Goal: Task Accomplishment & Management: Manage account settings

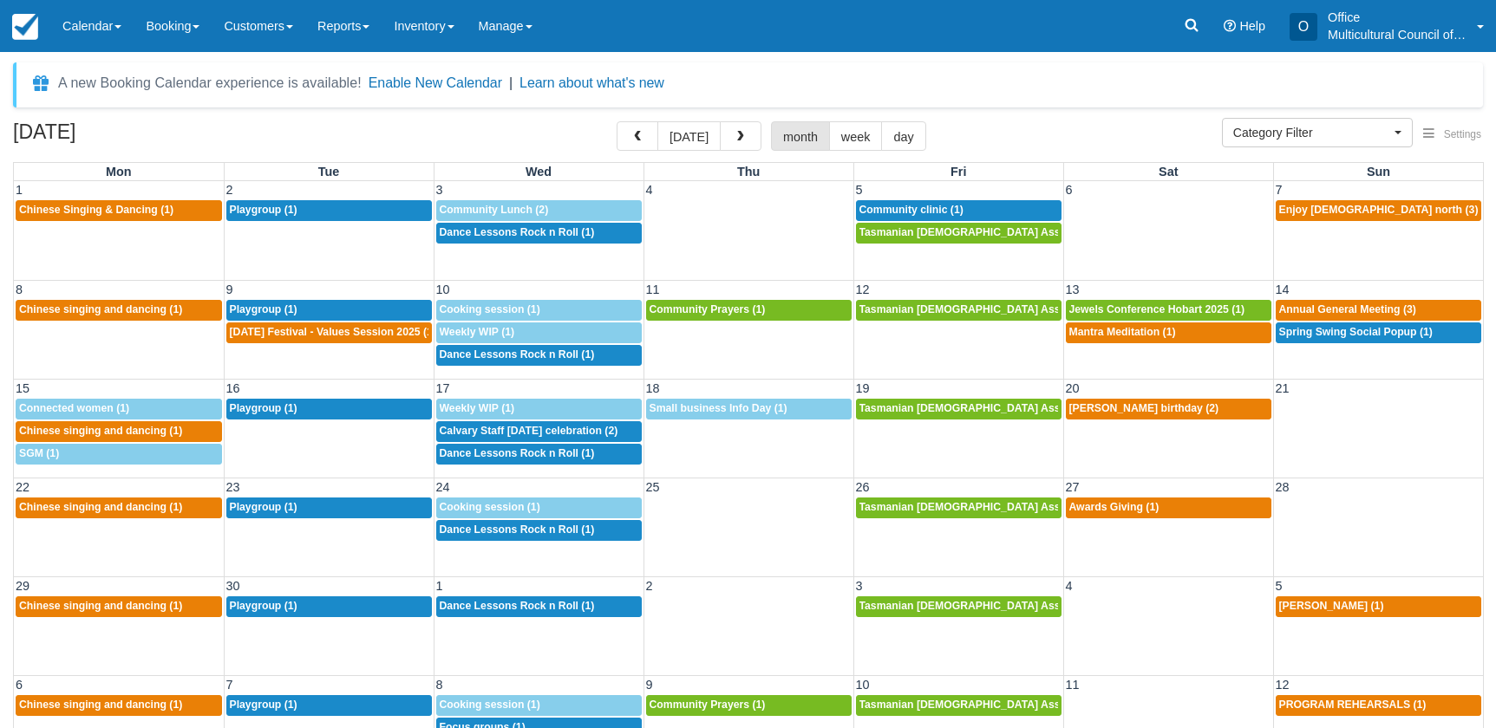
select select
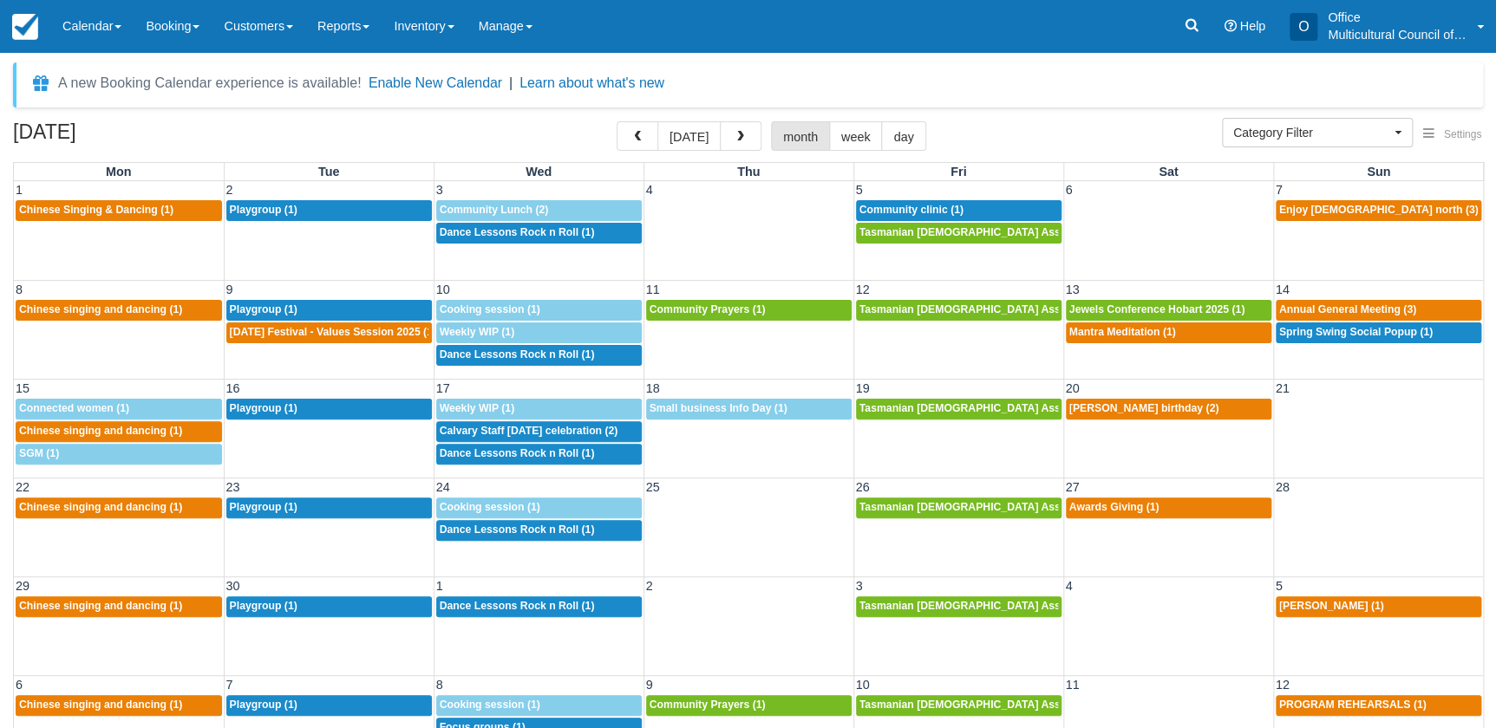
click at [195, 134] on h2 "September 2025" at bounding box center [122, 137] width 219 height 32
click at [728, 139] on button "button" at bounding box center [741, 135] width 42 height 29
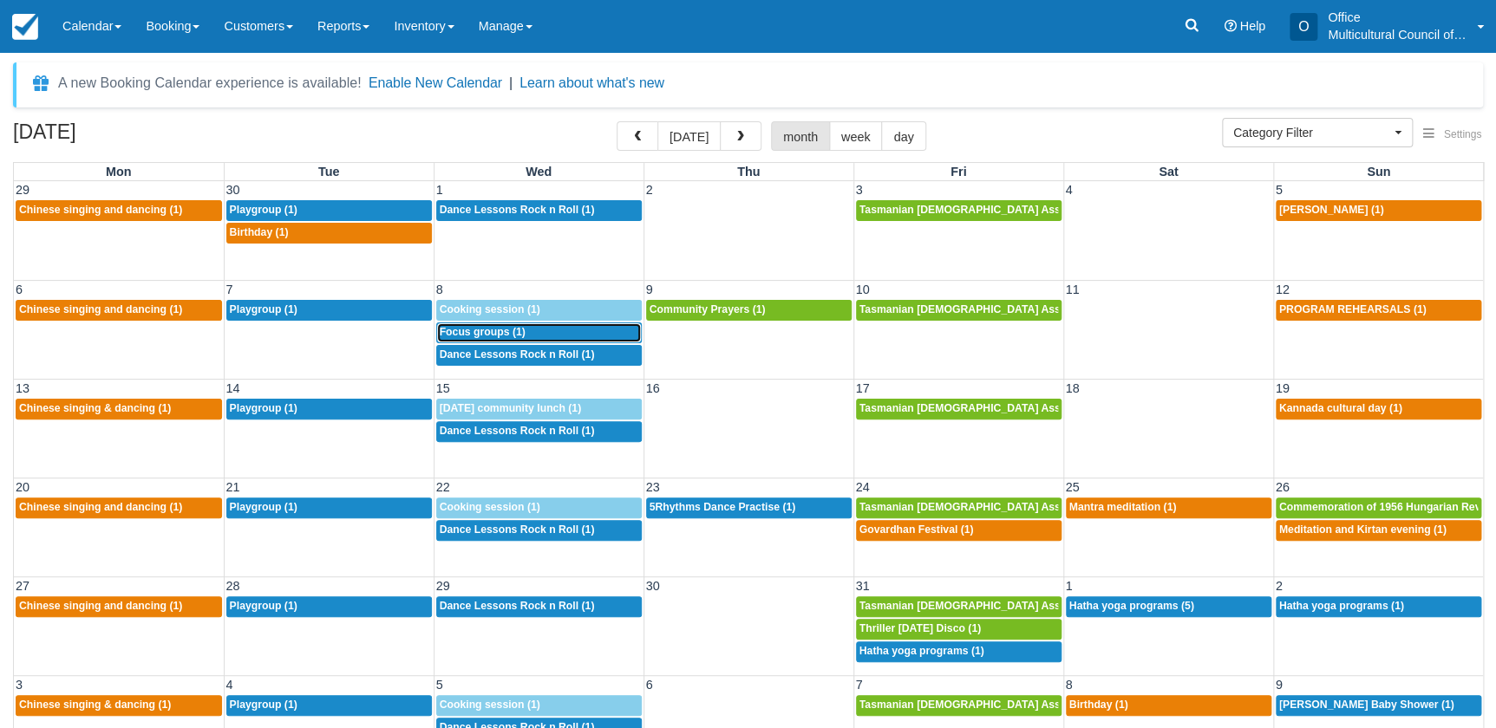
click at [504, 331] on span "Focus groups (1)" at bounding box center [483, 332] width 86 height 12
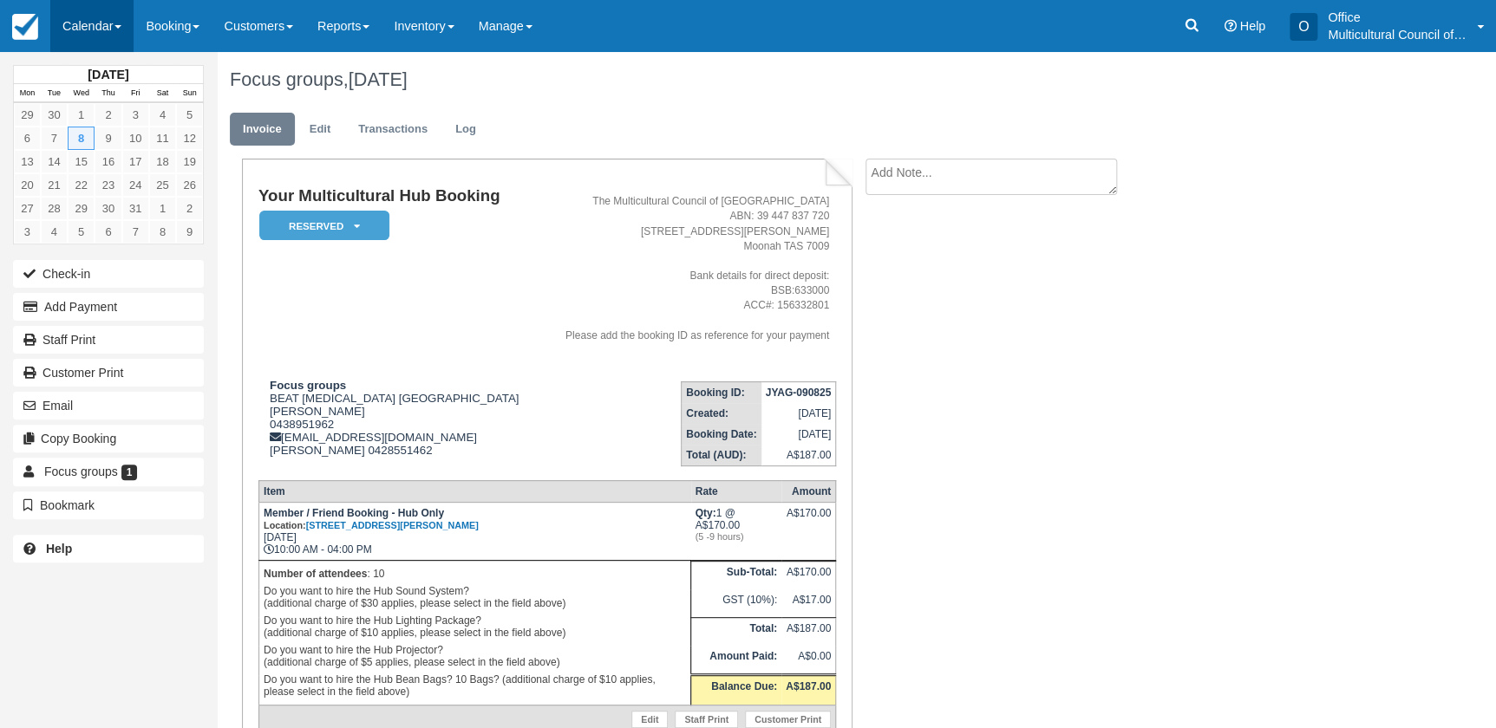
click at [99, 23] on link "Calendar" at bounding box center [91, 26] width 83 height 52
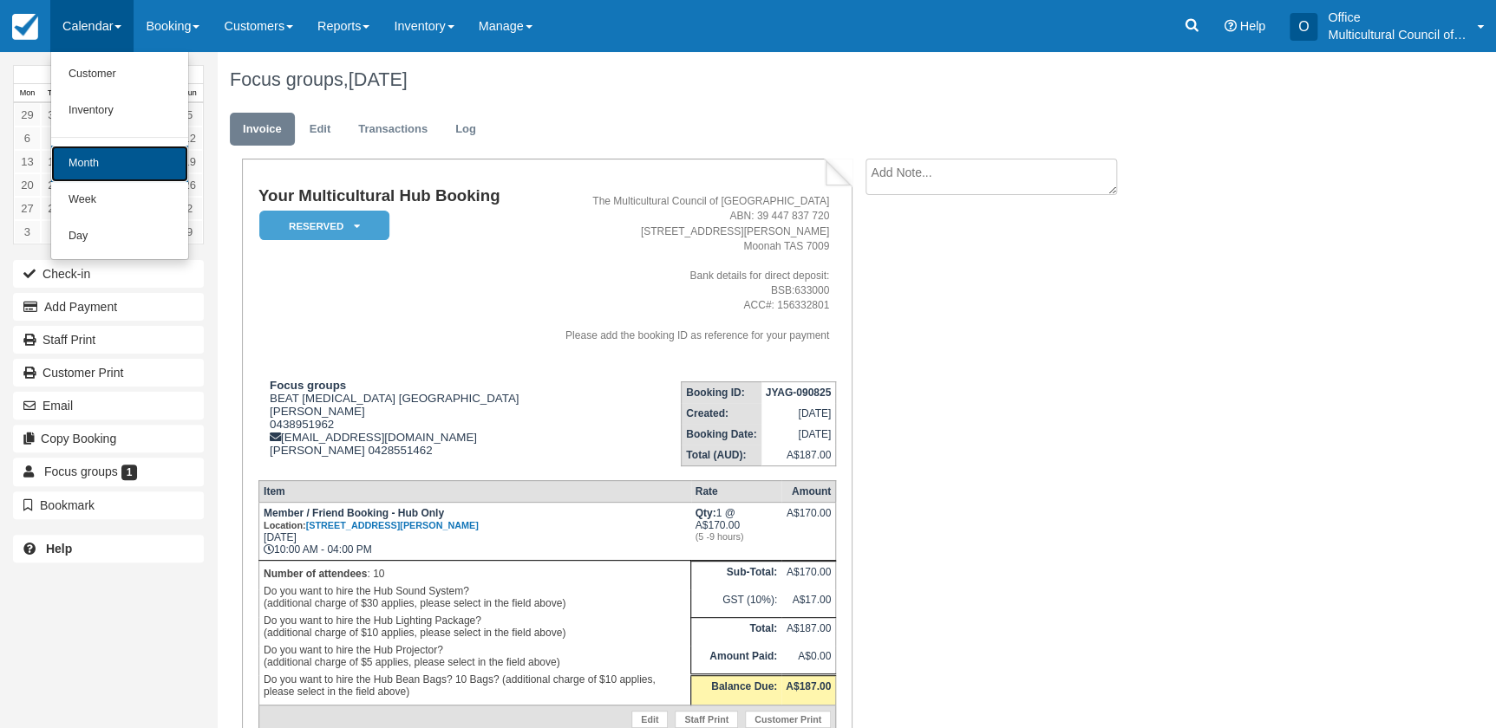
click at [106, 158] on link "Month" at bounding box center [119, 164] width 137 height 36
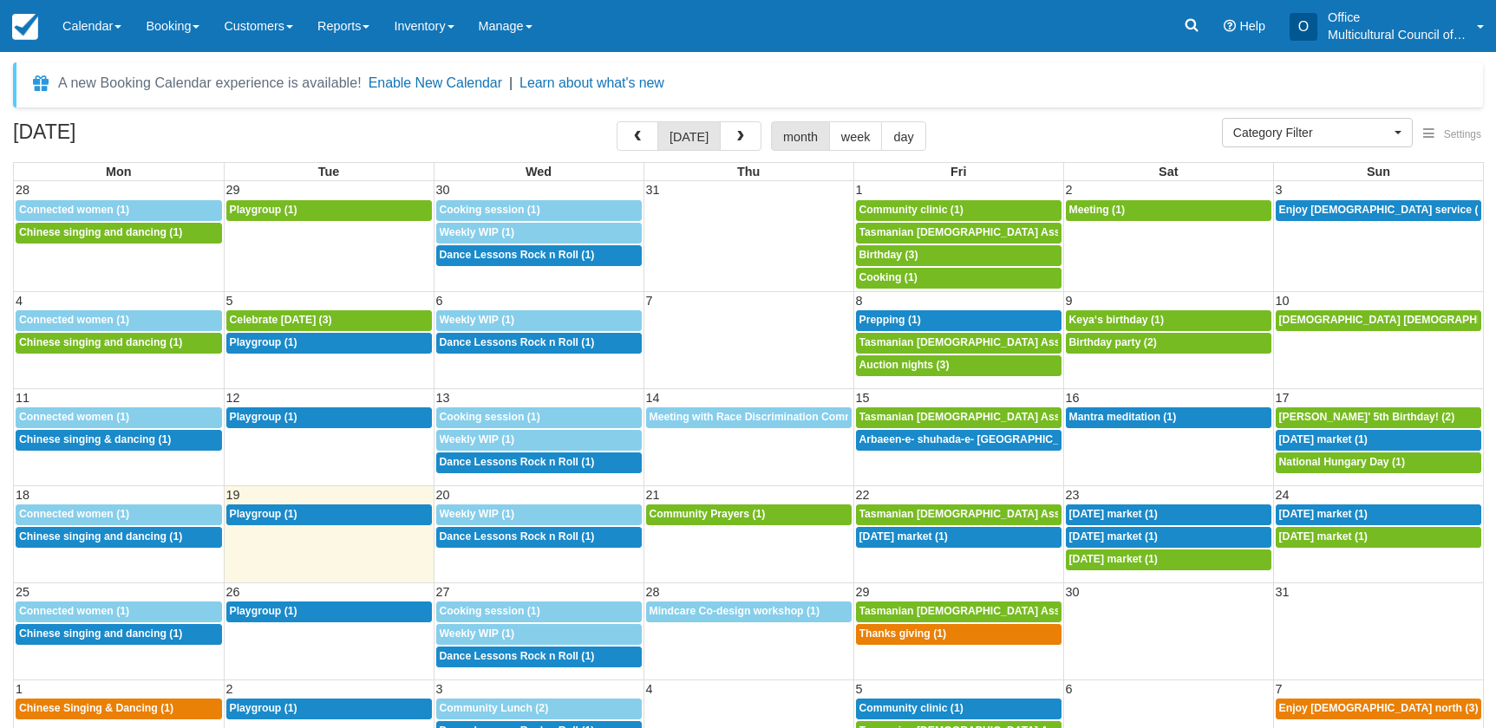
select select
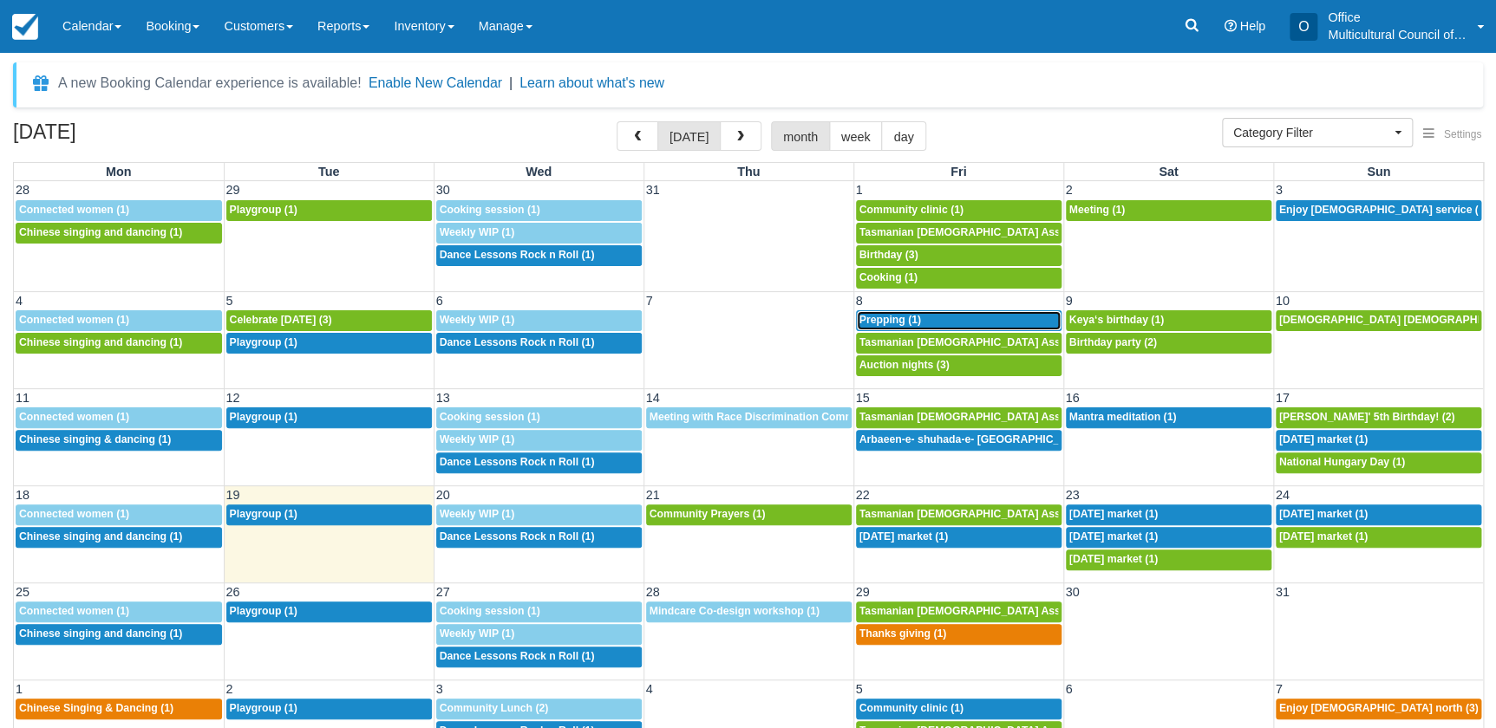
click at [907, 314] on span "Prepping (1)" at bounding box center [890, 320] width 62 height 12
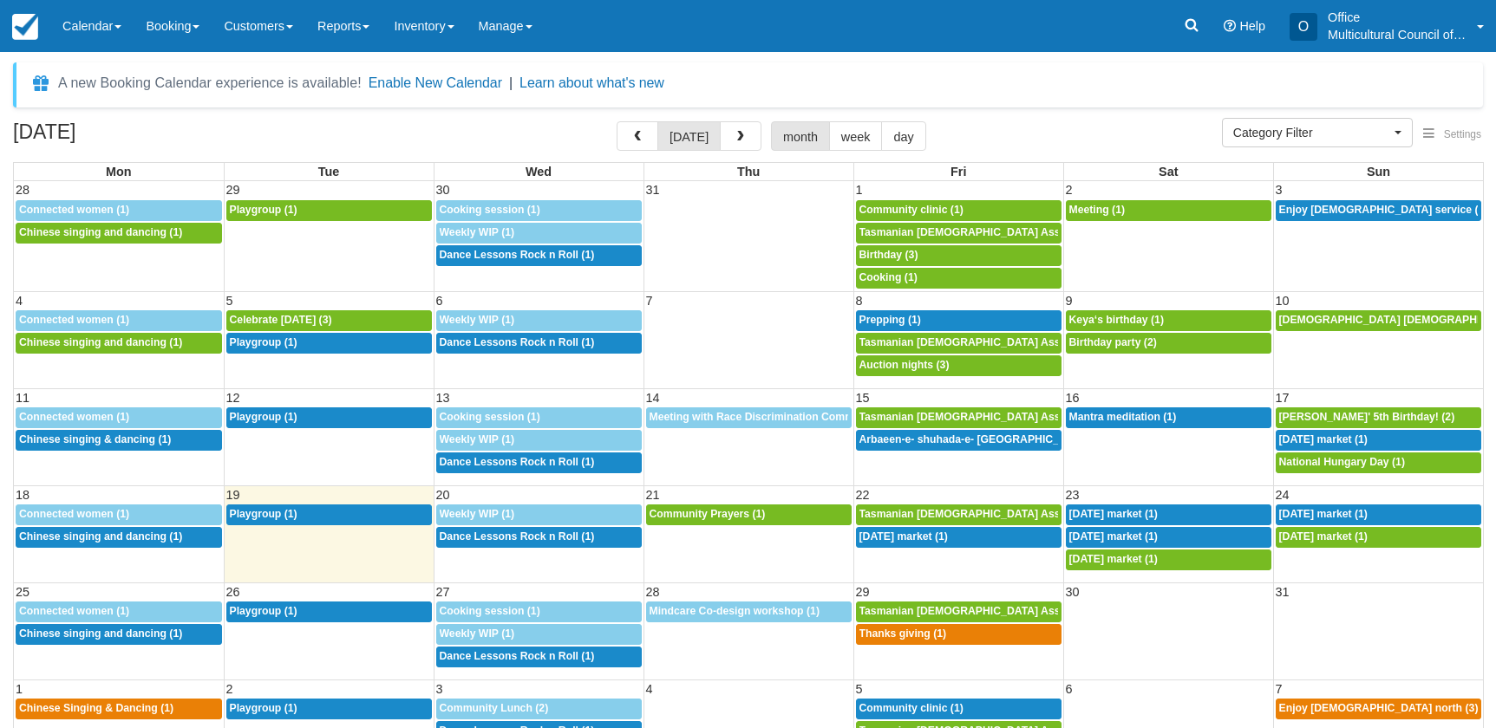
select select
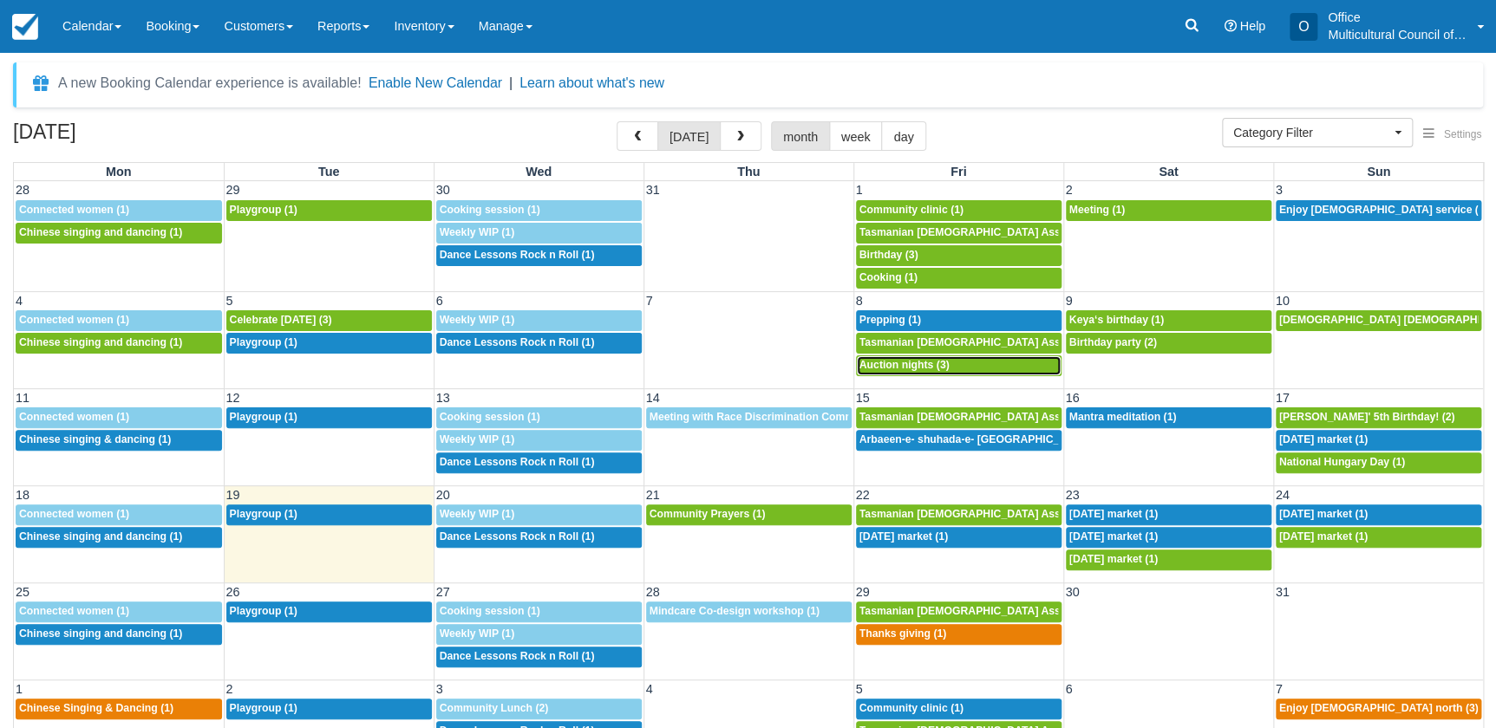
click at [914, 361] on span "Auction nights (3)" at bounding box center [904, 365] width 90 height 12
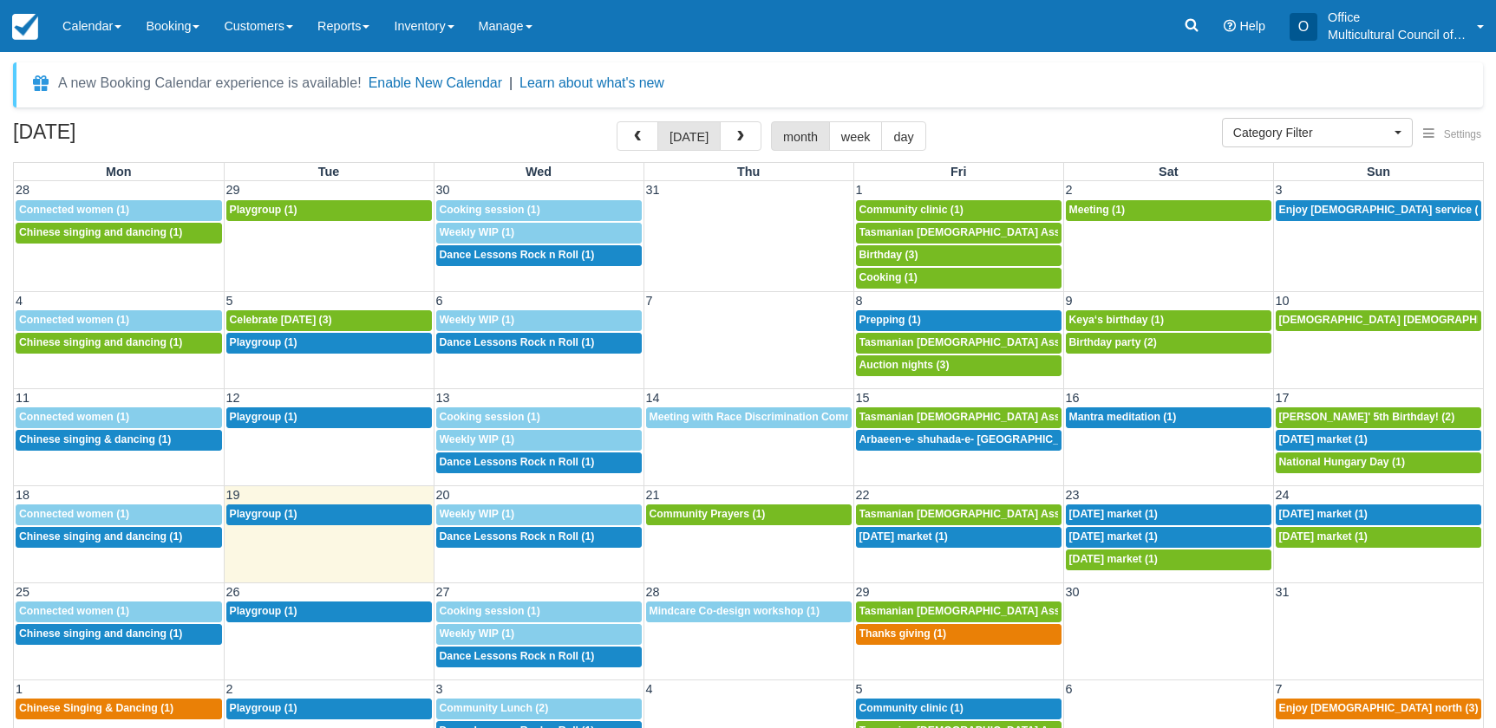
select select
click at [1172, 314] on div "11:30a Keya‘s birthday (1)" at bounding box center [1168, 321] width 199 height 14
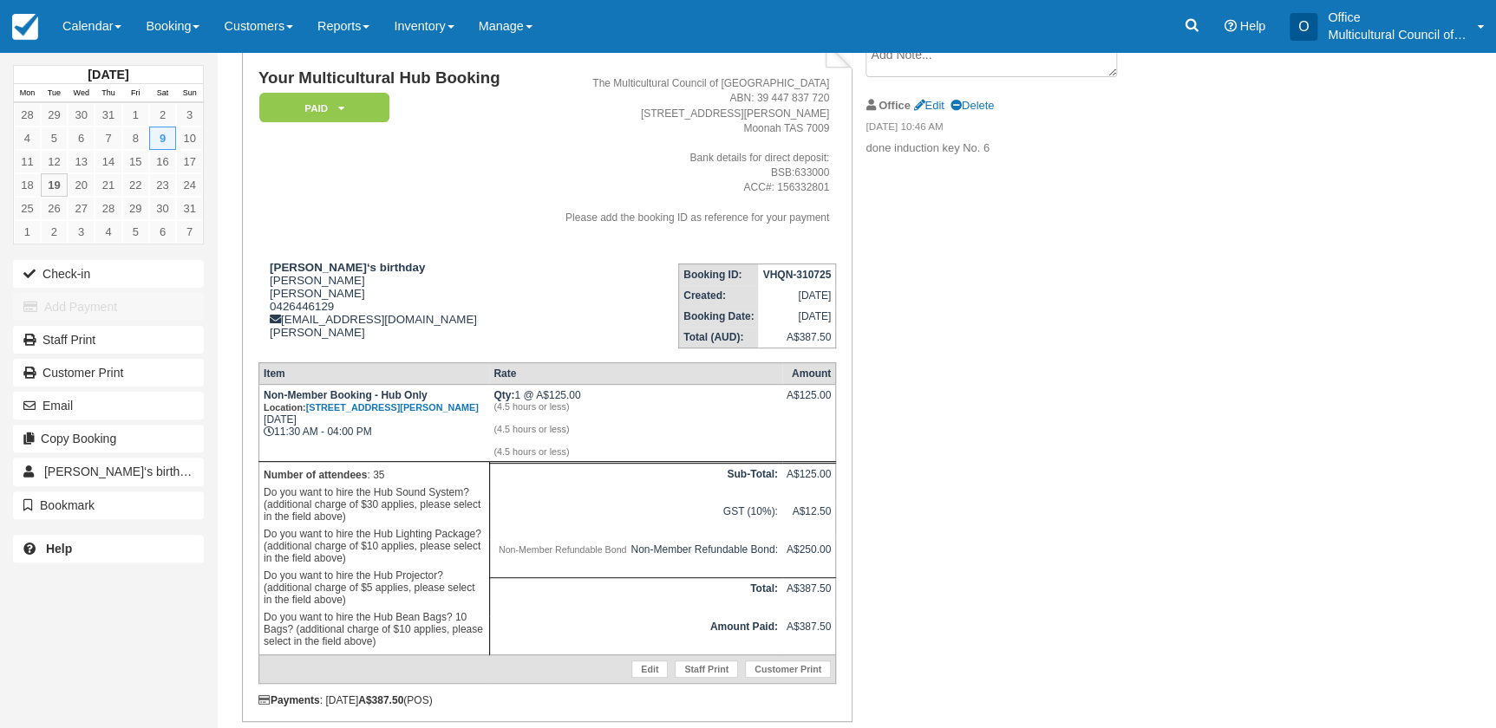
scroll to position [157, 0]
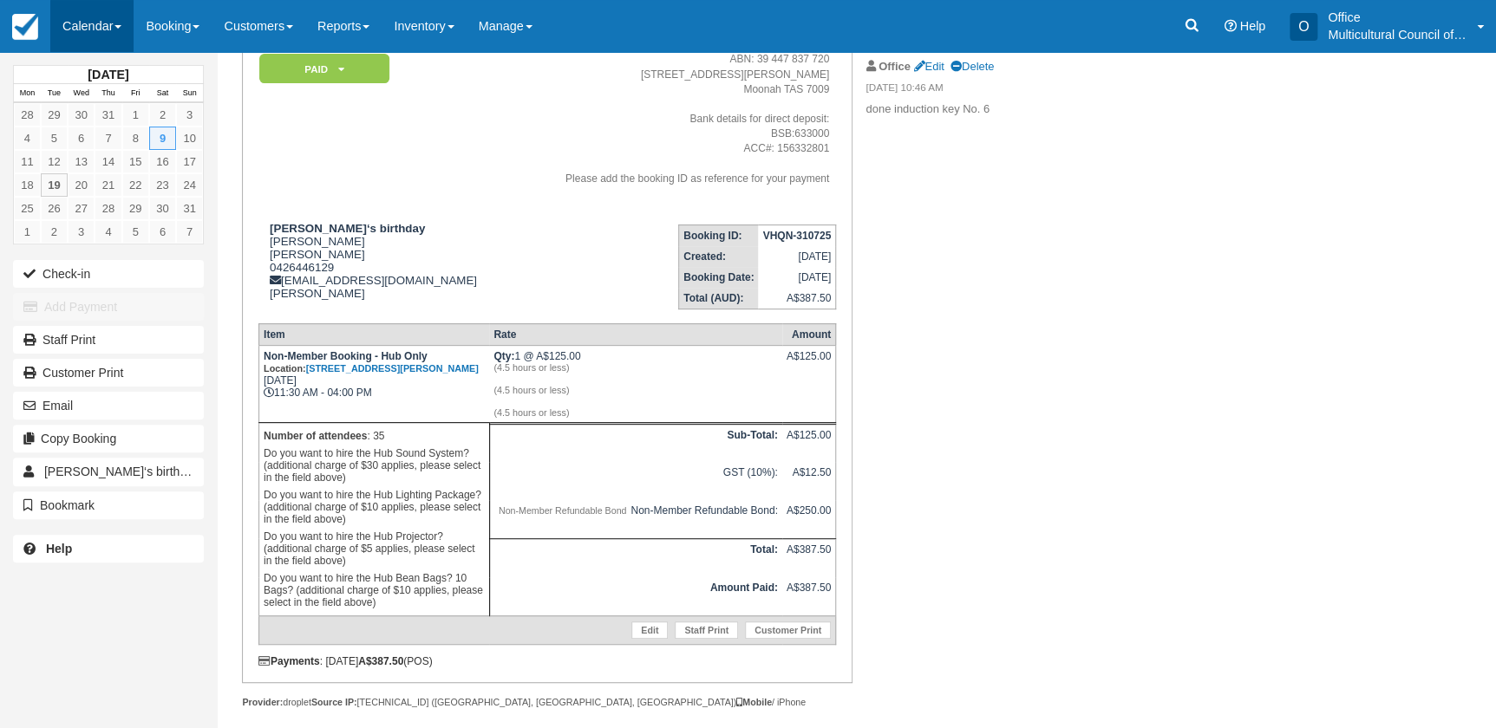
click at [89, 25] on link "Calendar" at bounding box center [91, 26] width 83 height 52
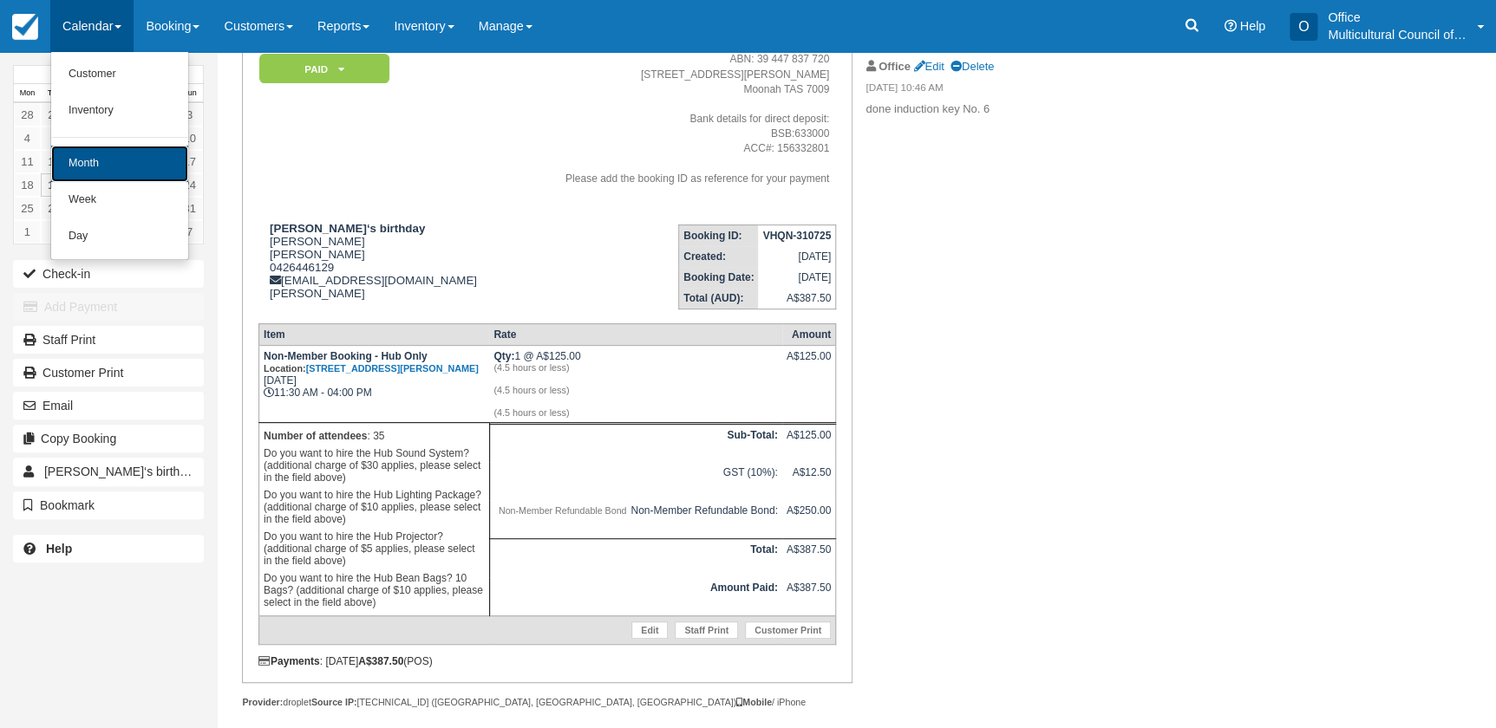
click at [104, 156] on link "Month" at bounding box center [119, 164] width 137 height 36
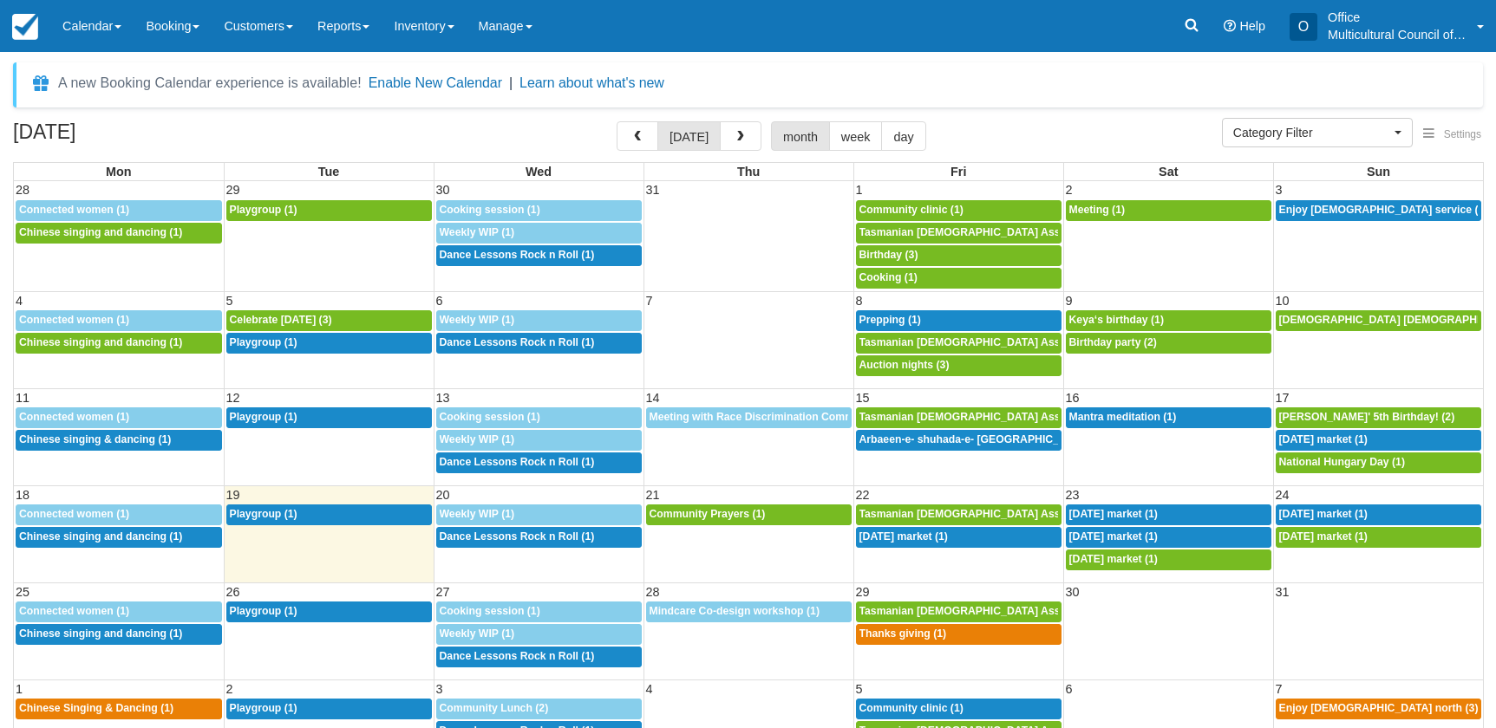
select select
click at [747, 135] on button "button" at bounding box center [741, 135] width 42 height 29
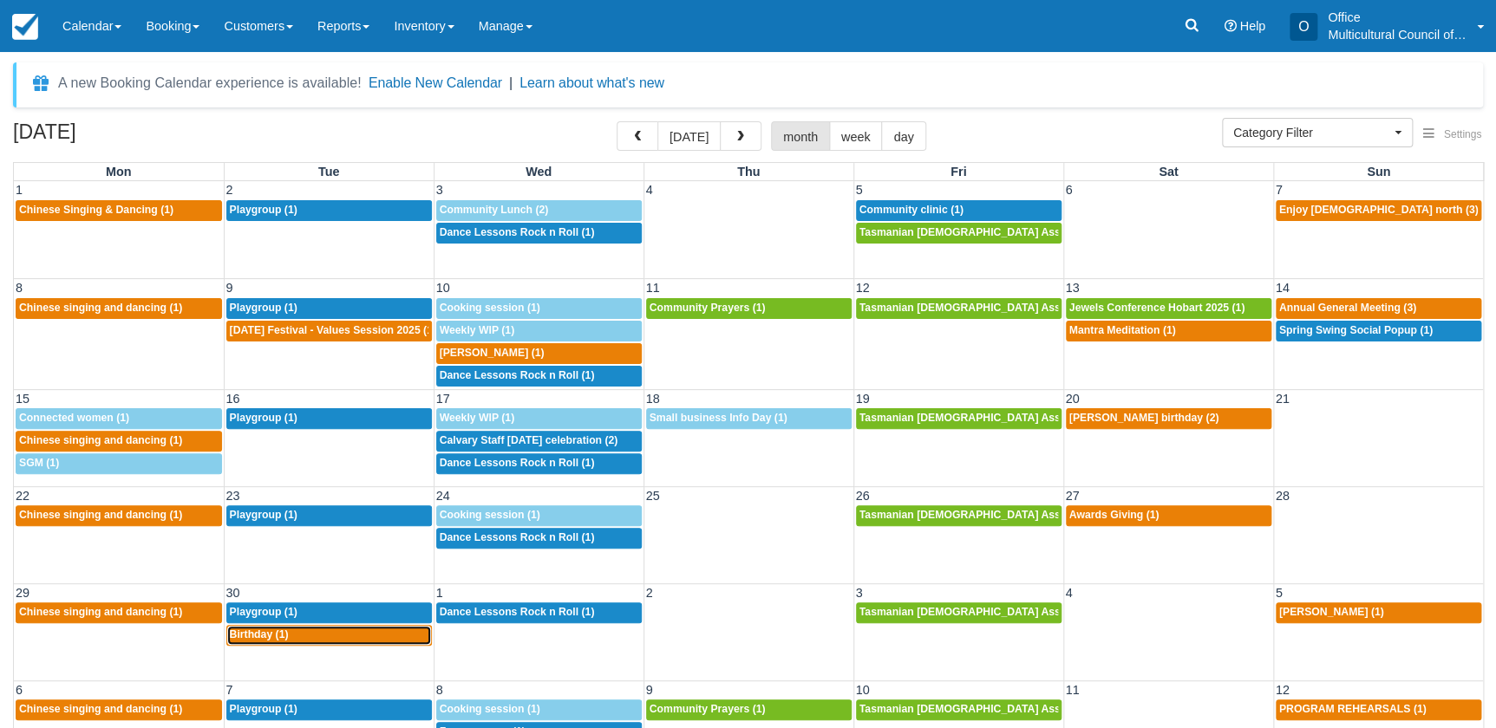
click at [335, 637] on div "12p Birthday (1)" at bounding box center [329, 636] width 199 height 14
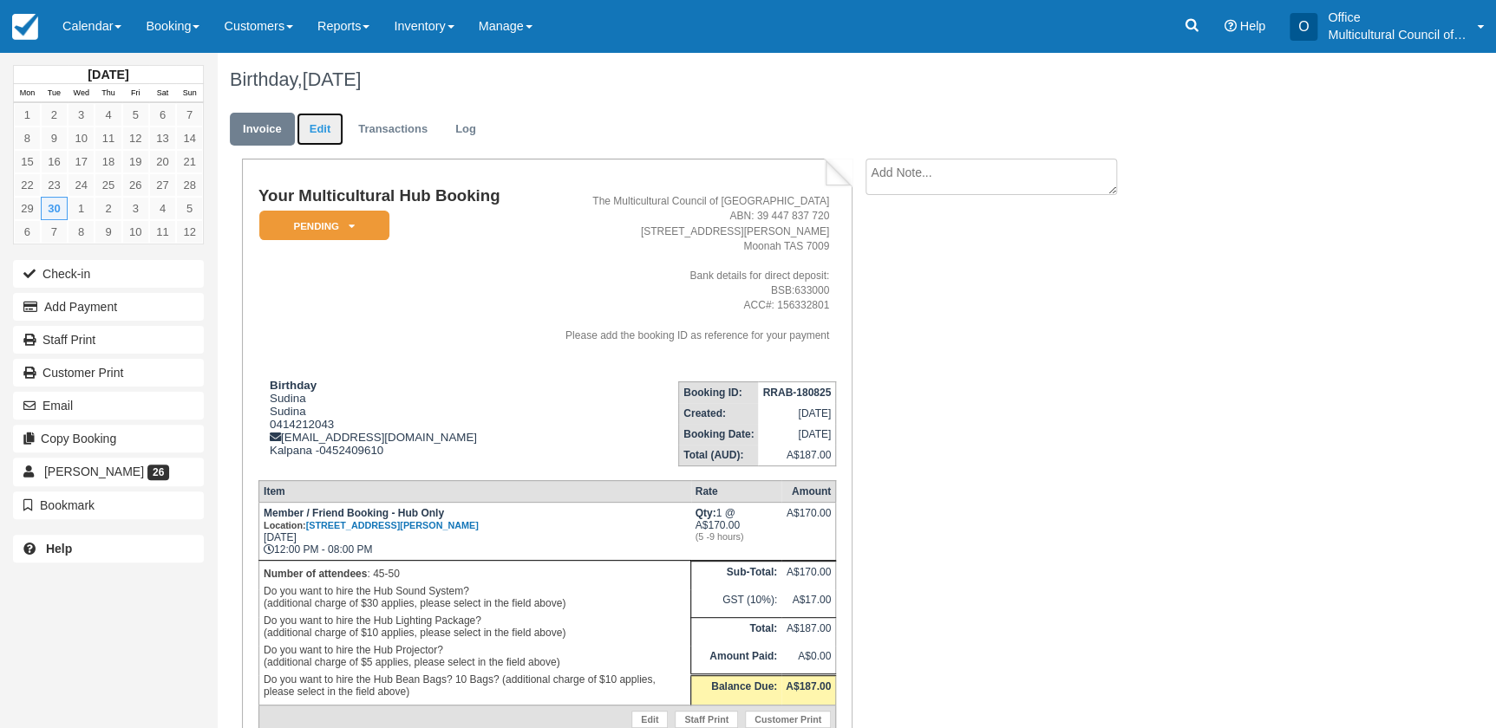
click at [315, 134] on link "Edit" at bounding box center [320, 130] width 47 height 34
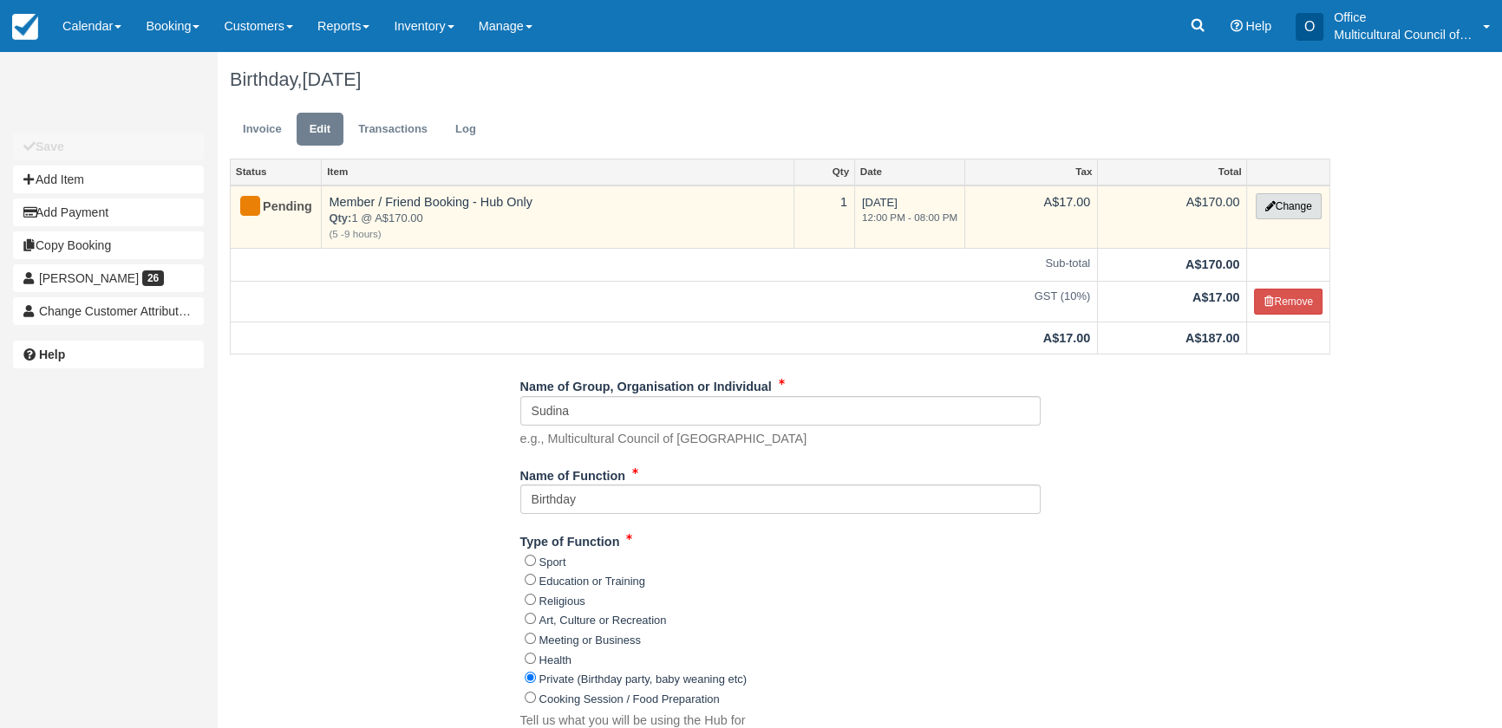
click at [1295, 212] on button "Change" at bounding box center [1289, 206] width 66 height 26
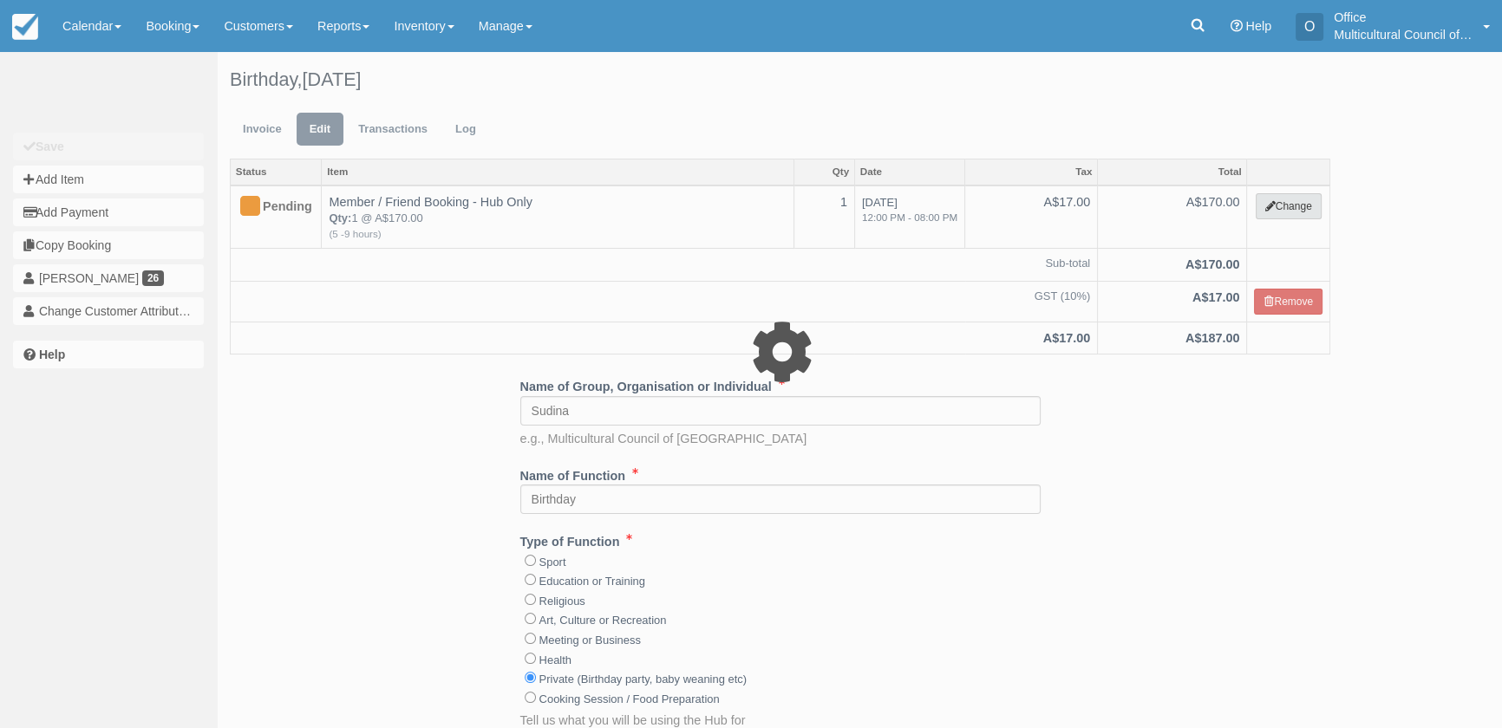
select select "2"
type input "170.00"
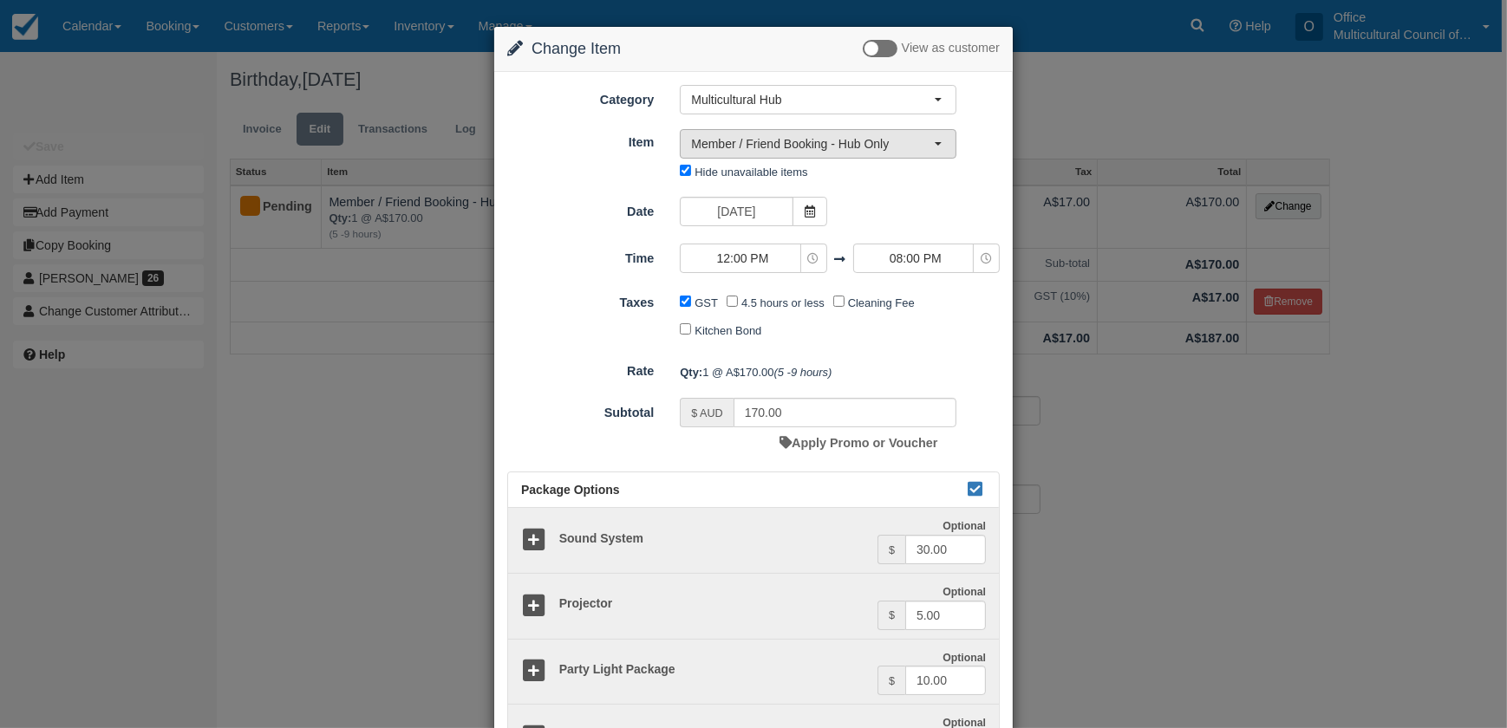
click at [887, 146] on span "Member / Friend Booking - Hub Only" at bounding box center [812, 143] width 243 height 17
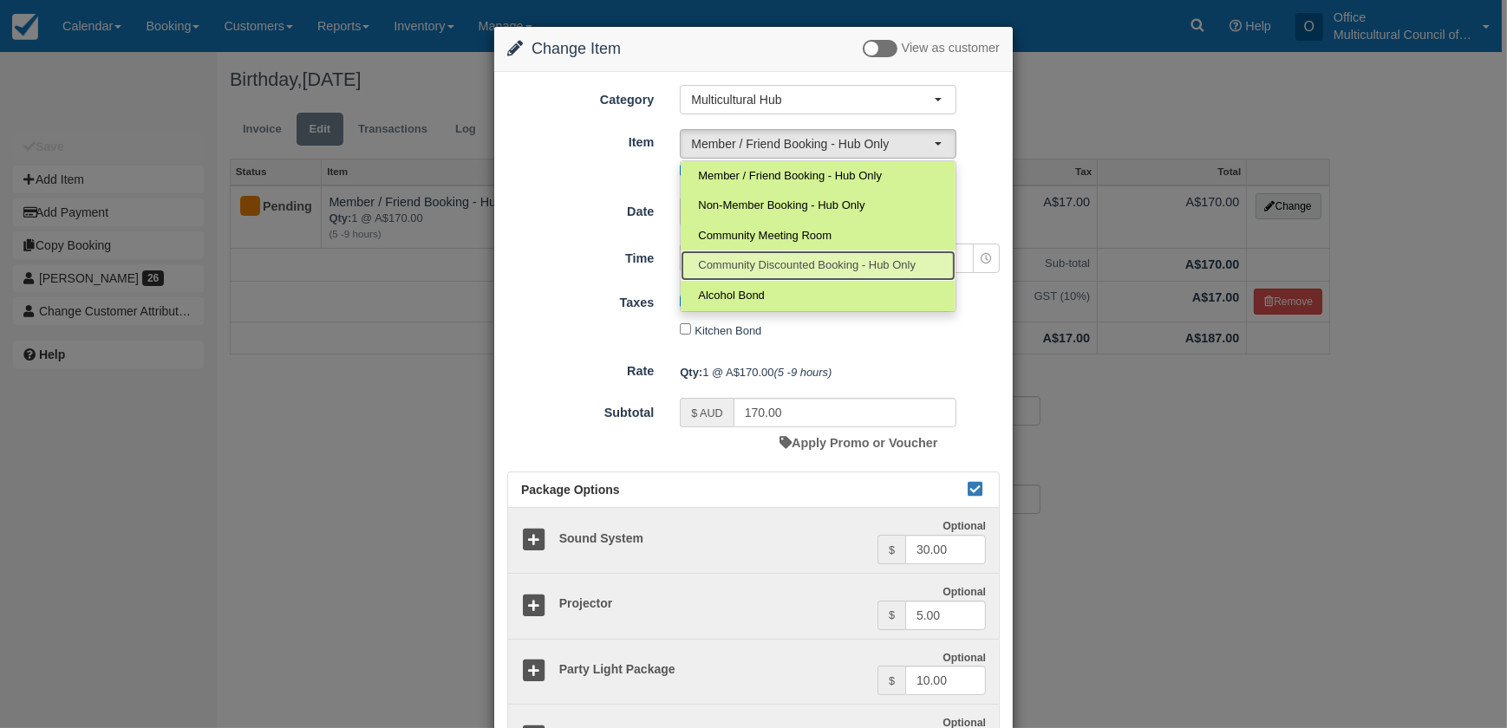
click at [872, 262] on span "Community Discounted Booking - Hub Only" at bounding box center [807, 266] width 218 height 16
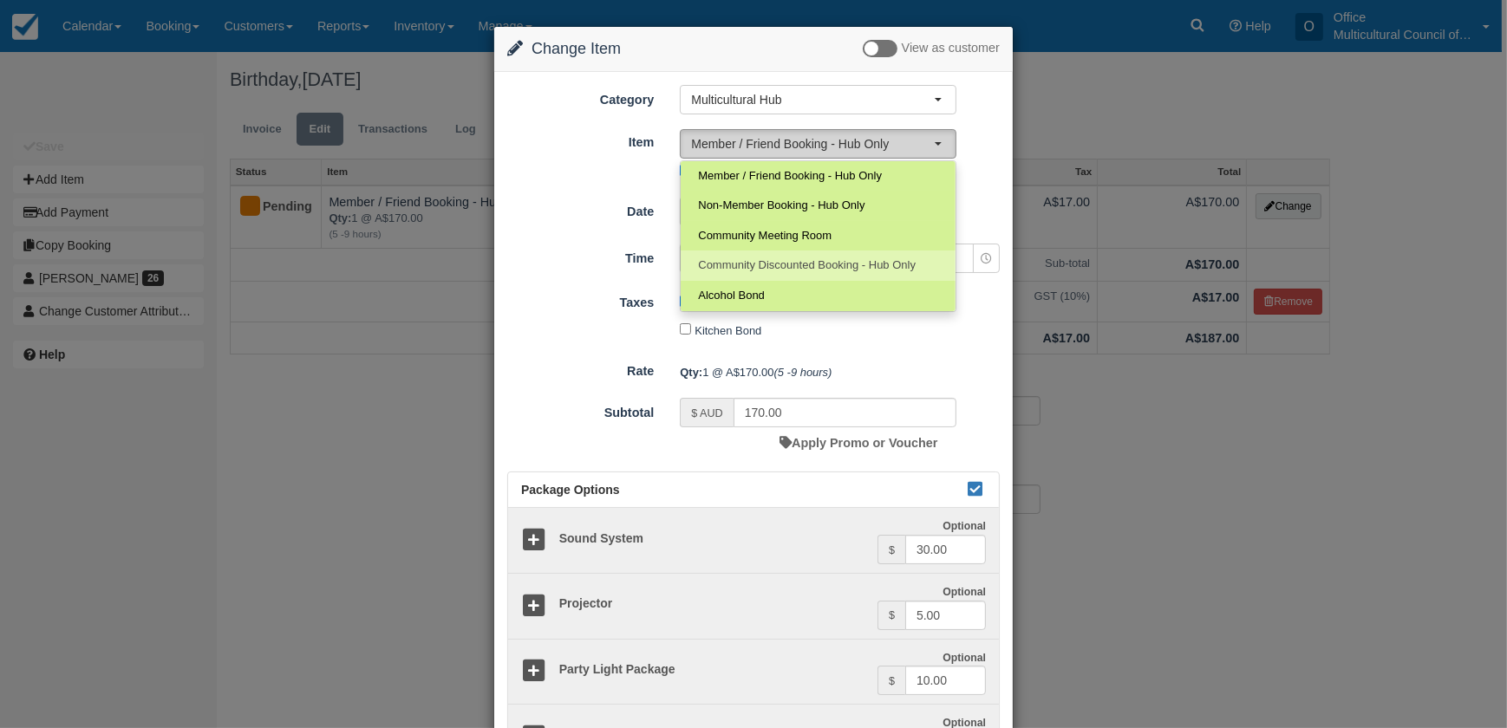
select select "4"
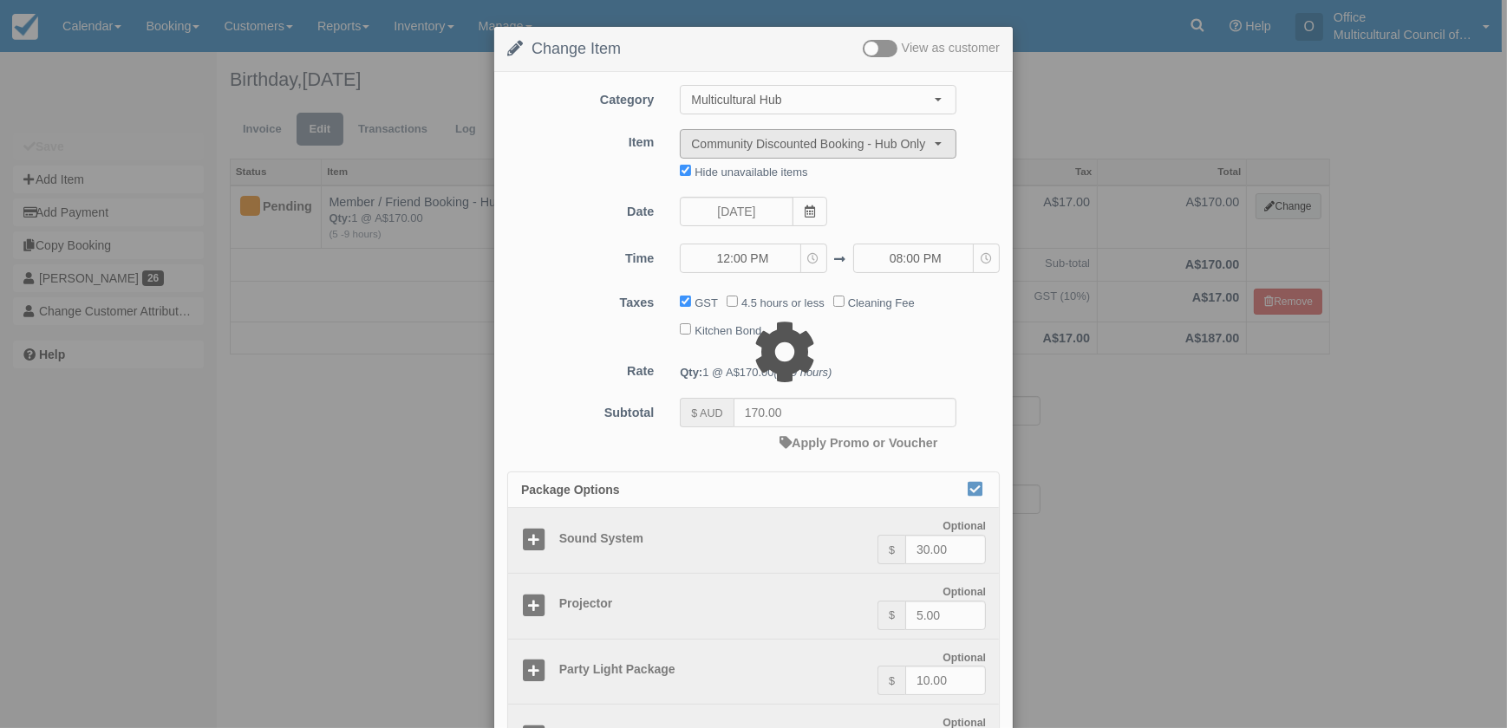
type input "85.00"
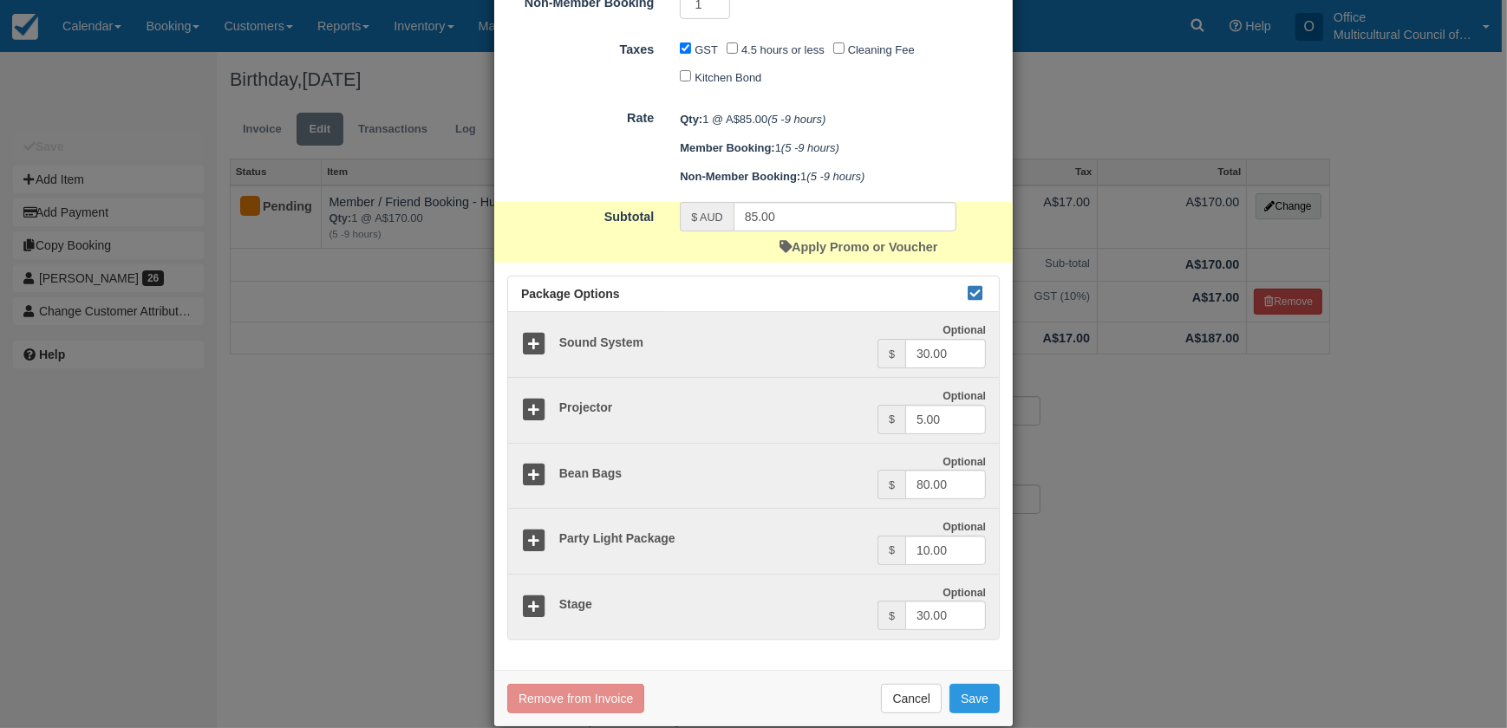
scroll to position [416, 0]
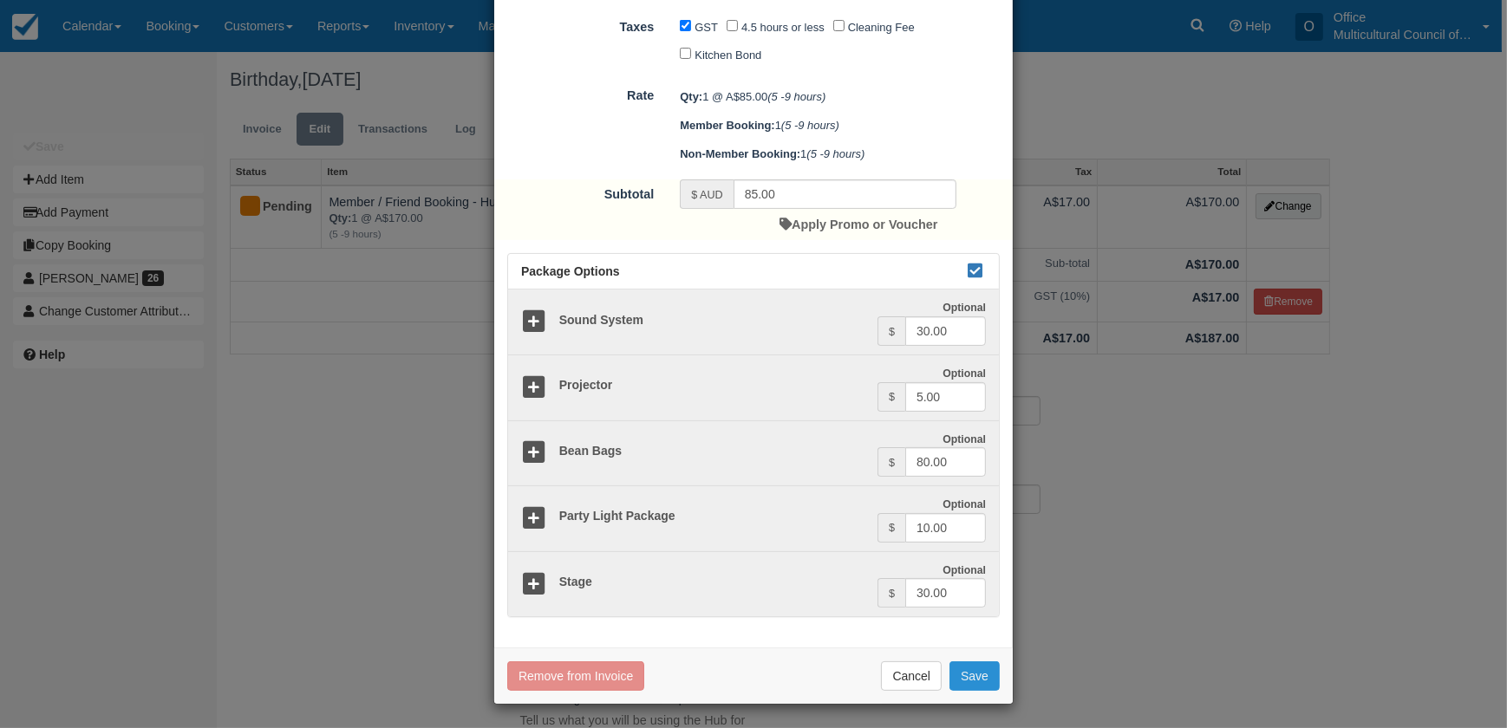
click at [966, 683] on button "Save" at bounding box center [975, 676] width 50 height 29
checkbox input "false"
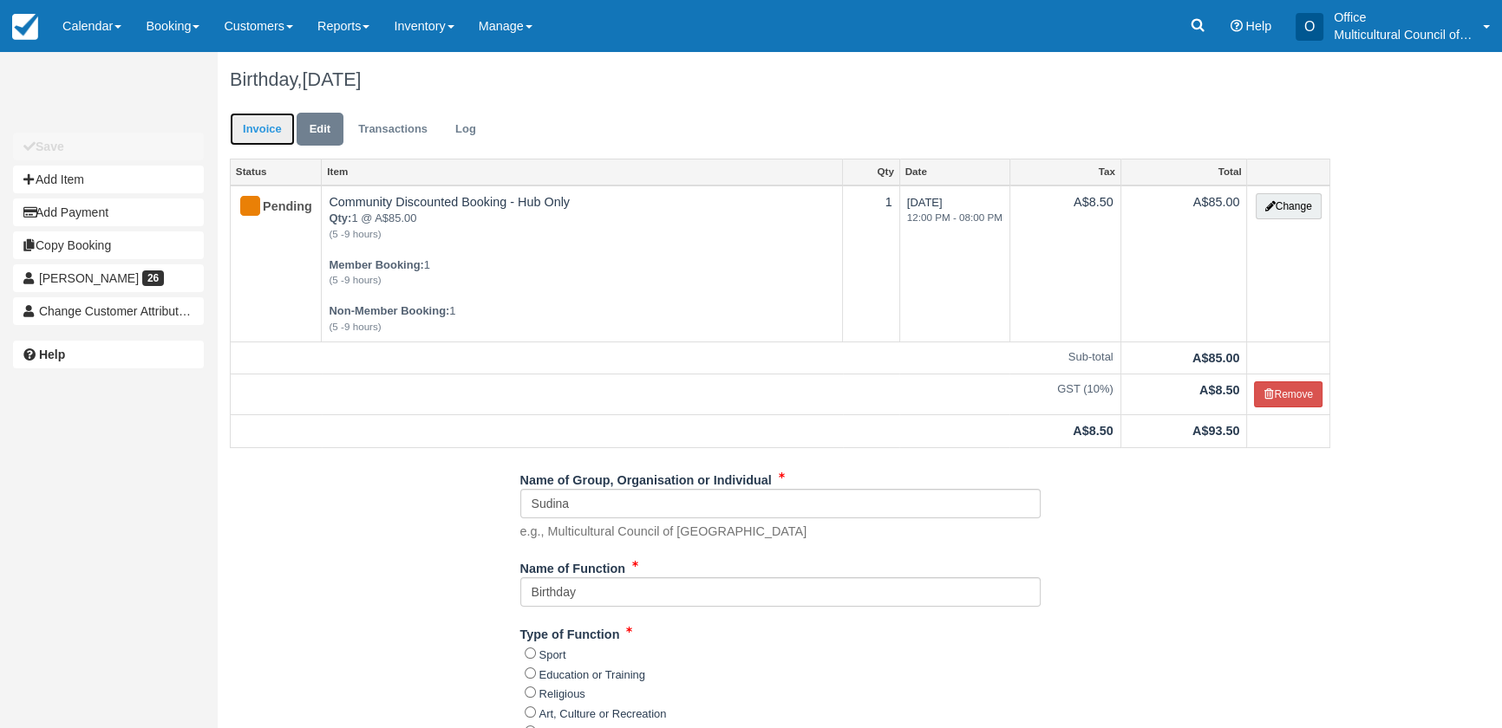
click at [264, 128] on link "Invoice" at bounding box center [262, 130] width 65 height 34
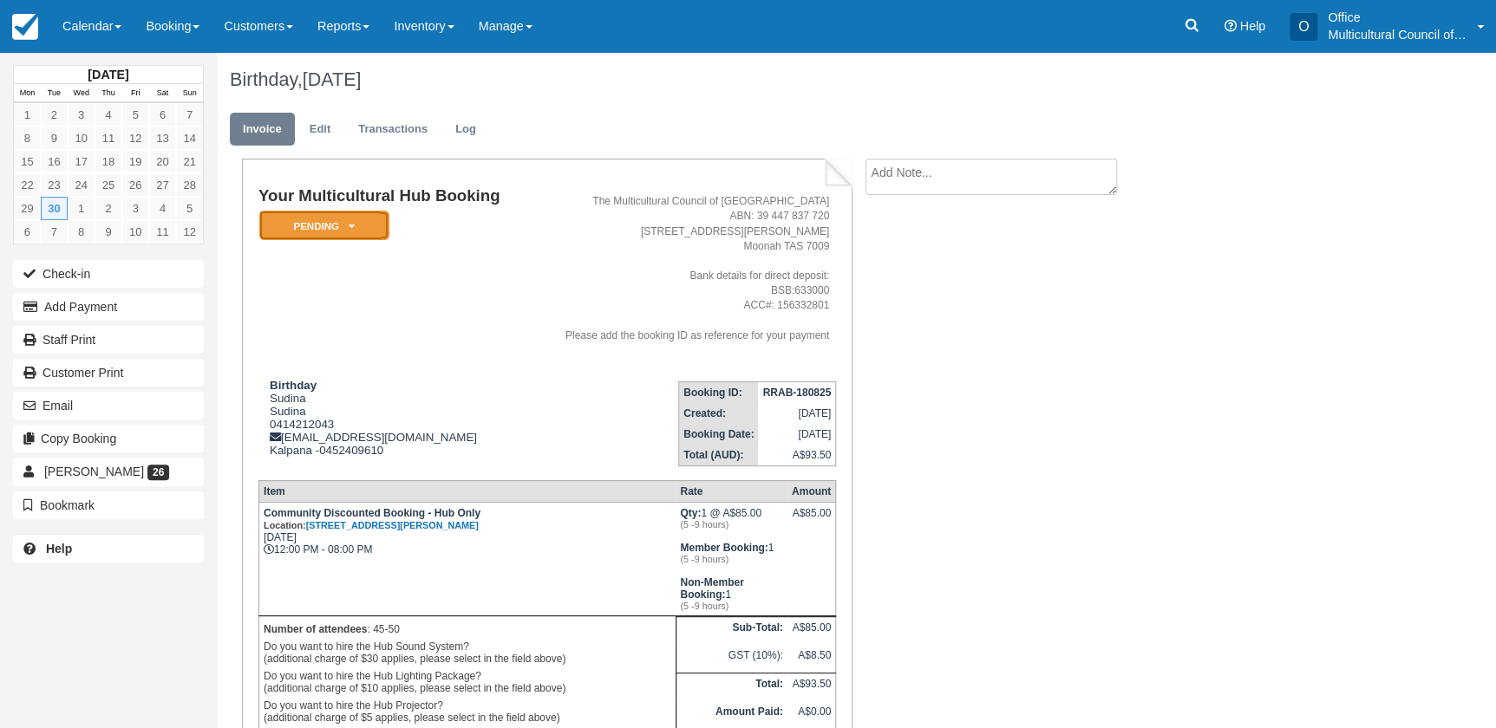
click at [310, 232] on em "Pending" at bounding box center [324, 226] width 130 height 30
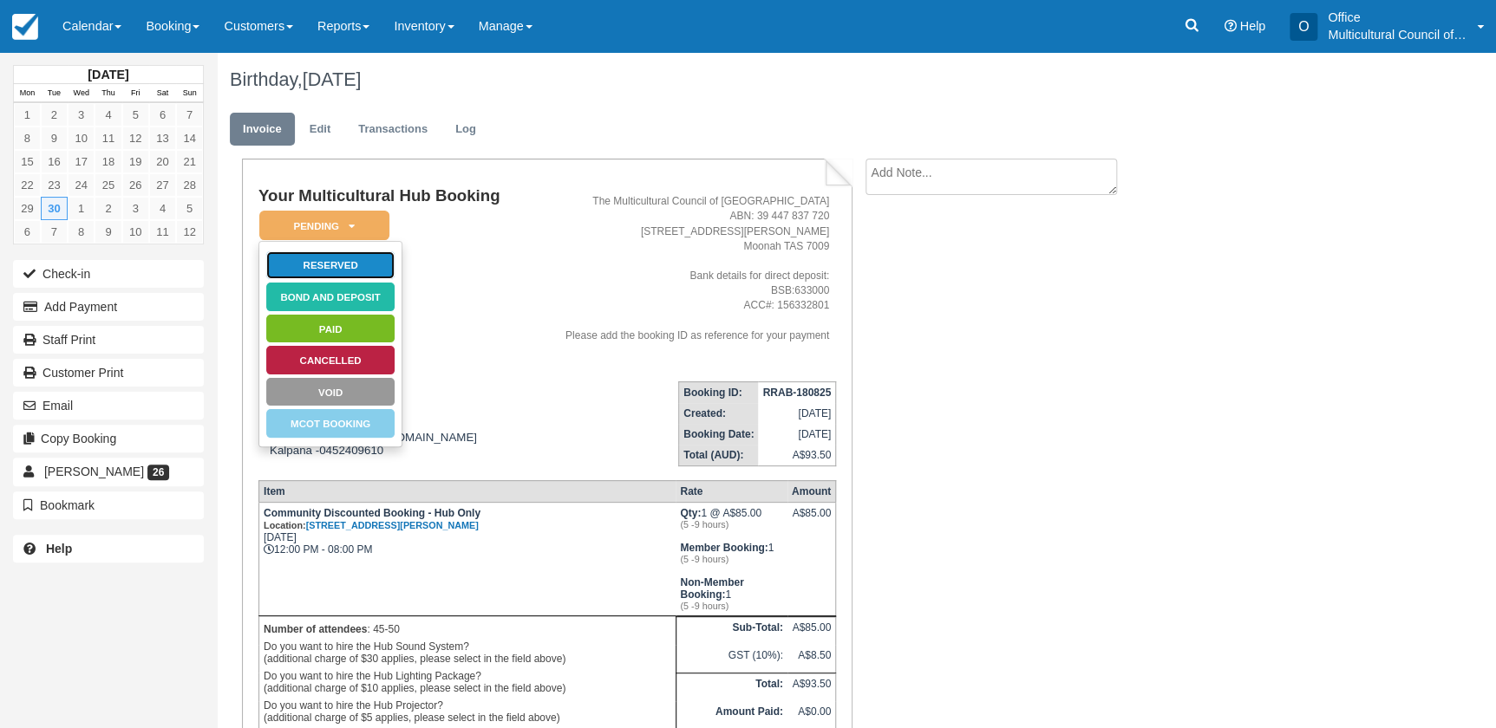
click at [343, 261] on link "Reserved" at bounding box center [330, 266] width 130 height 30
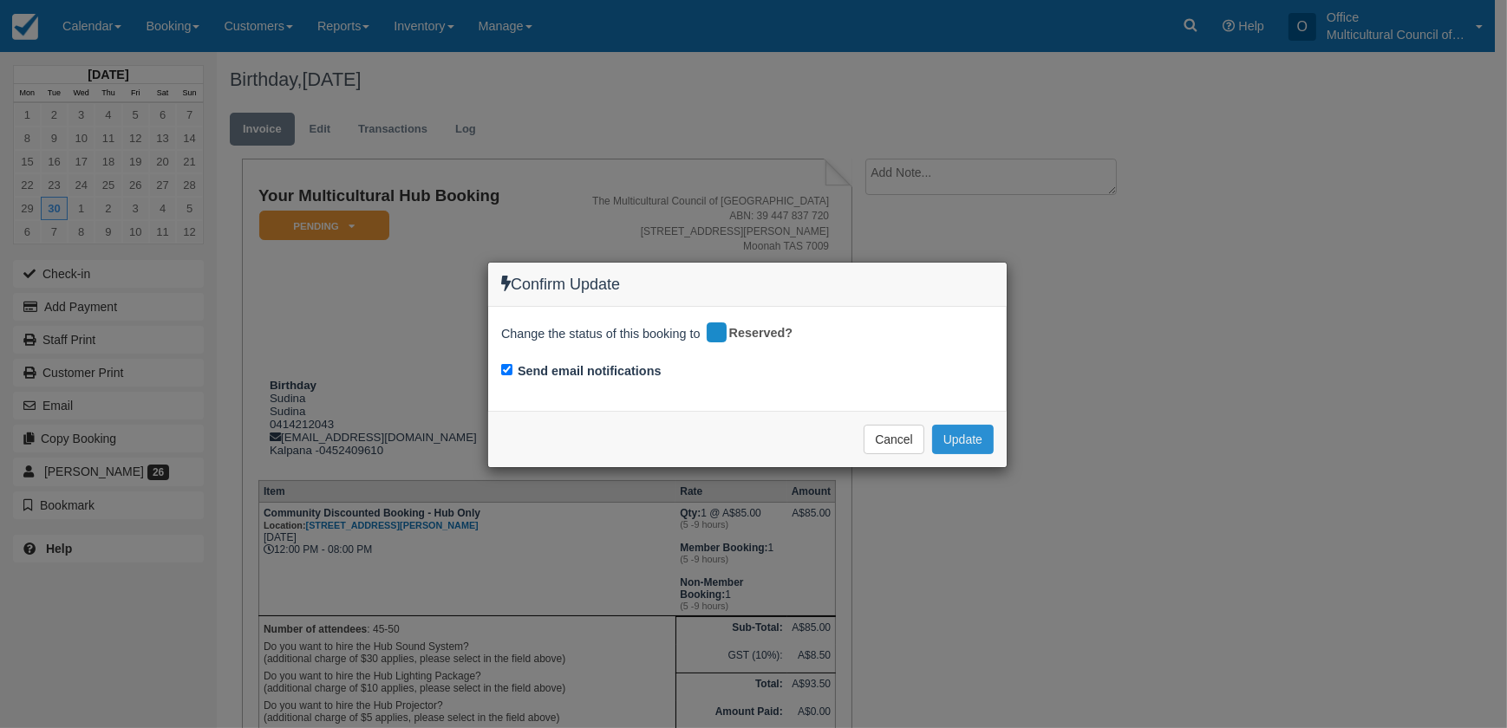
click at [970, 433] on button "Update" at bounding box center [963, 439] width 62 height 29
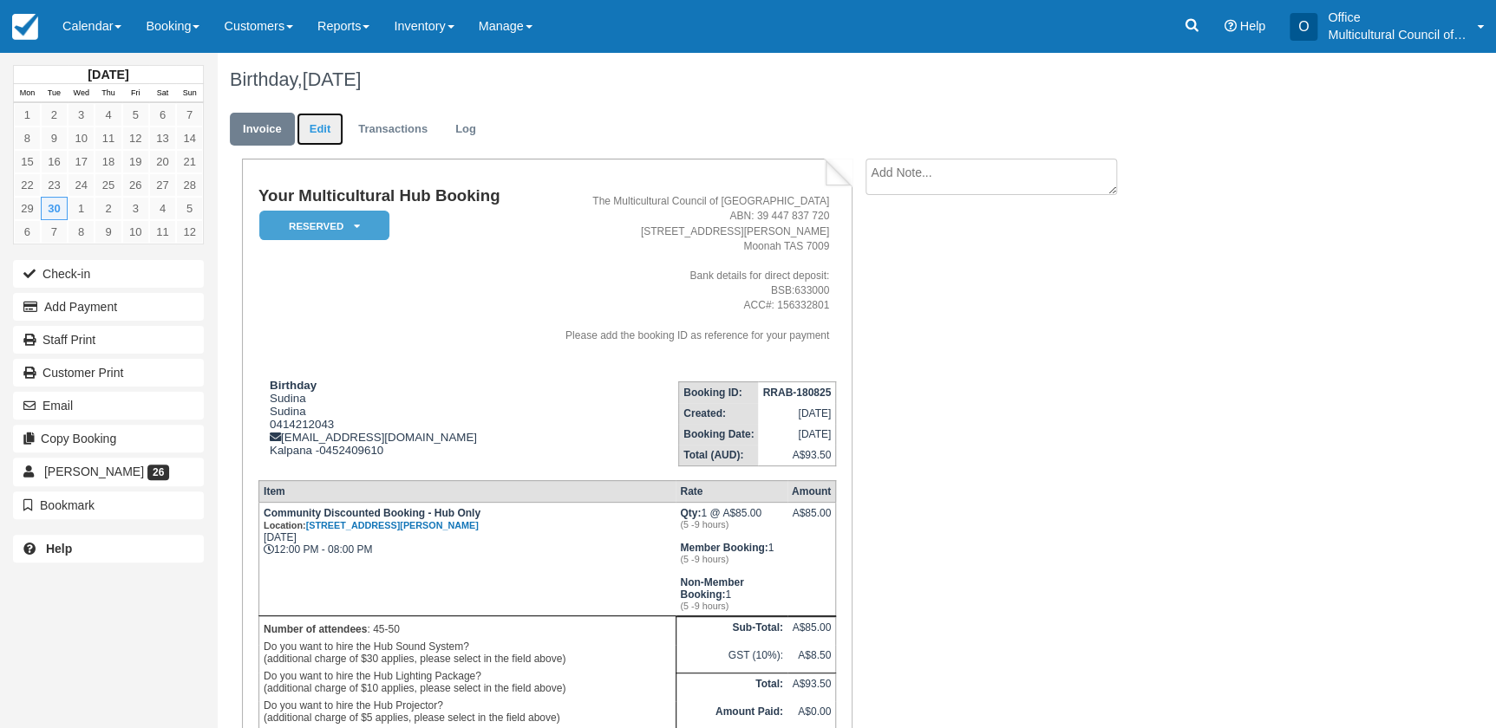
click at [312, 138] on link "Edit" at bounding box center [320, 130] width 47 height 34
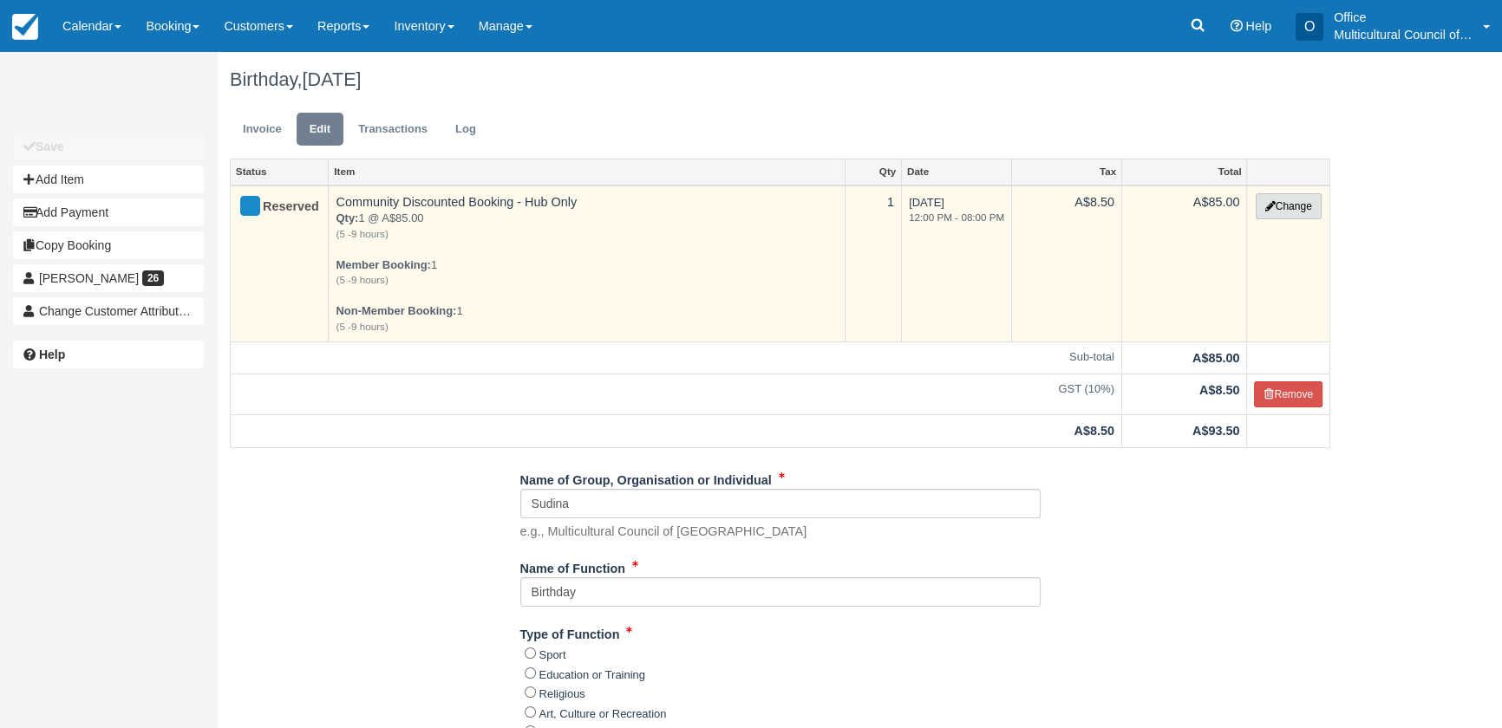
click at [1270, 201] on icon "button" at bounding box center [1270, 206] width 10 height 10
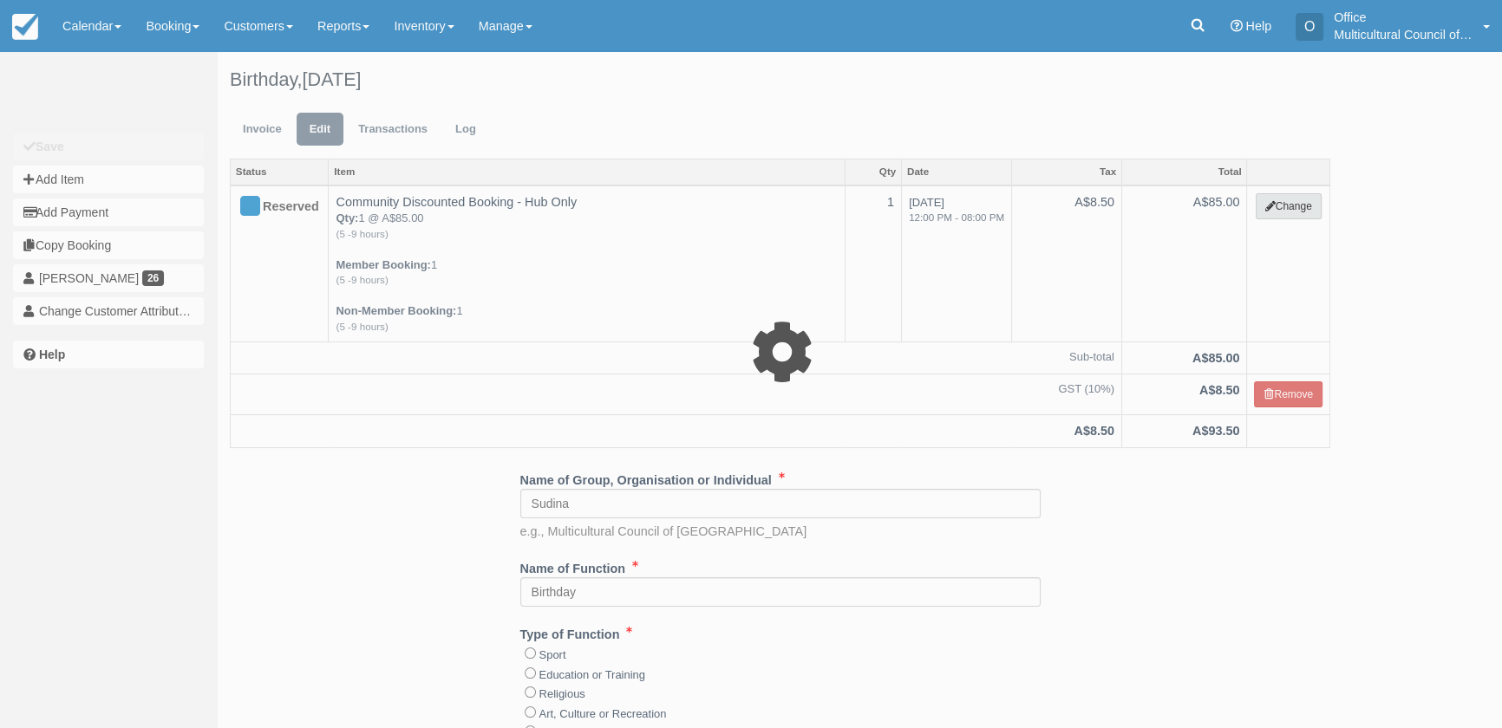
select select "2"
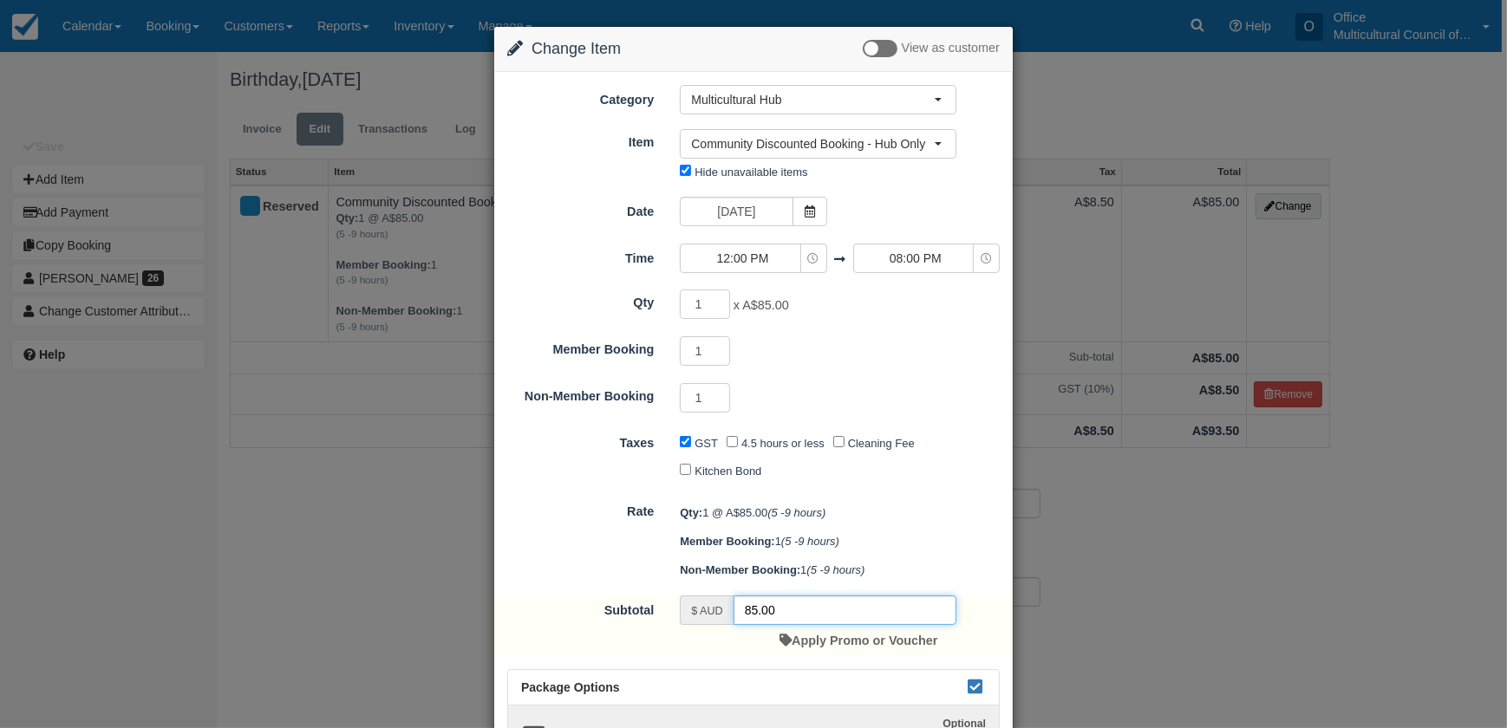
drag, startPoint x: 776, startPoint y: 610, endPoint x: 728, endPoint y: 610, distance: 47.7
click at [728, 610] on div "$ AUD 85.00" at bounding box center [818, 610] width 277 height 29
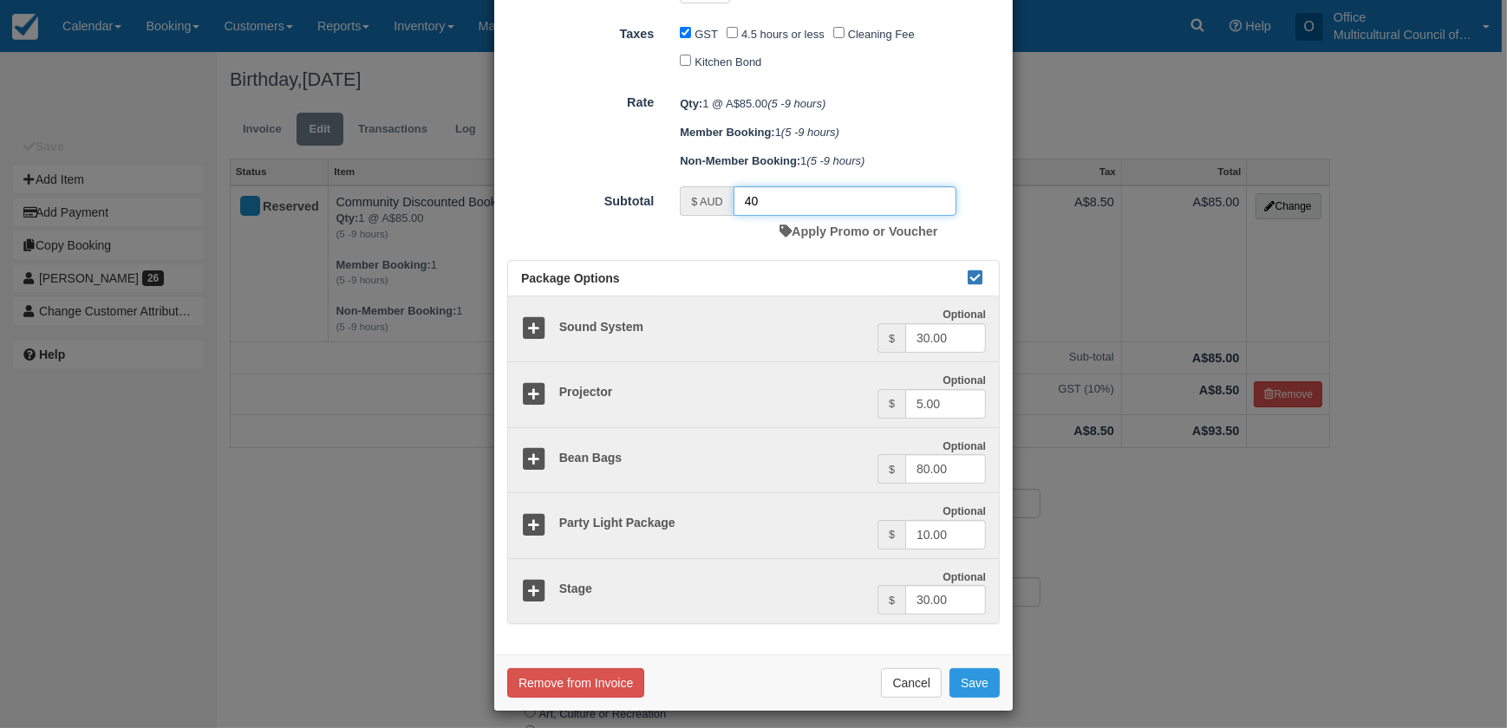
scroll to position [416, 0]
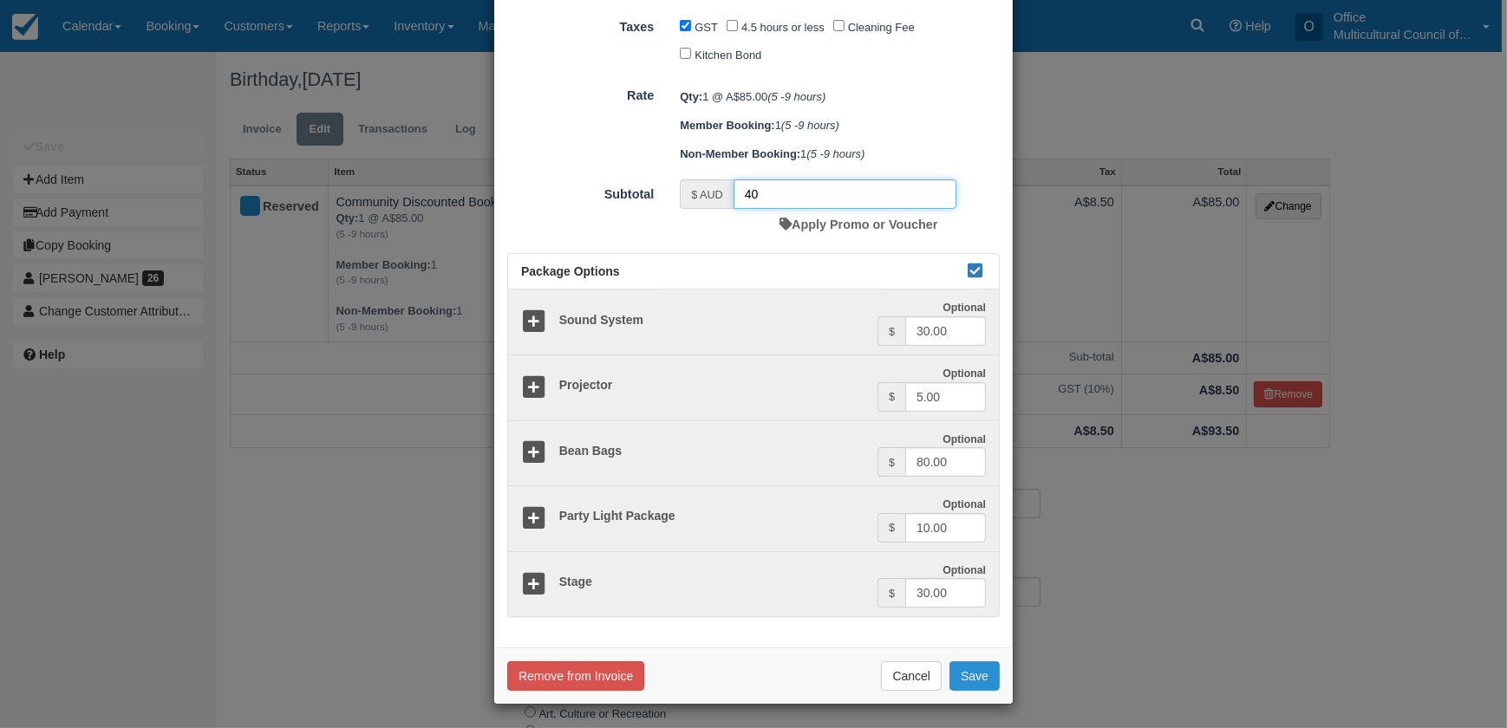
type input "40"
click at [980, 682] on button "Save" at bounding box center [975, 676] width 50 height 29
checkbox input "false"
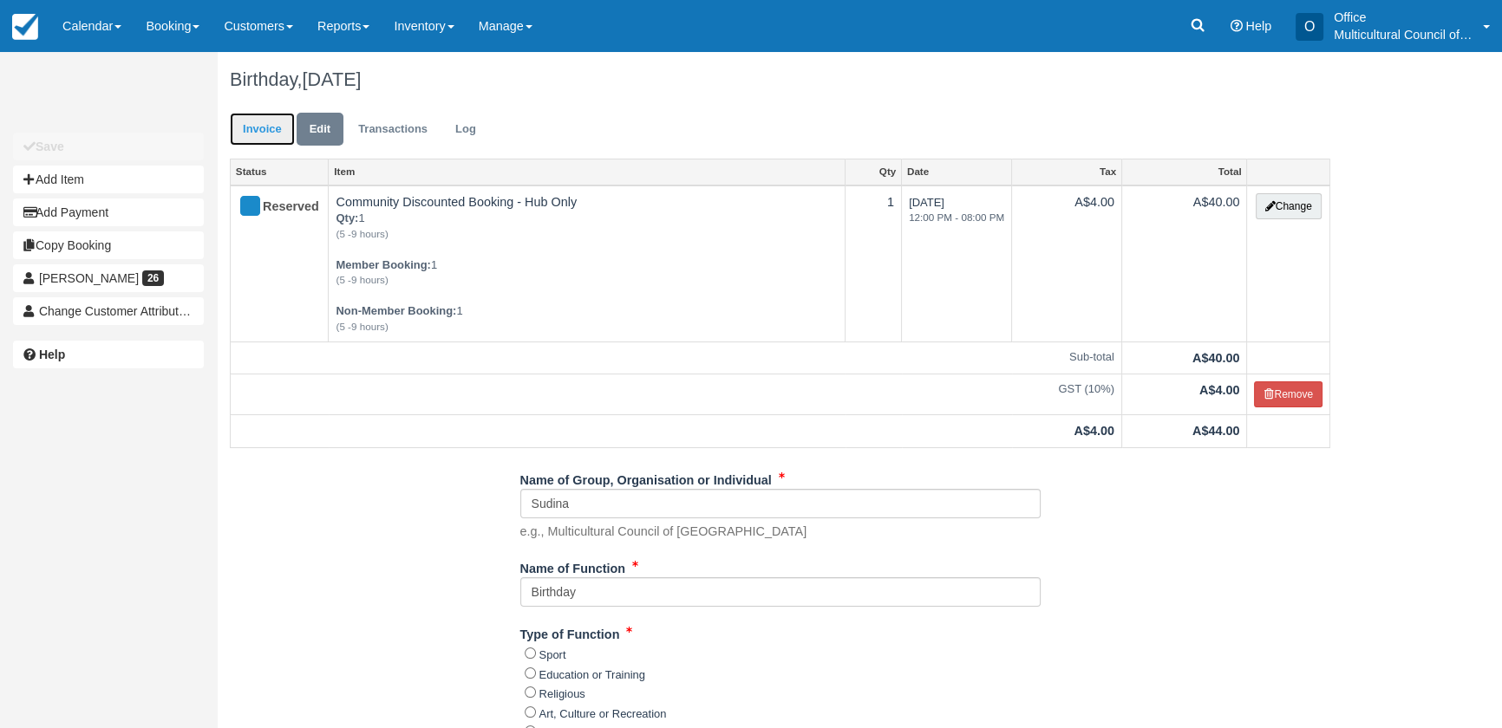
click at [268, 125] on link "Invoice" at bounding box center [262, 130] width 65 height 34
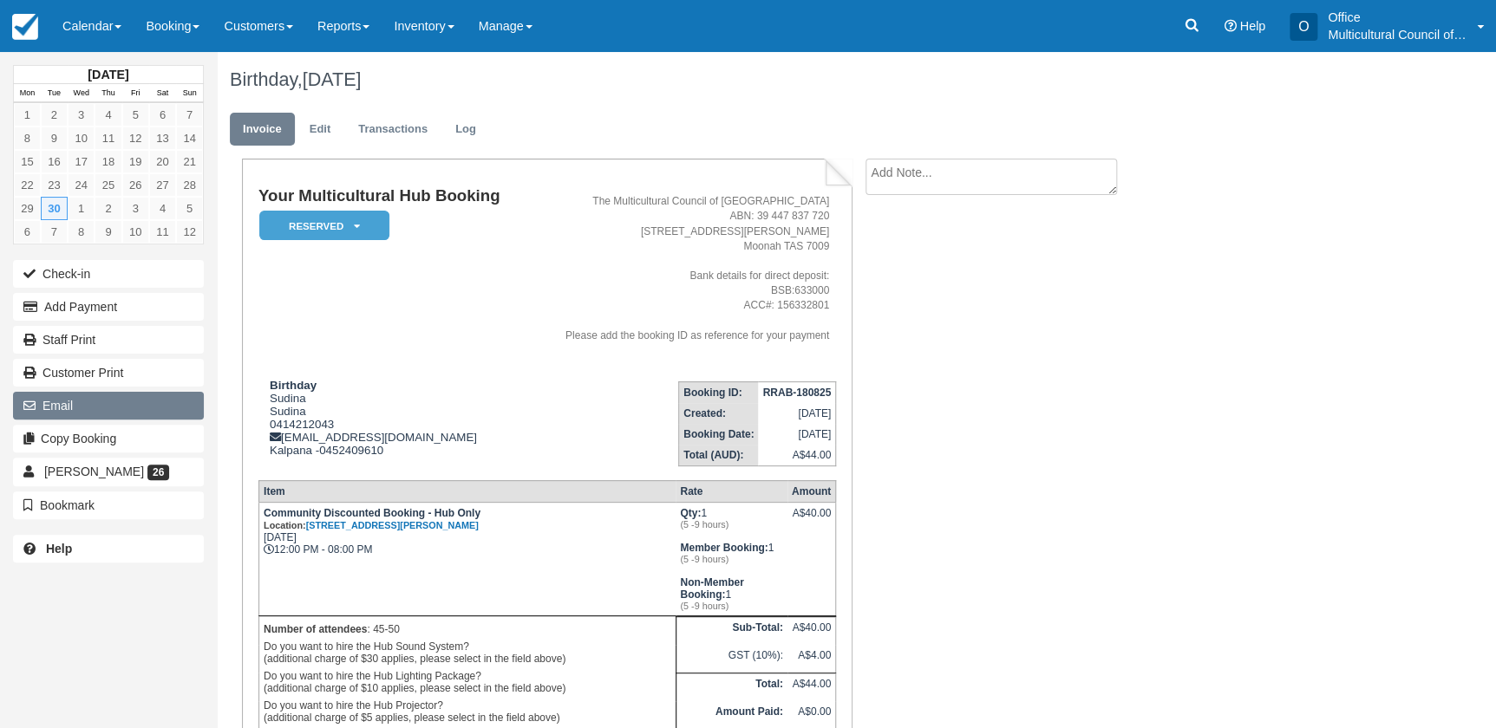
click at [121, 405] on button "Email" at bounding box center [108, 406] width 191 height 28
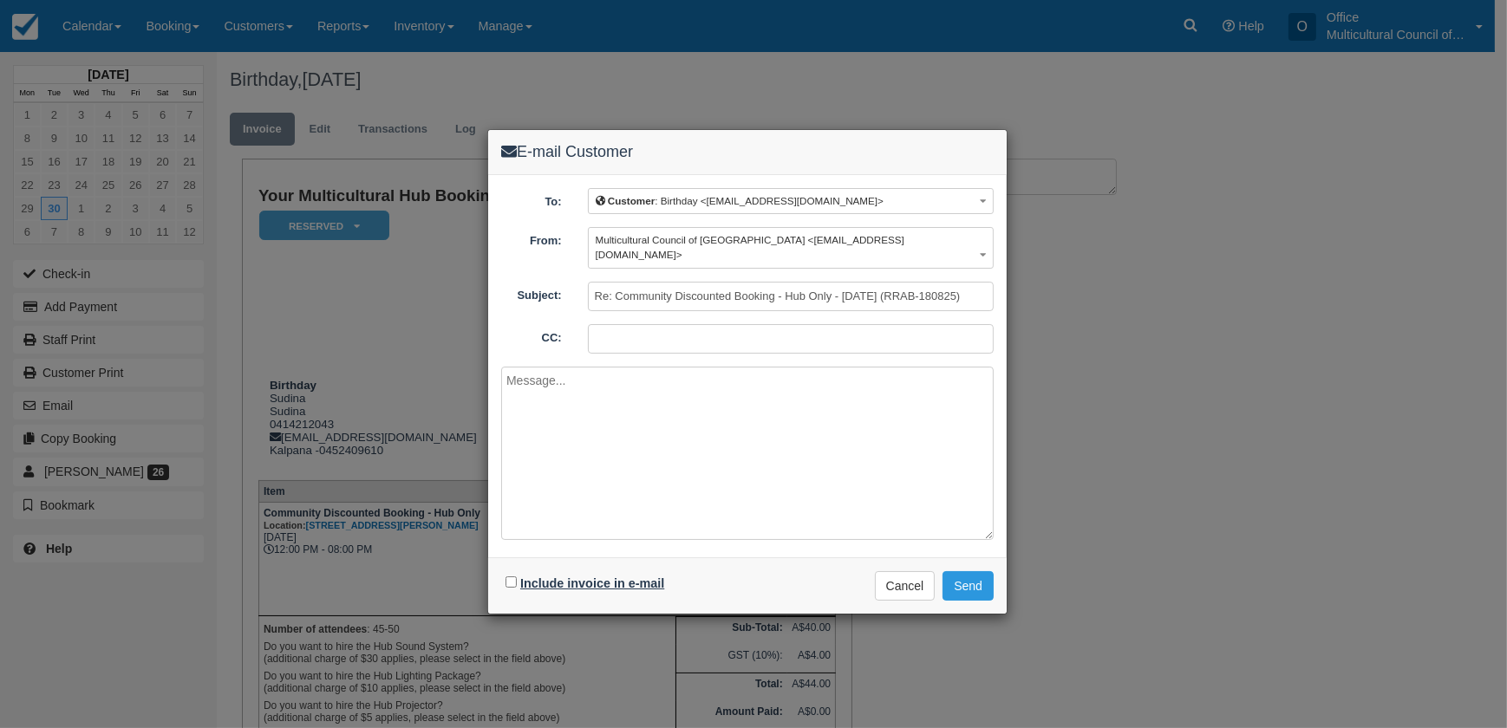
click at [558, 577] on label "Include invoice in e-mail" at bounding box center [592, 584] width 144 height 14
click at [517, 577] on input "Include invoice in e-mail" at bounding box center [511, 582] width 11 height 11
checkbox input "true"
click at [963, 572] on button "Send" at bounding box center [968, 585] width 51 height 29
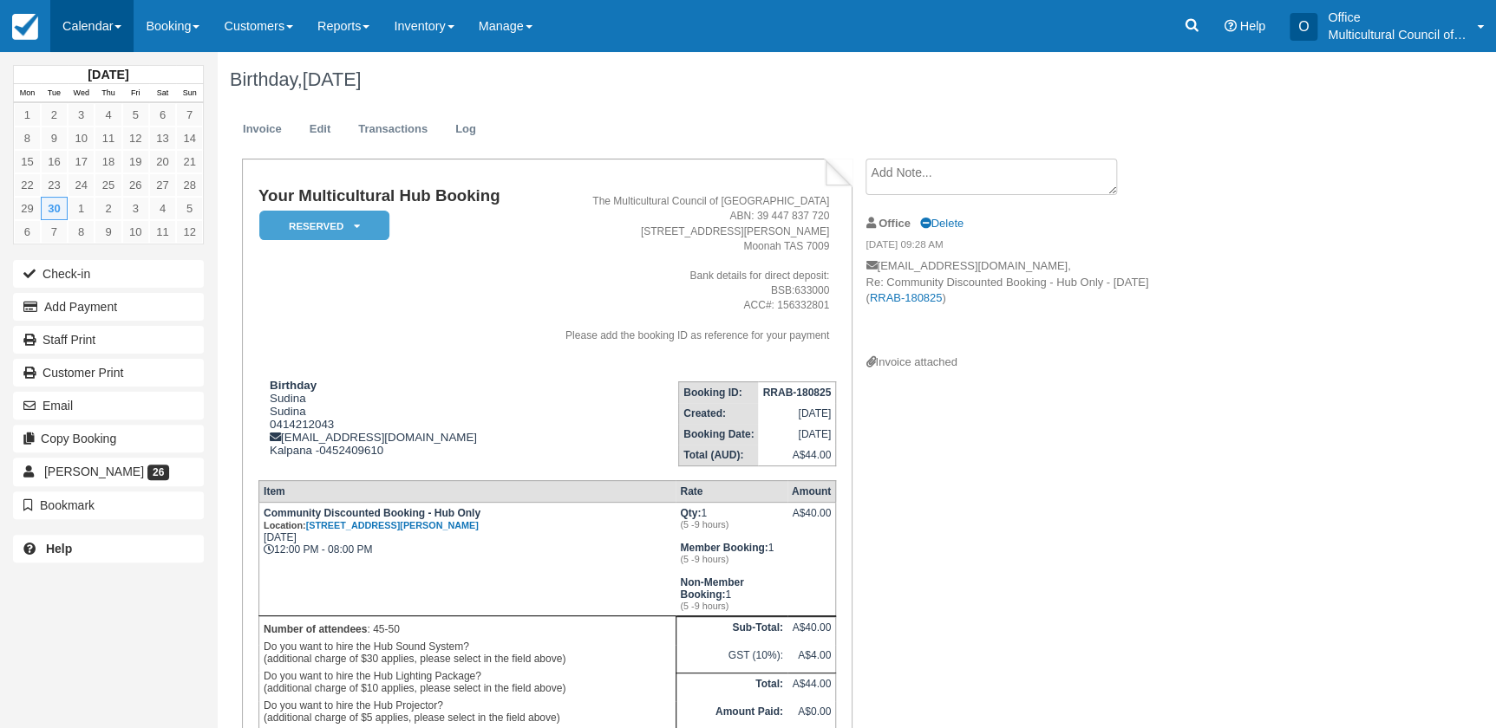
click at [88, 18] on link "Calendar" at bounding box center [91, 26] width 83 height 52
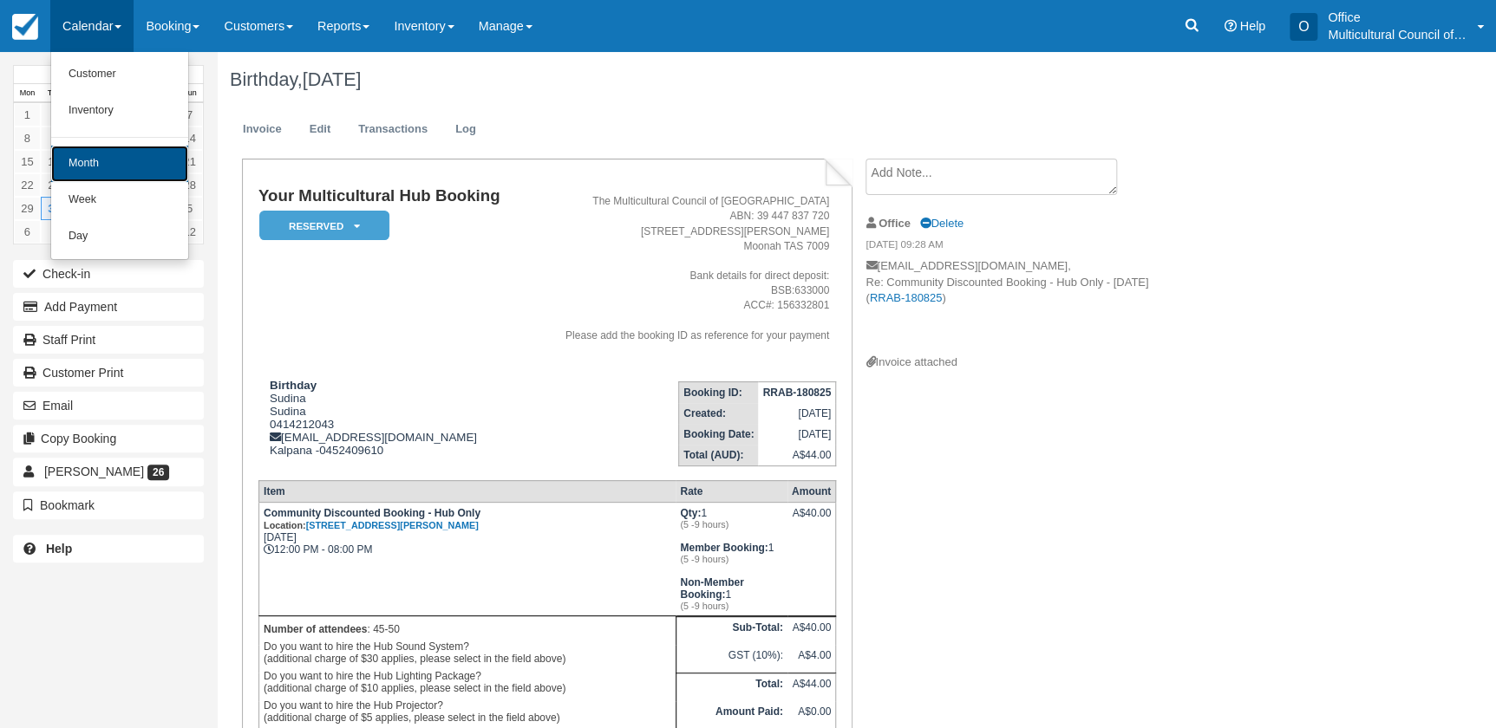
click at [124, 164] on link "Month" at bounding box center [119, 164] width 137 height 36
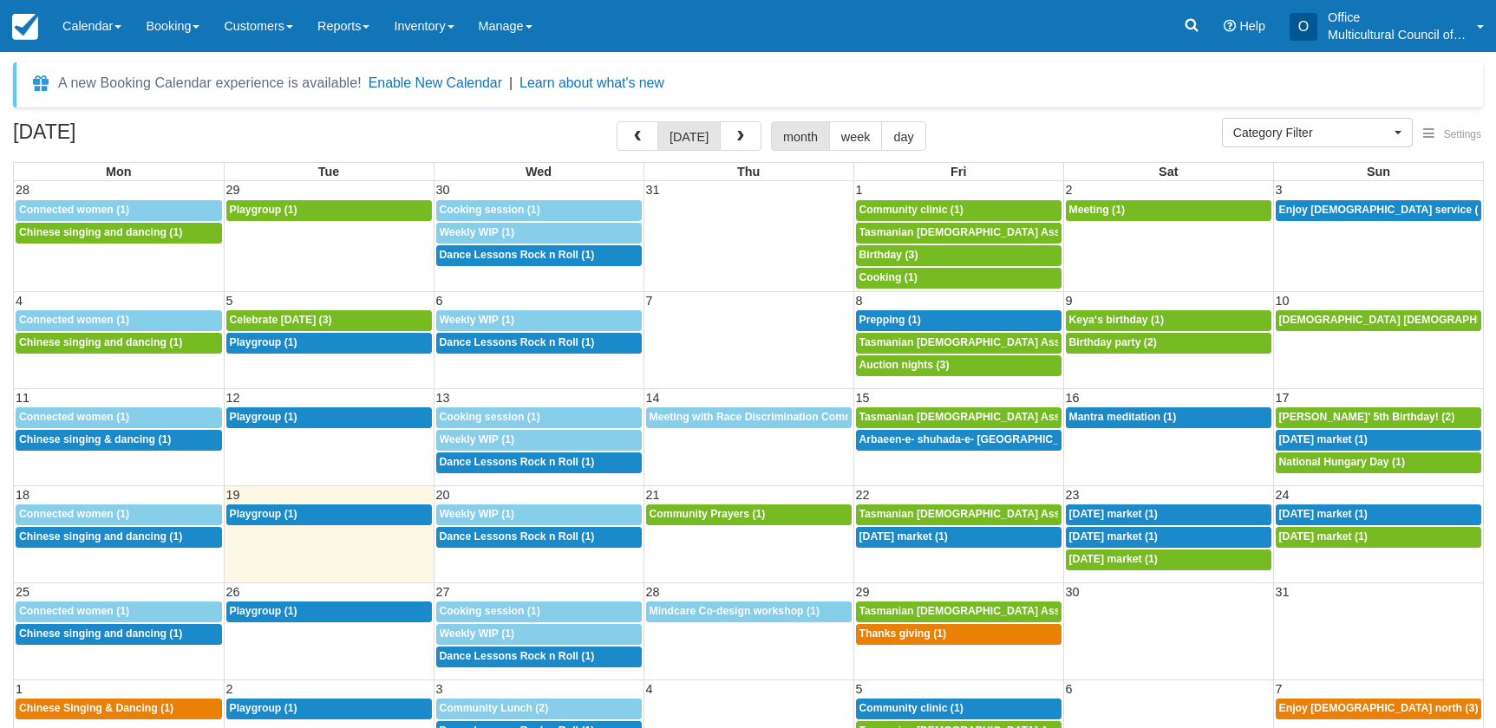
select select
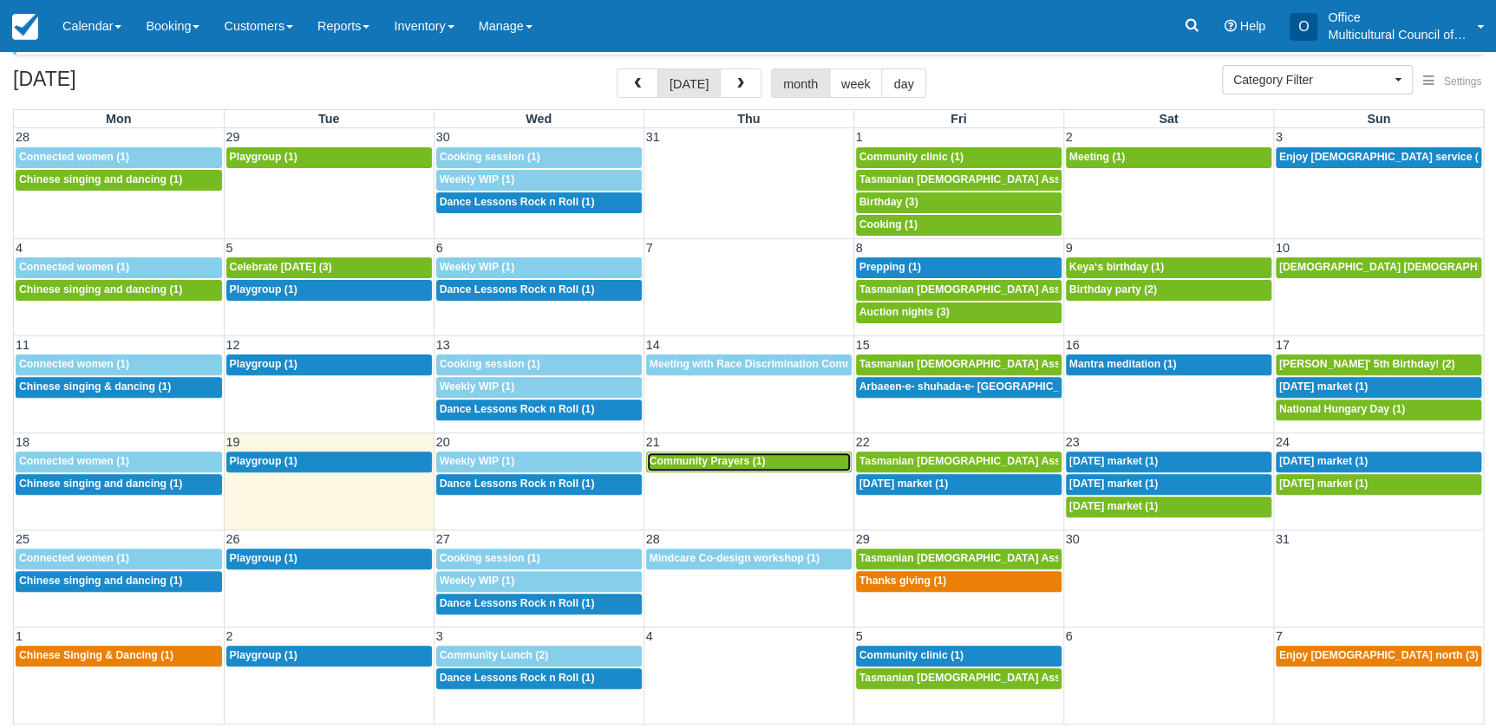
click at [709, 464] on span "Community Prayers (1)" at bounding box center [708, 461] width 116 height 12
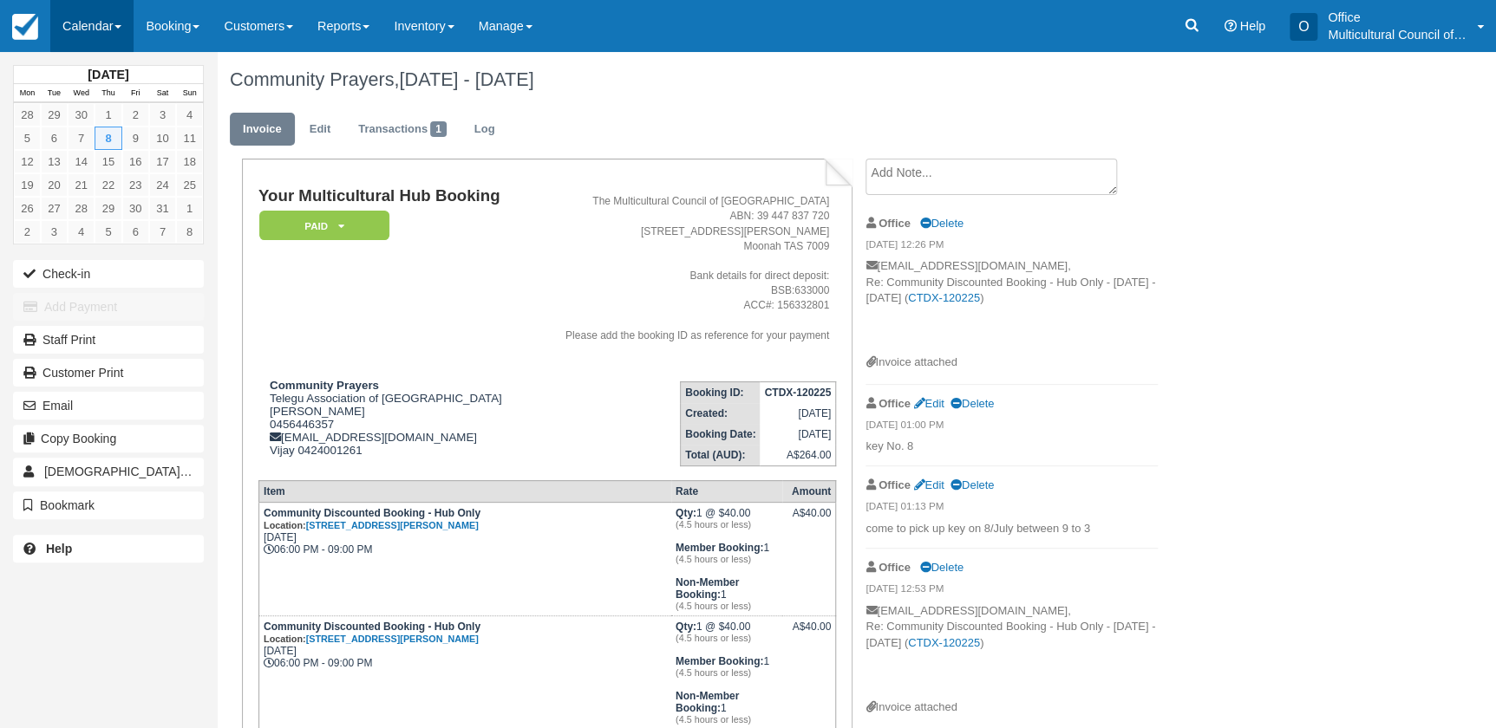
click at [106, 26] on link "Calendar" at bounding box center [91, 26] width 83 height 52
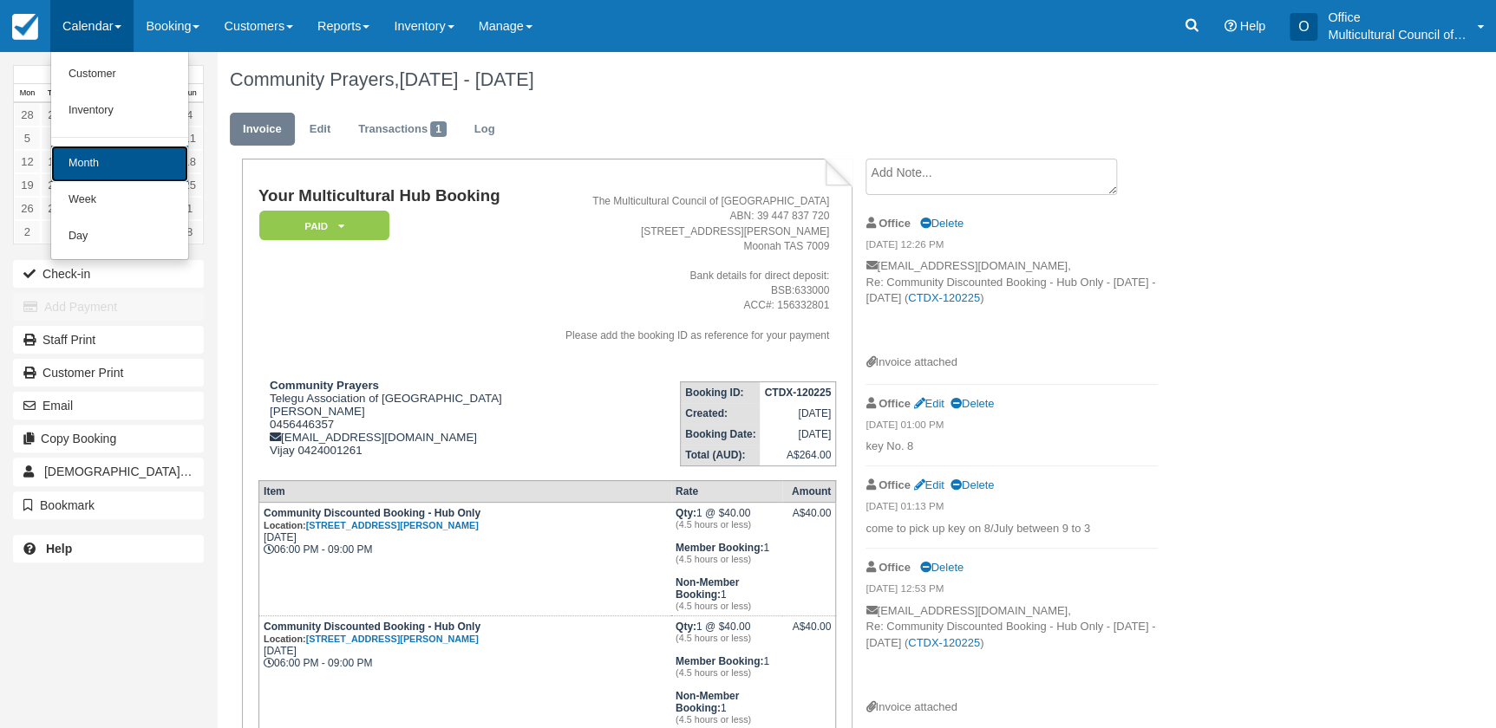
click at [118, 171] on link "Month" at bounding box center [119, 164] width 137 height 36
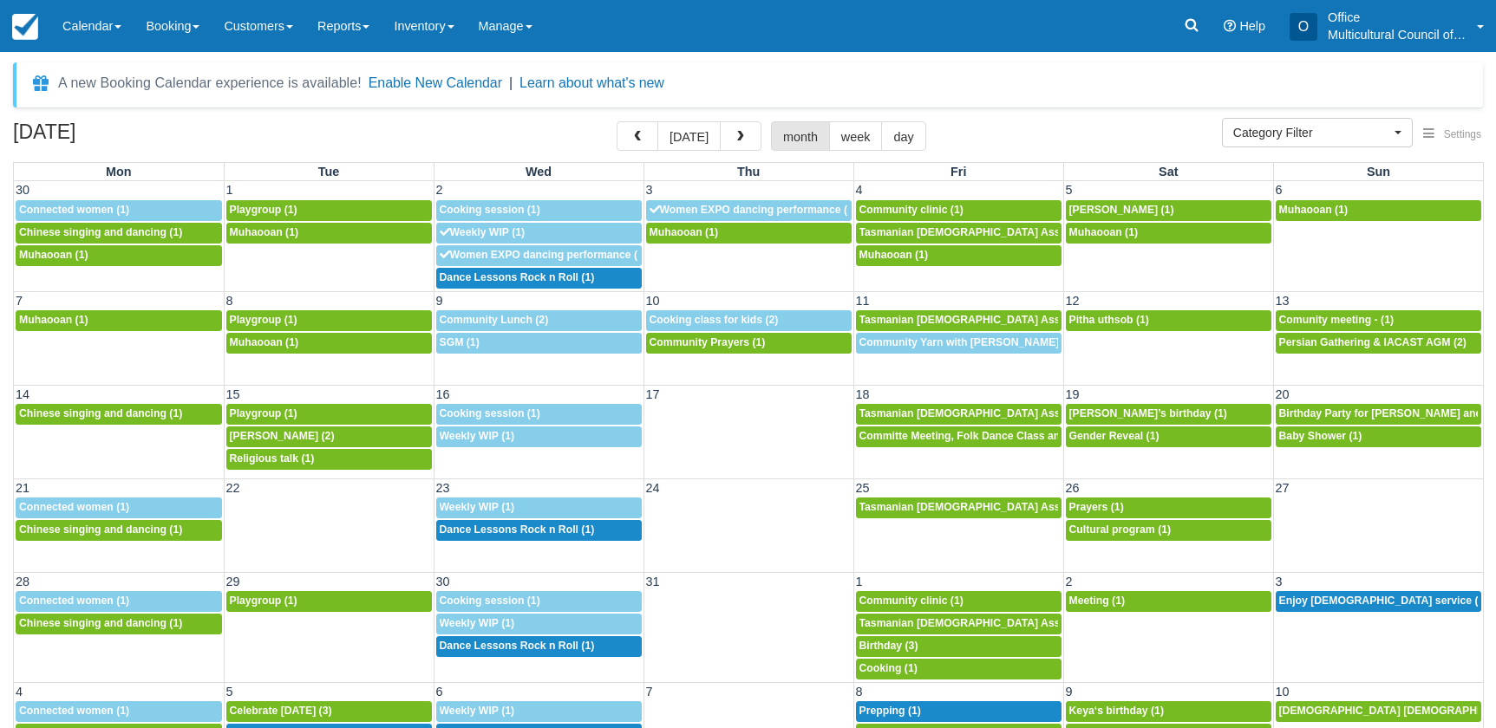
select select
click at [363, 38] on link "Reports" at bounding box center [343, 26] width 76 height 52
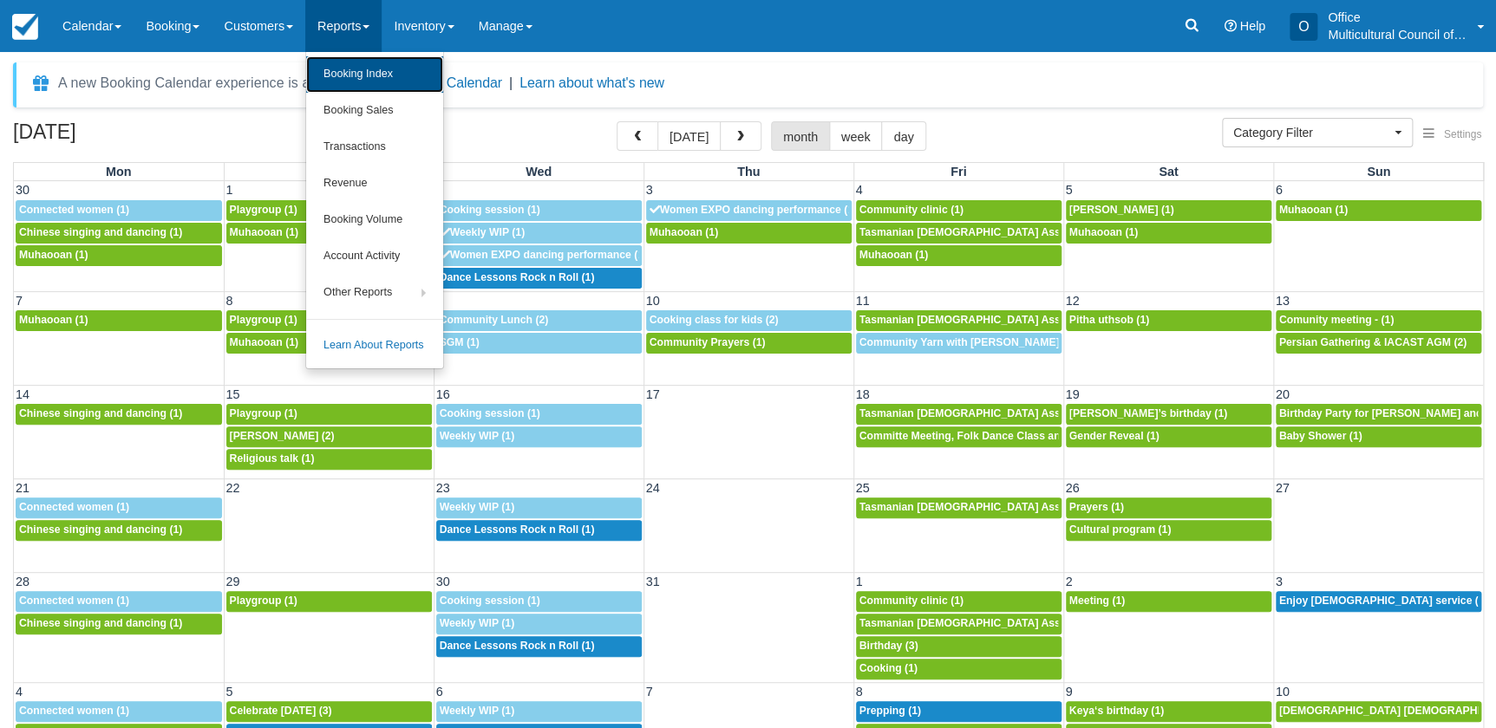
click at [382, 77] on link "Booking Index" at bounding box center [374, 74] width 137 height 36
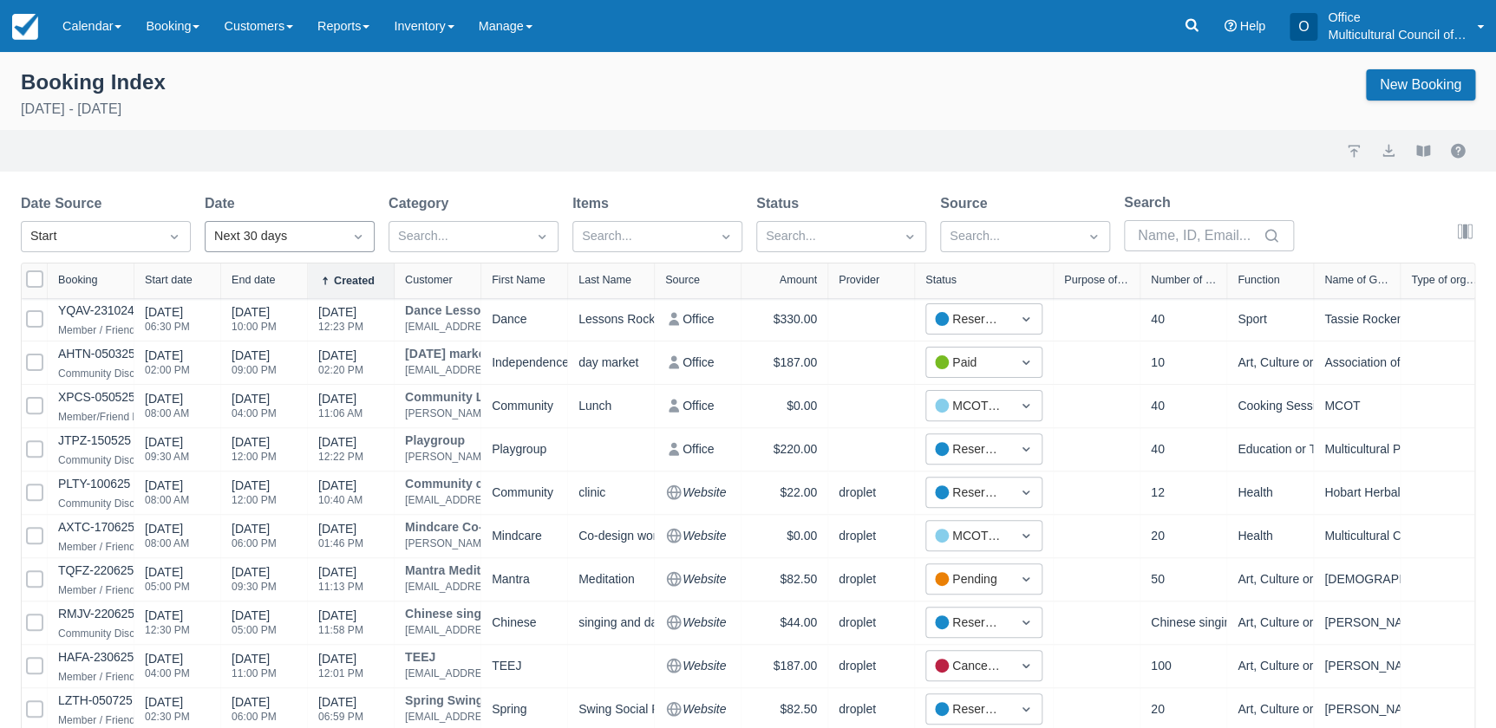
click at [342, 239] on div "Next 30 days" at bounding box center [274, 237] width 137 height 28
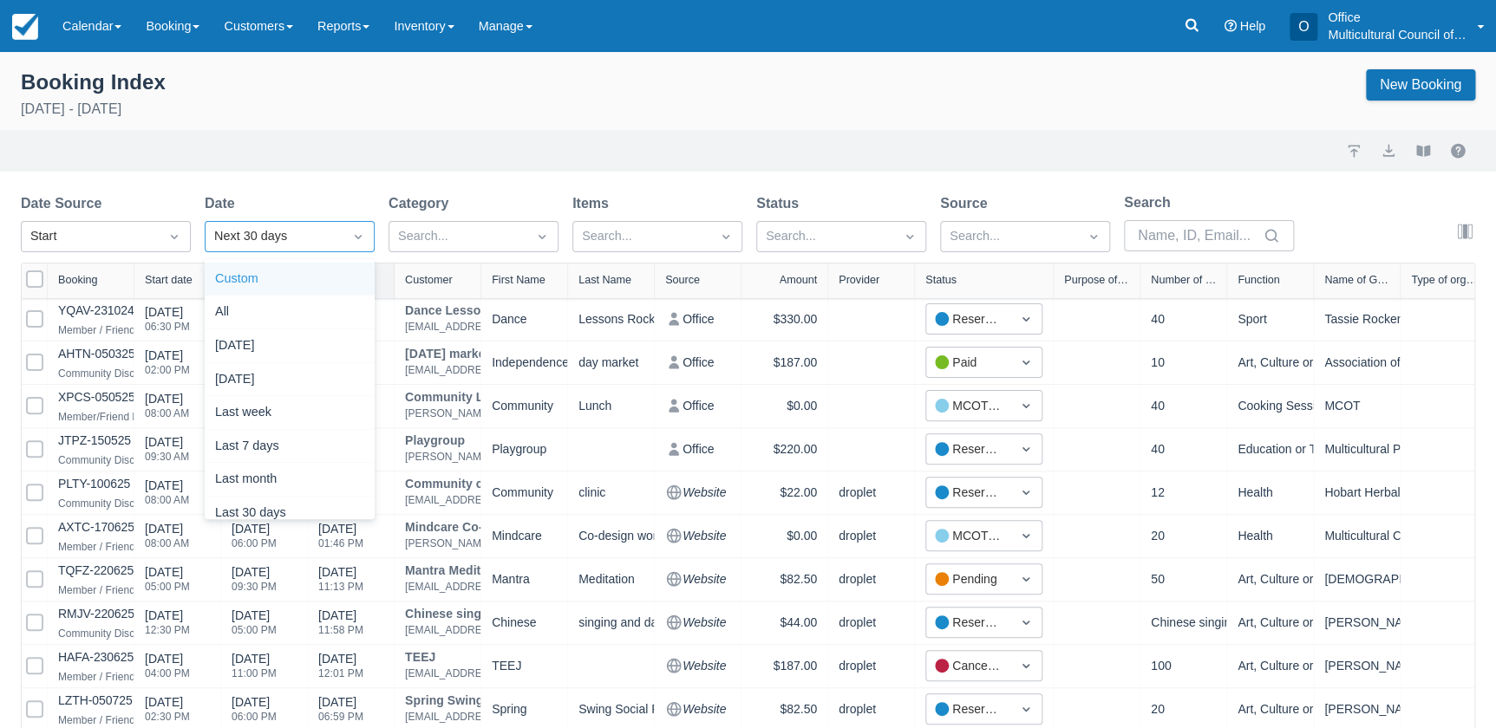
click at [305, 287] on div "Custom" at bounding box center [290, 280] width 170 height 34
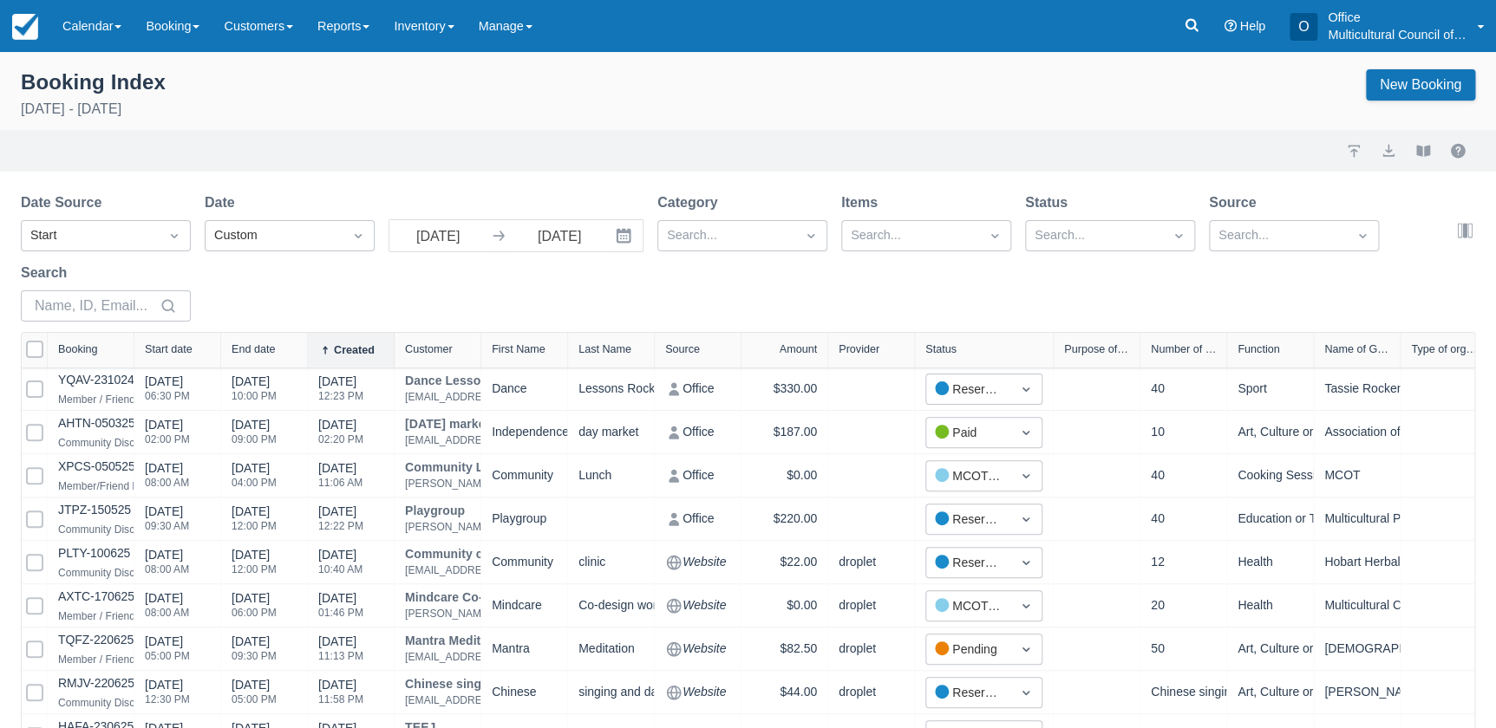
click at [623, 234] on icon "Interact with the calendar and add the check-in date for your trip." at bounding box center [623, 235] width 17 height 17
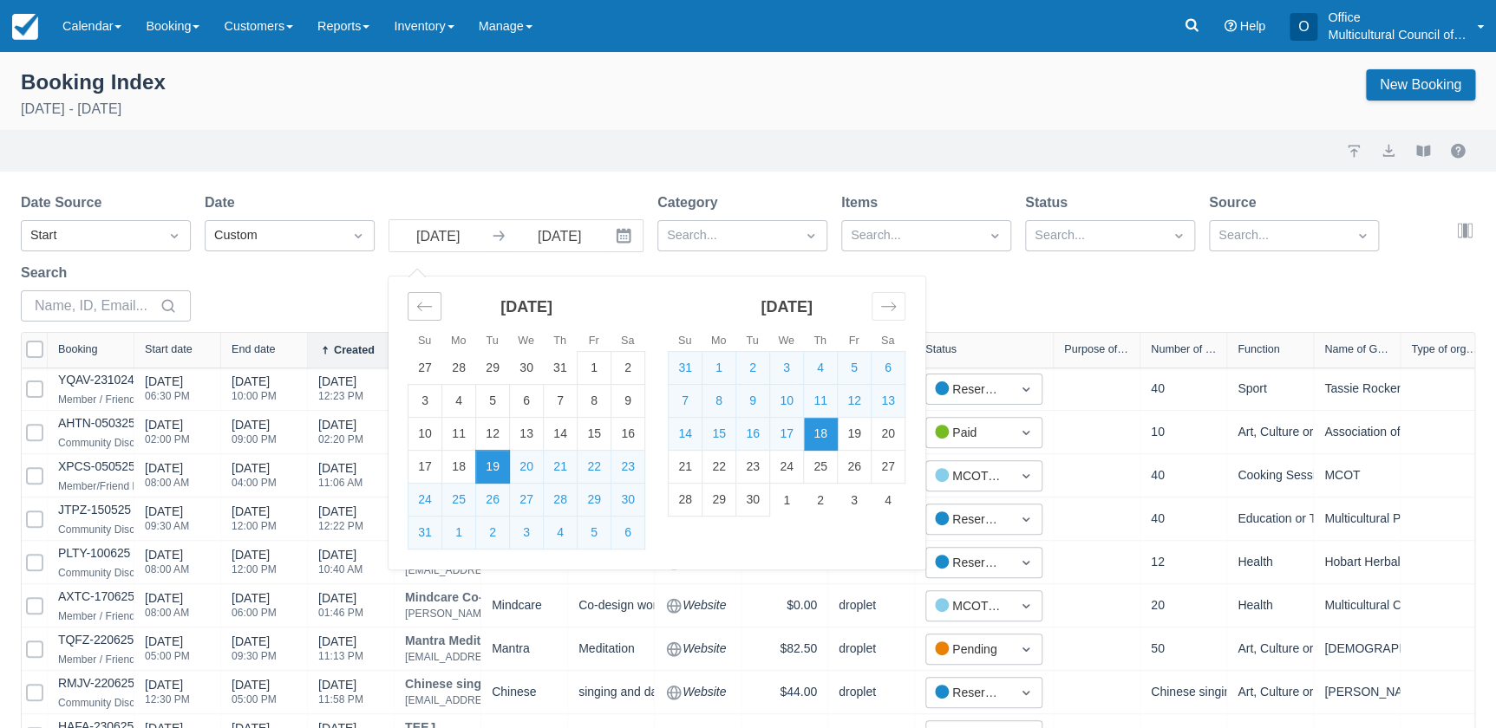
click at [425, 313] on icon "Move backward to switch to the previous month." at bounding box center [424, 306] width 16 height 16
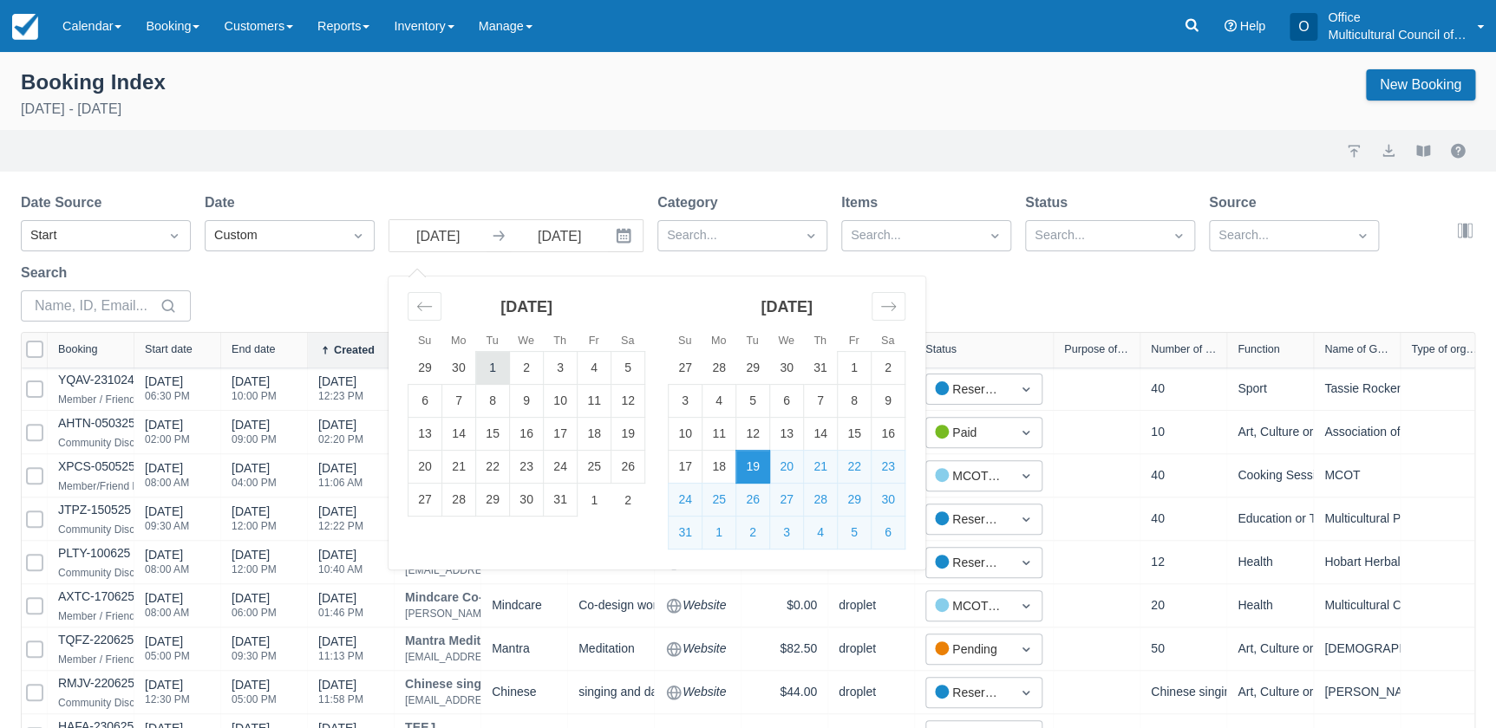
click at [500, 368] on td "1" at bounding box center [493, 368] width 34 height 33
type input "01 Jul 25"
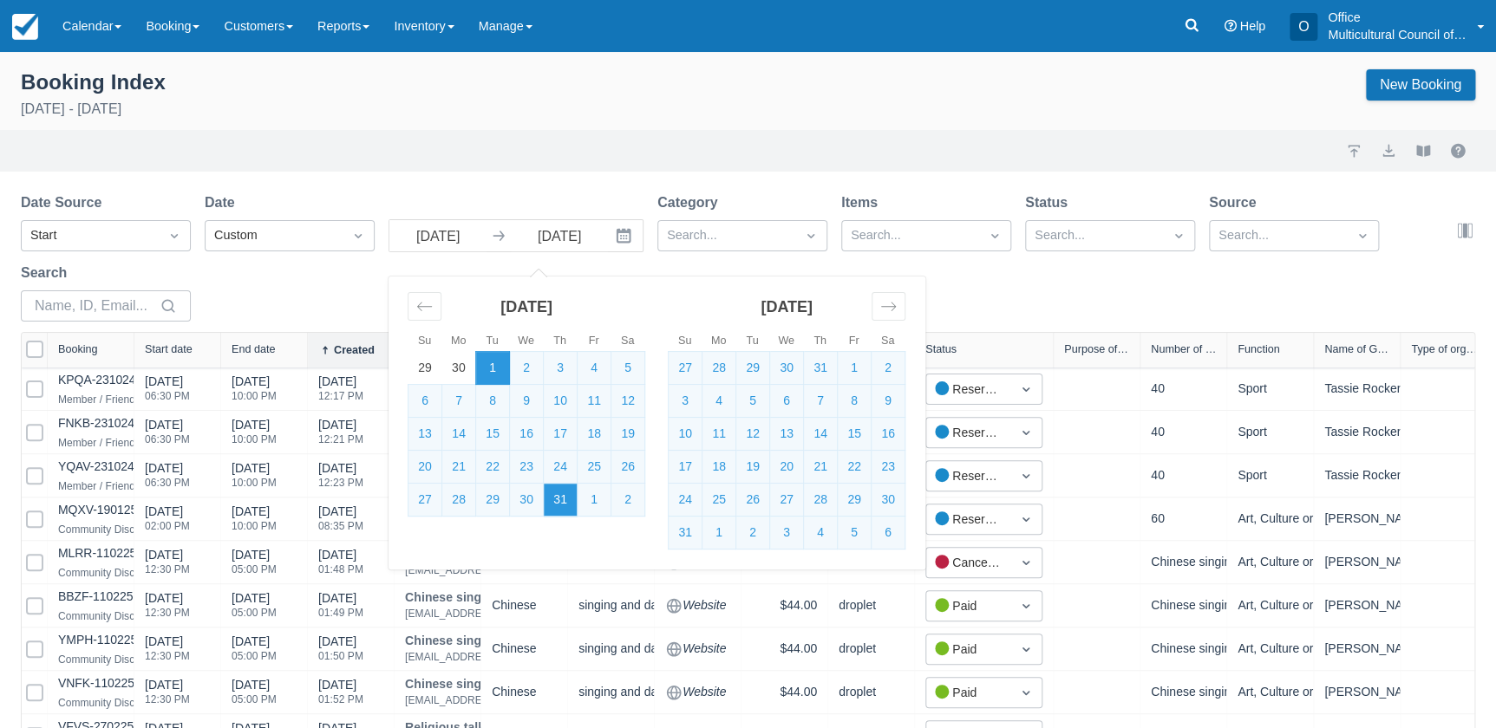
click at [555, 506] on td "31" at bounding box center [561, 500] width 34 height 33
type input "31 Jul 25"
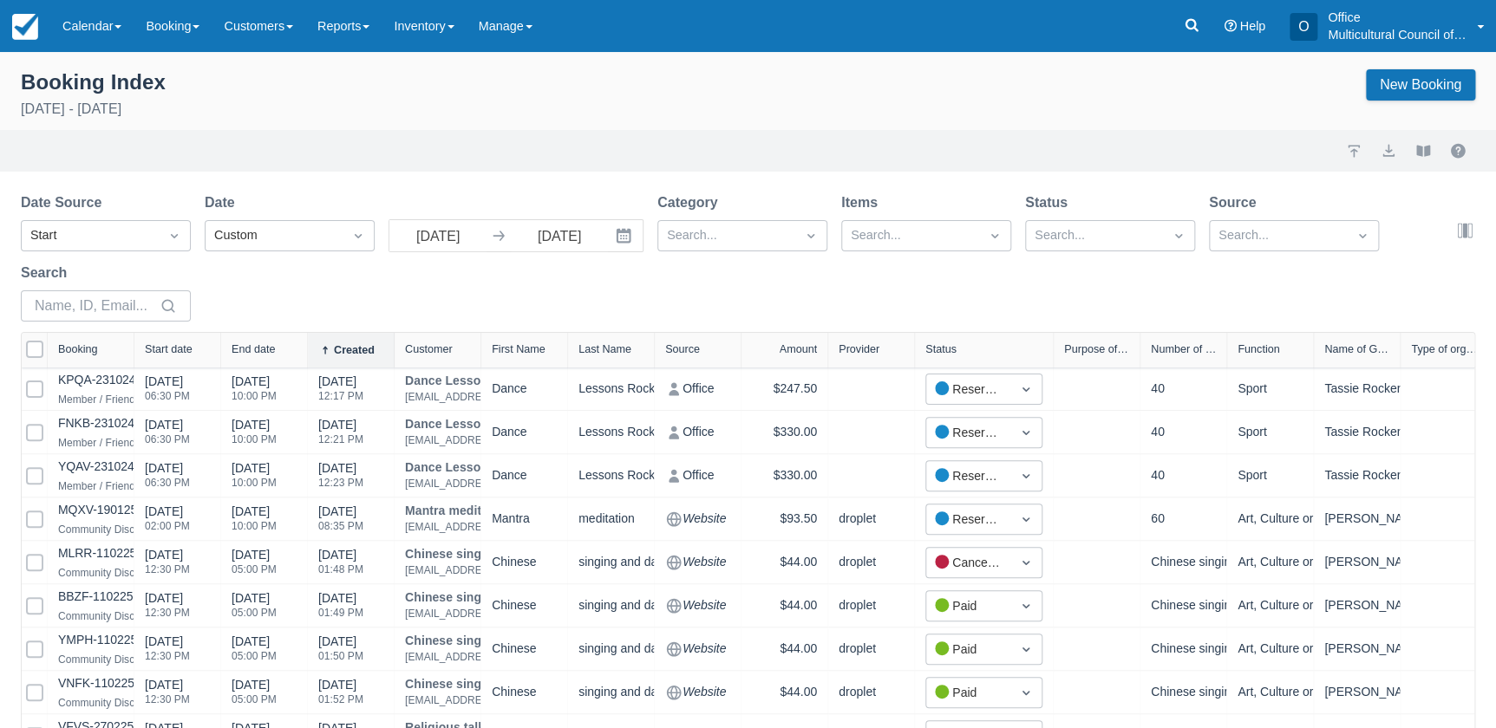
select select "25"
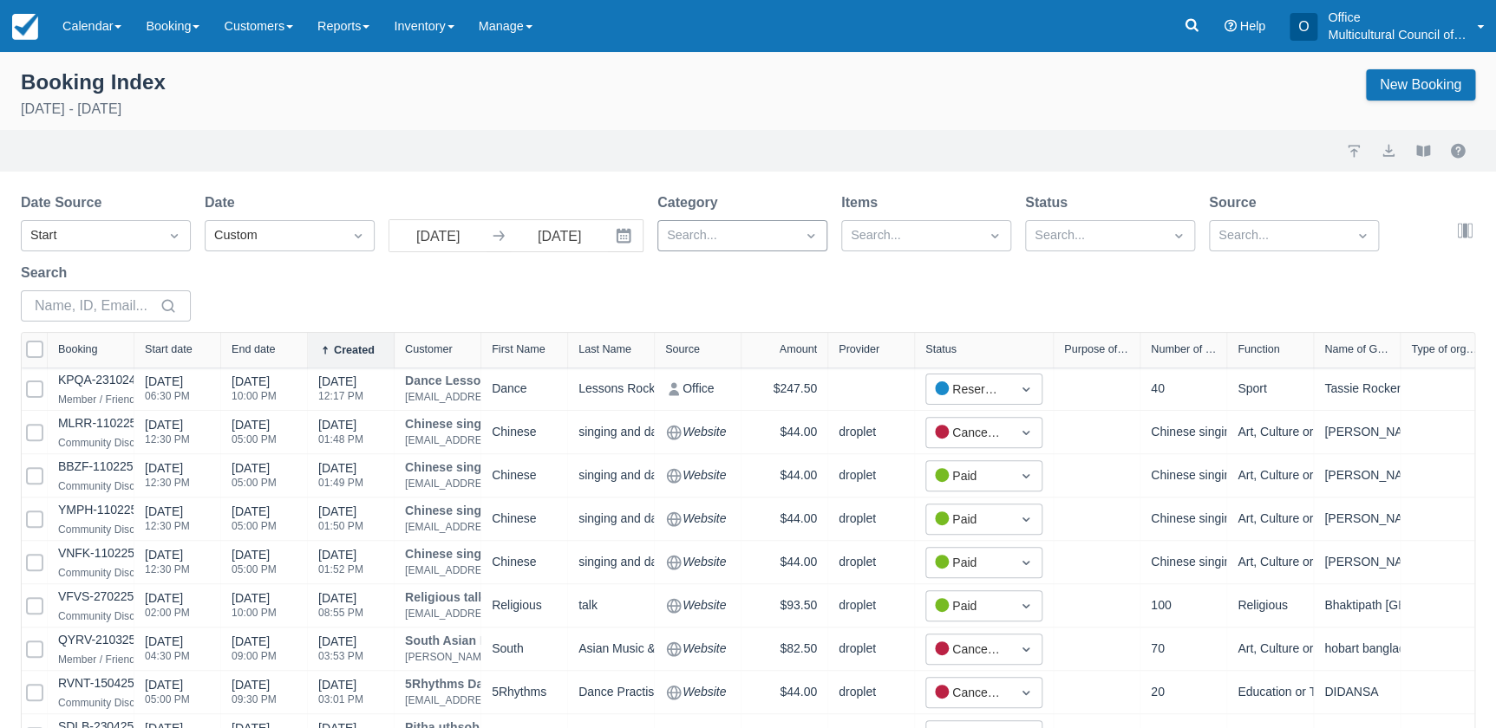
click at [798, 232] on div at bounding box center [810, 236] width 31 height 24
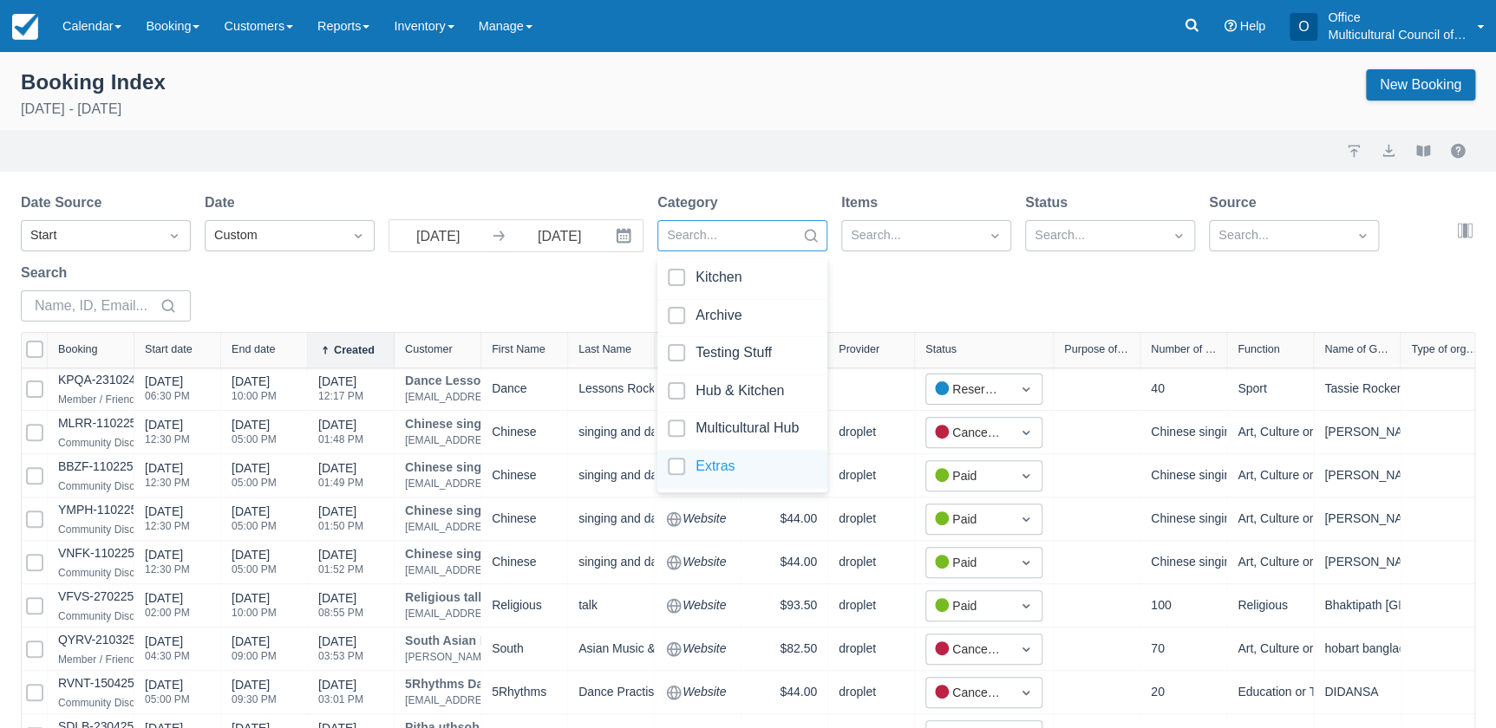
click at [737, 464] on div at bounding box center [742, 469] width 149 height 23
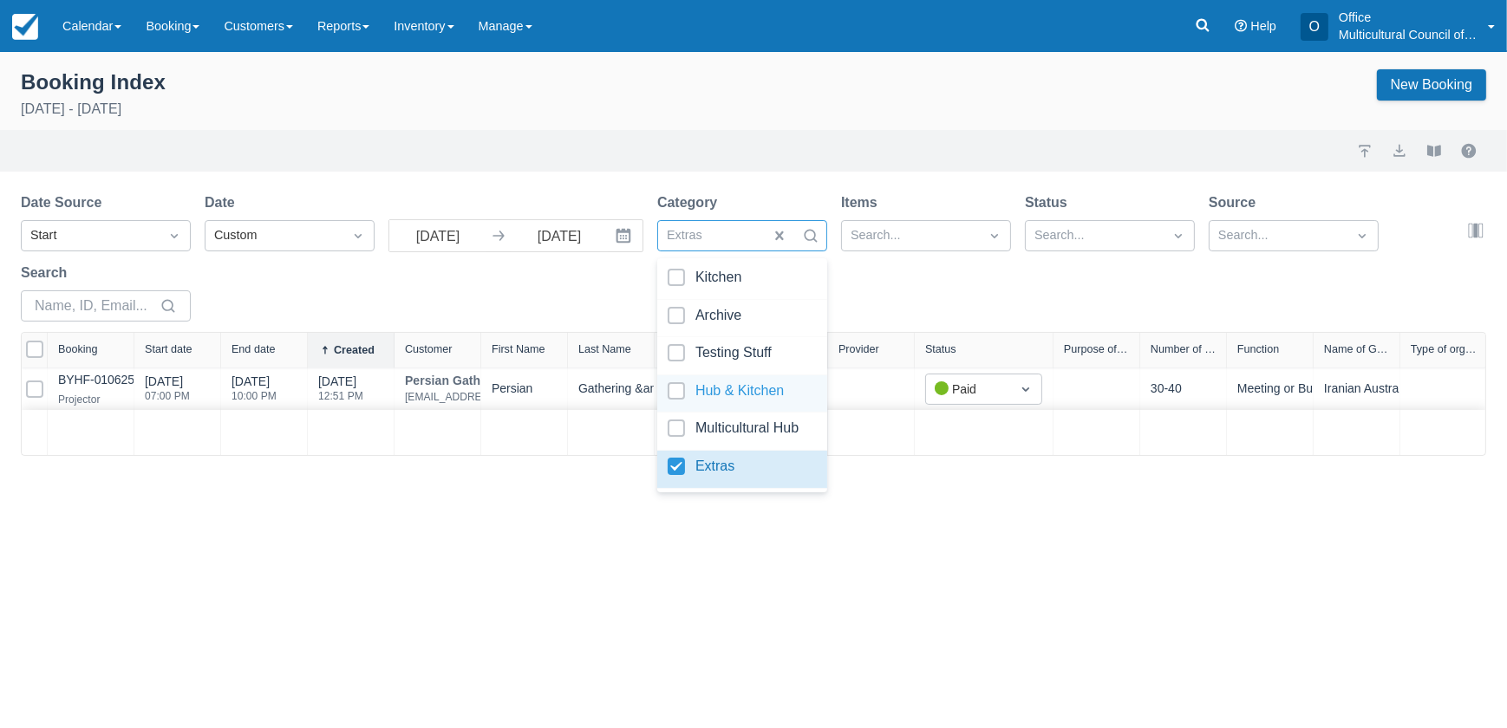
click at [904, 295] on div "Date Source Start Date Custom 01 Jul 25 Navigate forward to interact with the c…" at bounding box center [743, 263] width 1445 height 140
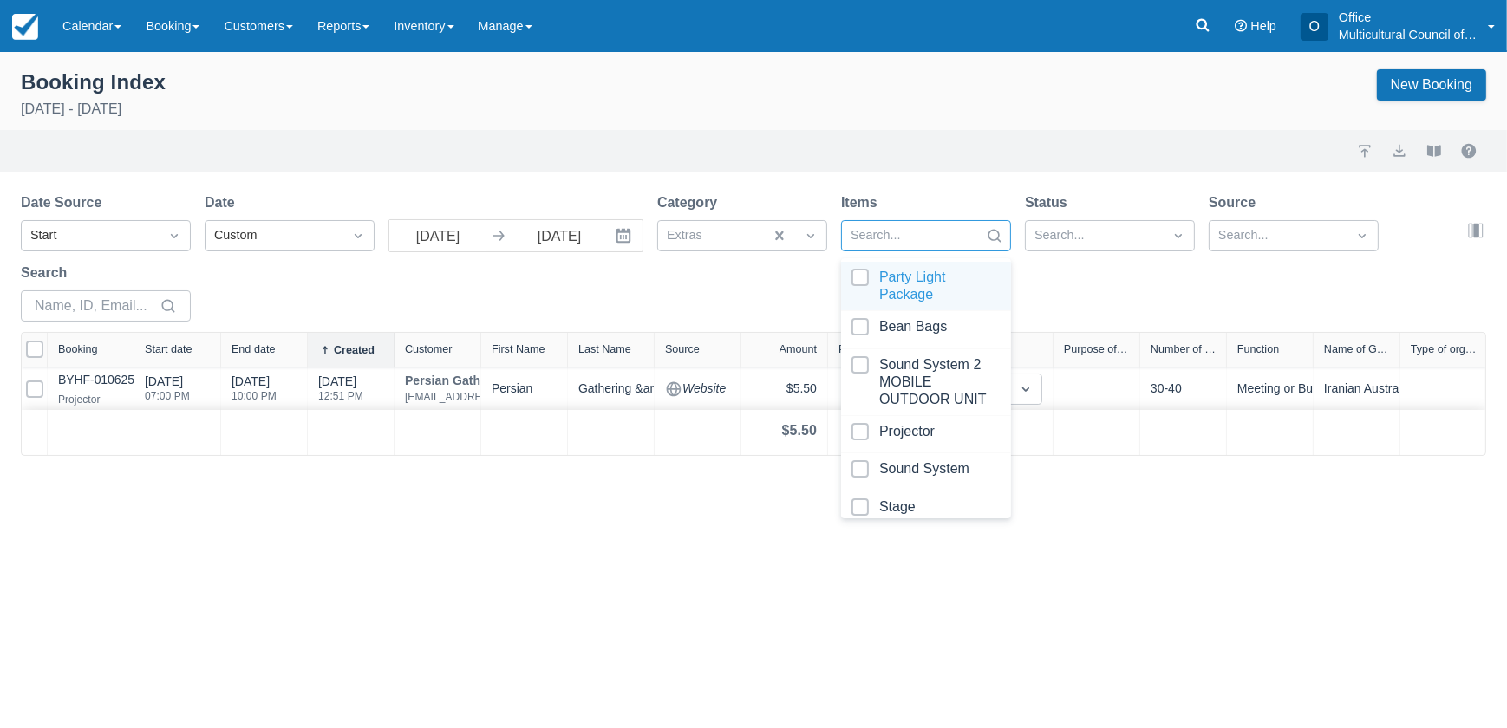
click at [963, 230] on div at bounding box center [911, 236] width 120 height 23
click at [917, 284] on div at bounding box center [926, 286] width 149 height 35
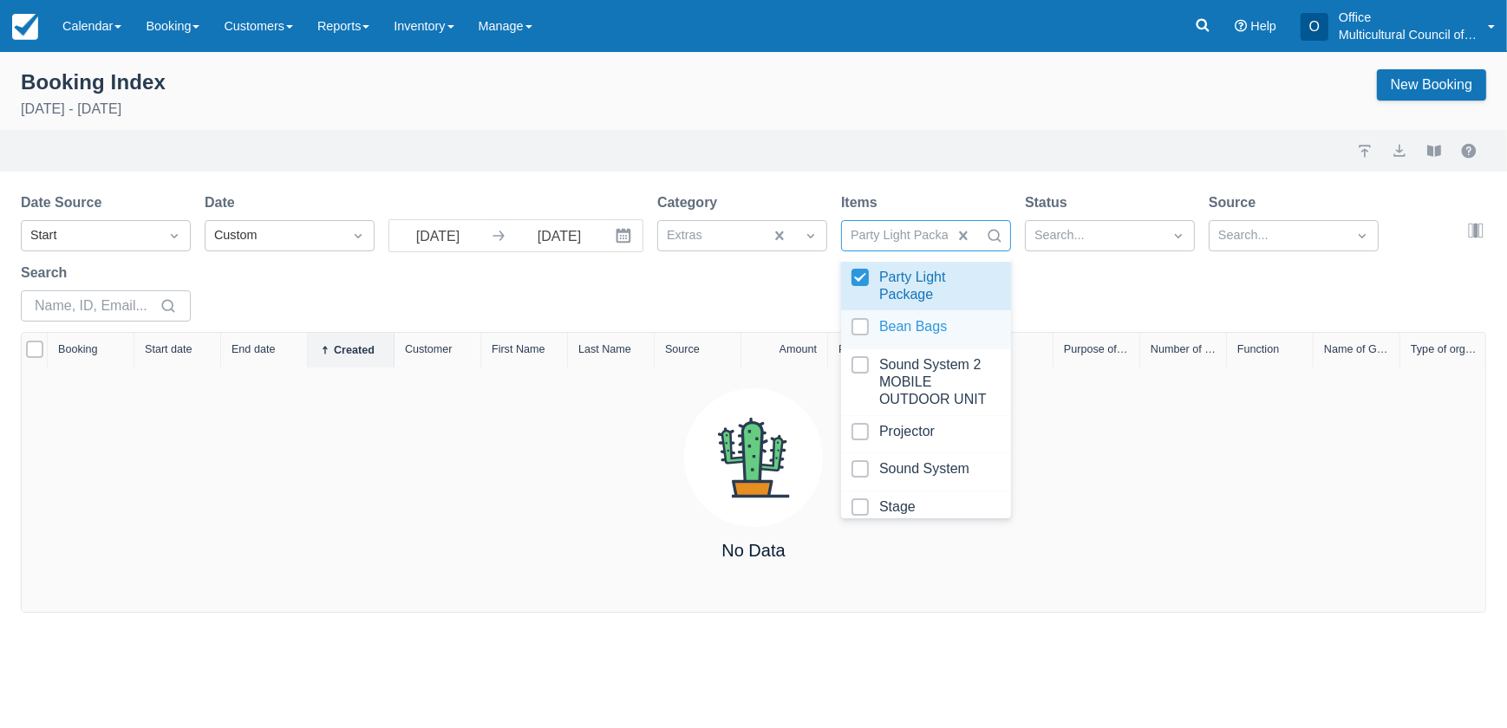
click at [911, 335] on div at bounding box center [926, 329] width 149 height 23
click at [903, 326] on div at bounding box center [926, 329] width 149 height 23
click at [906, 372] on div at bounding box center [926, 382] width 149 height 52
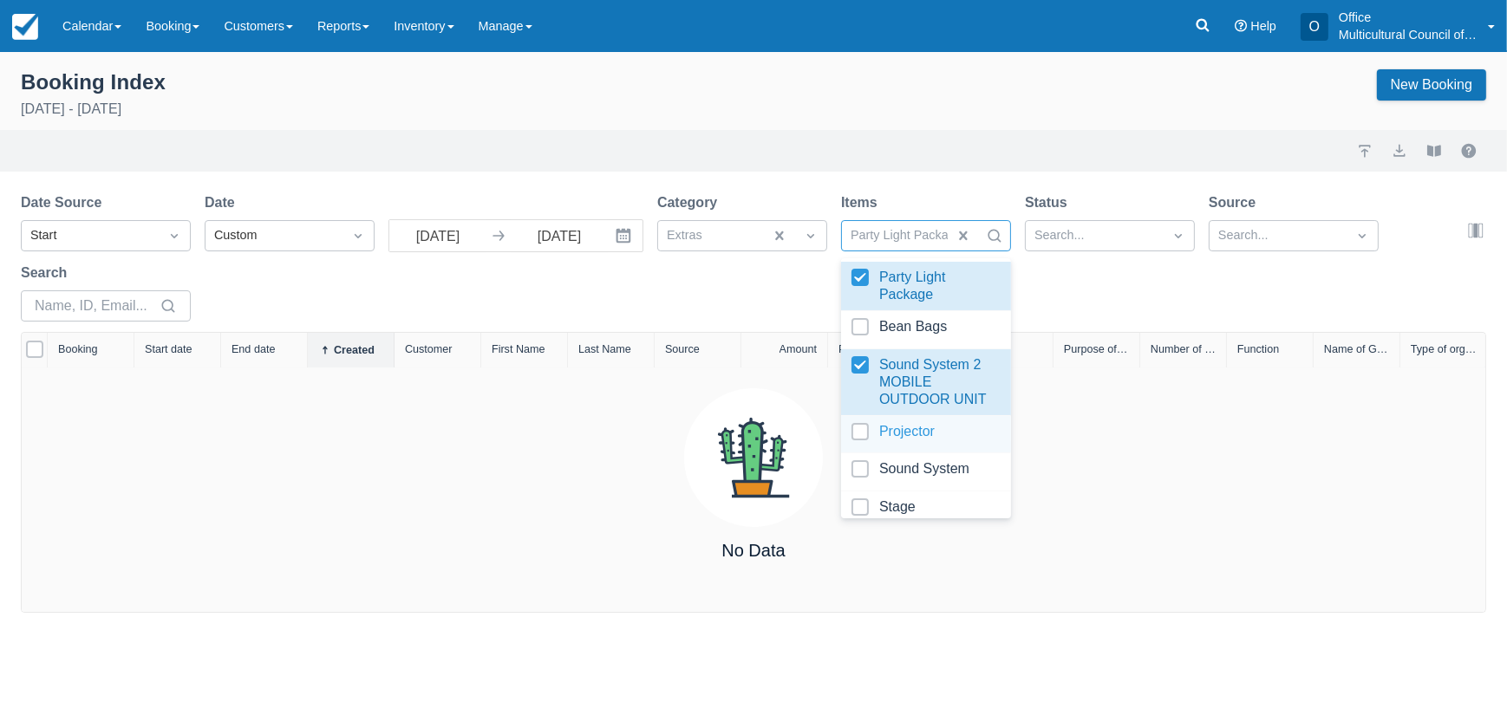
click at [897, 435] on div at bounding box center [926, 434] width 149 height 23
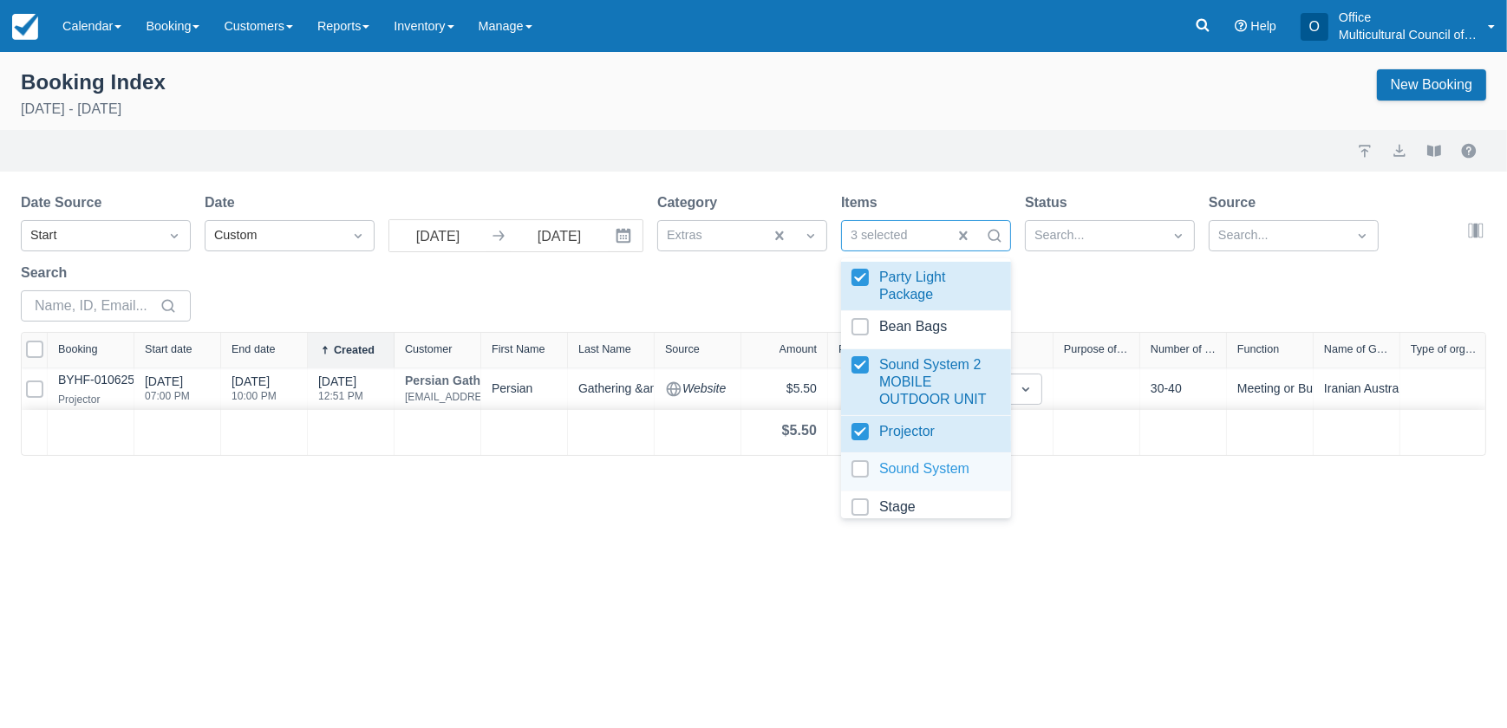
click at [918, 464] on div at bounding box center [926, 471] width 149 height 23
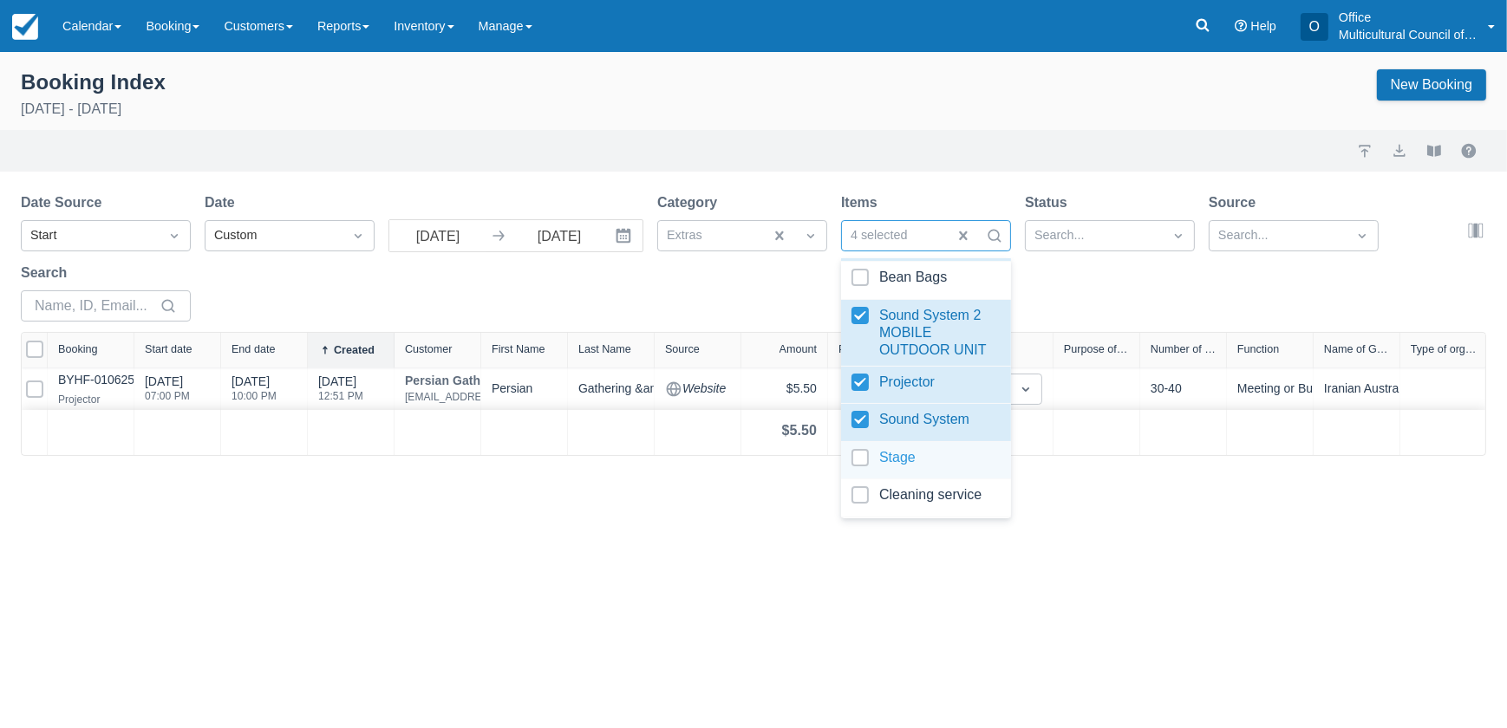
click at [914, 451] on div at bounding box center [926, 460] width 149 height 23
click at [1100, 291] on div "Date Source Start Date Custom 01 Jul 25 Navigate forward to interact with the c…" at bounding box center [743, 263] width 1445 height 140
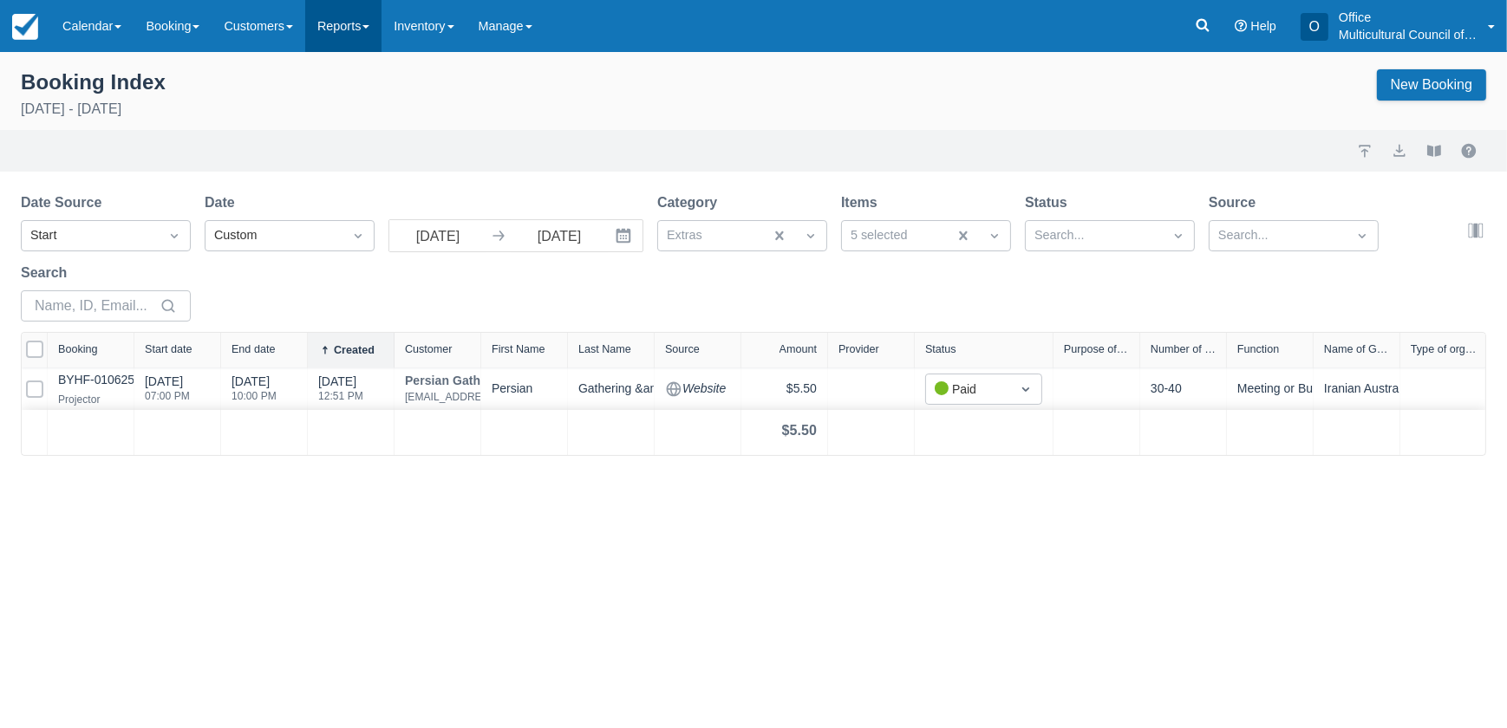
click at [351, 35] on link "Reports" at bounding box center [343, 26] width 76 height 52
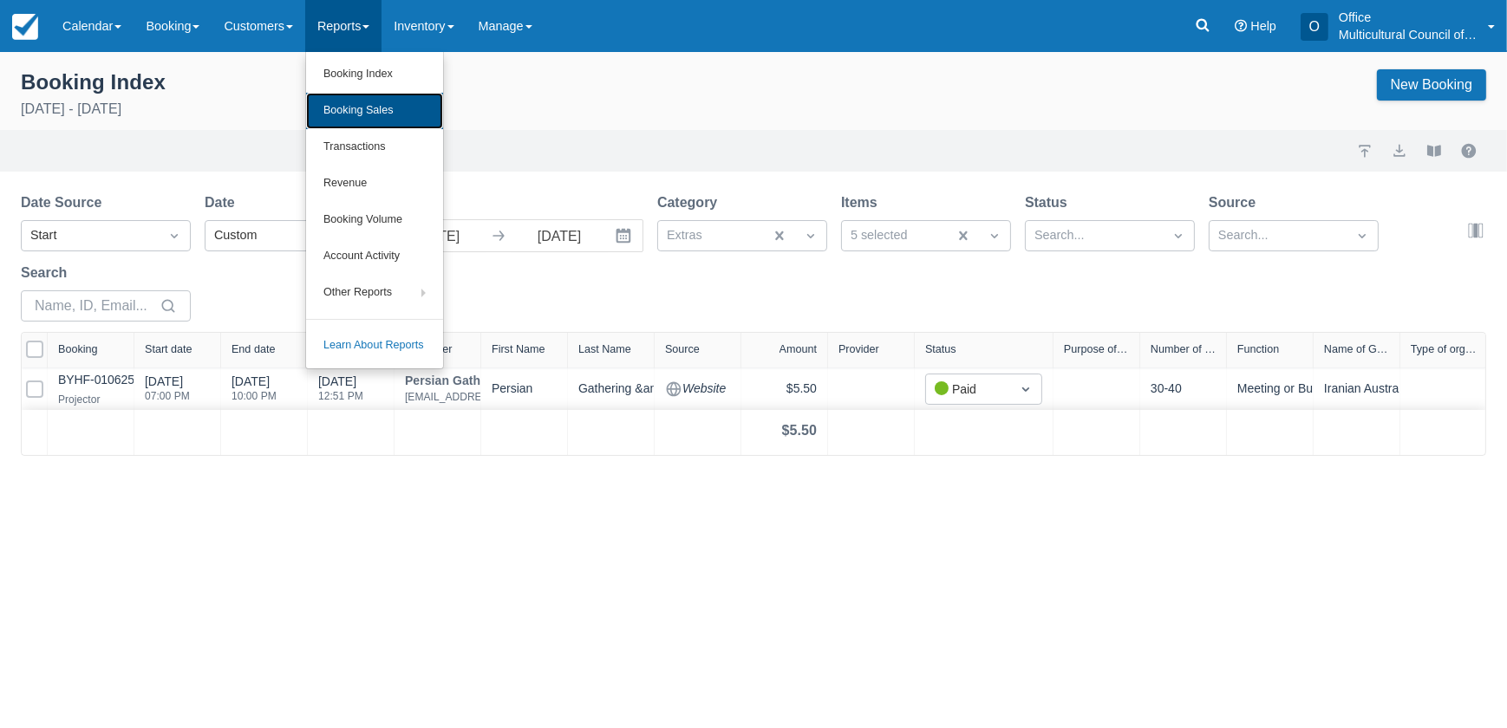
click at [382, 104] on link "Booking Sales" at bounding box center [374, 111] width 137 height 36
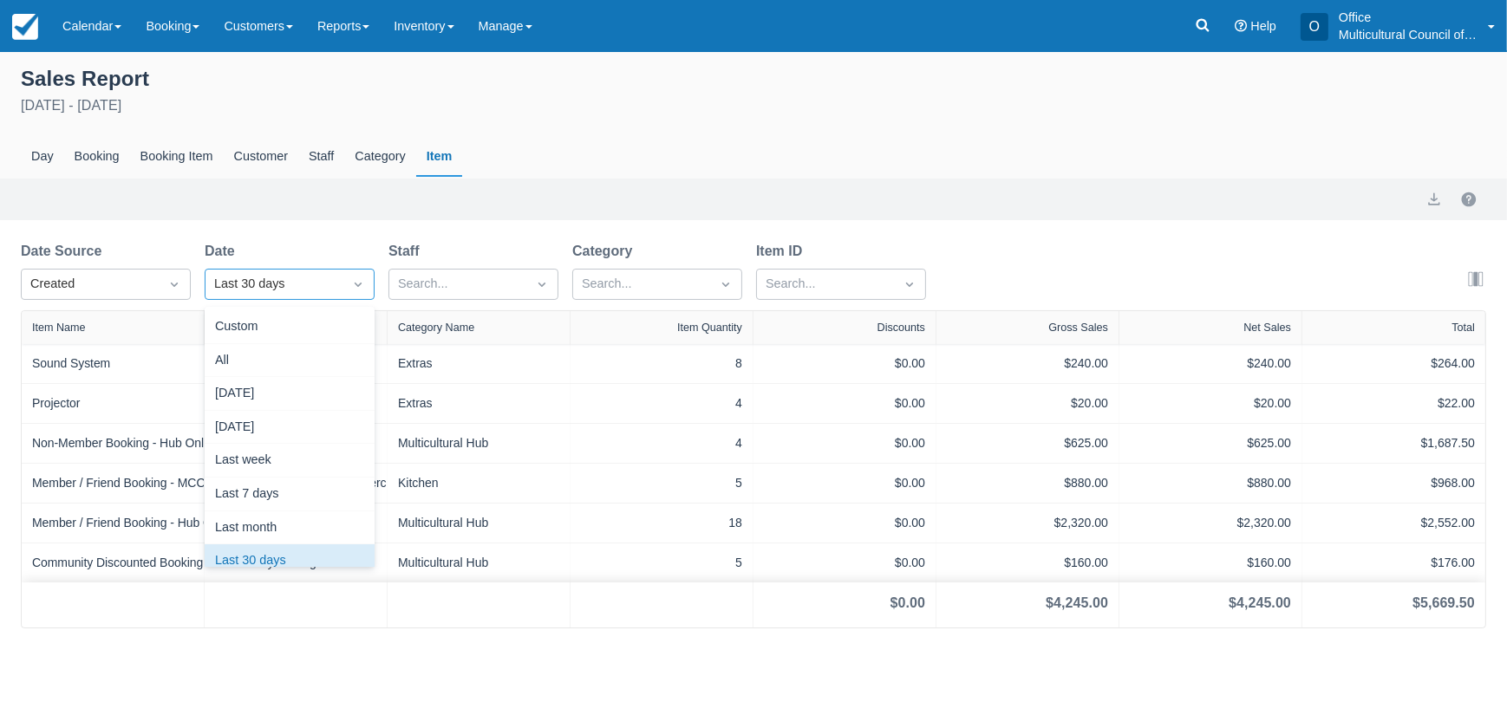
click at [349, 282] on icon "Dropdown icon" at bounding box center [357, 284] width 17 height 17
click at [308, 339] on div "Custom" at bounding box center [290, 327] width 170 height 34
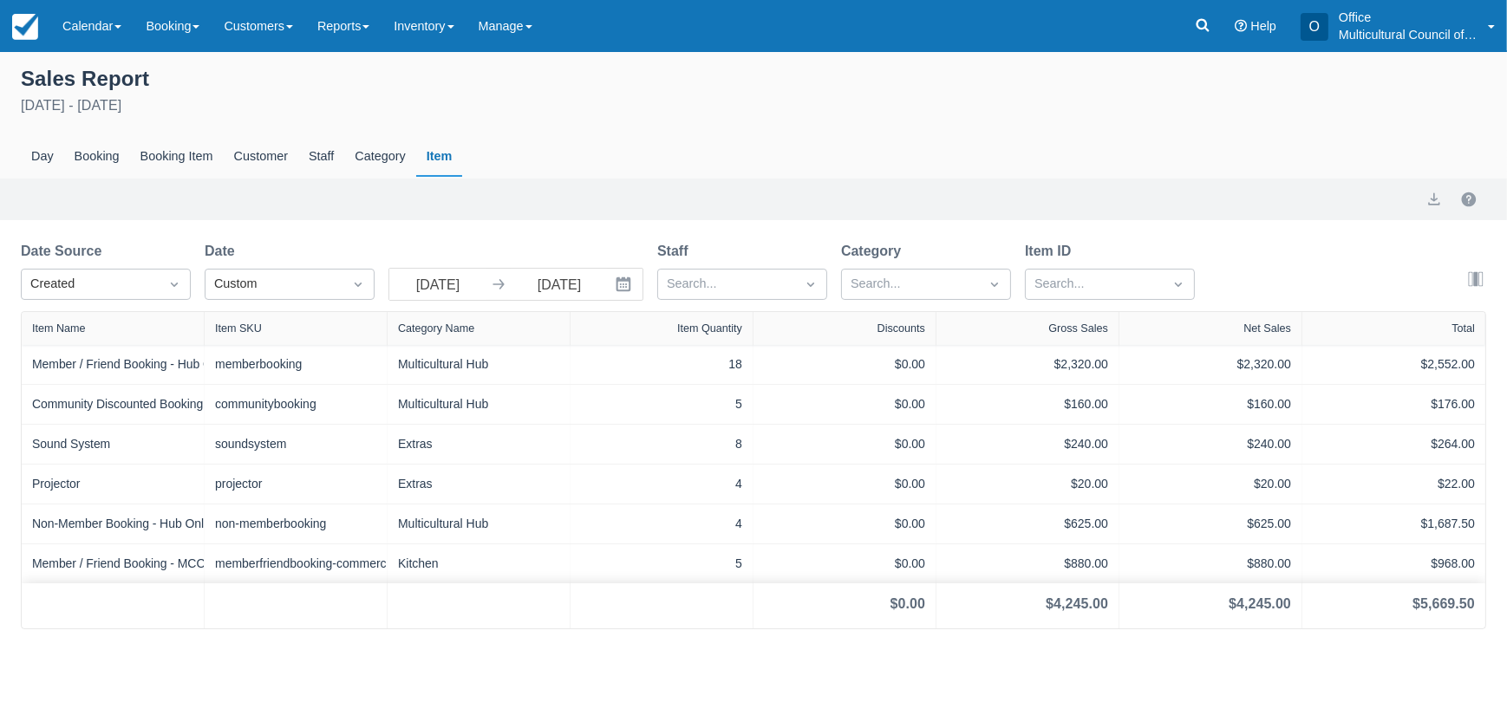
click at [619, 285] on icon "Interact with the calendar and add the check-in date for your trip." at bounding box center [623, 284] width 17 height 17
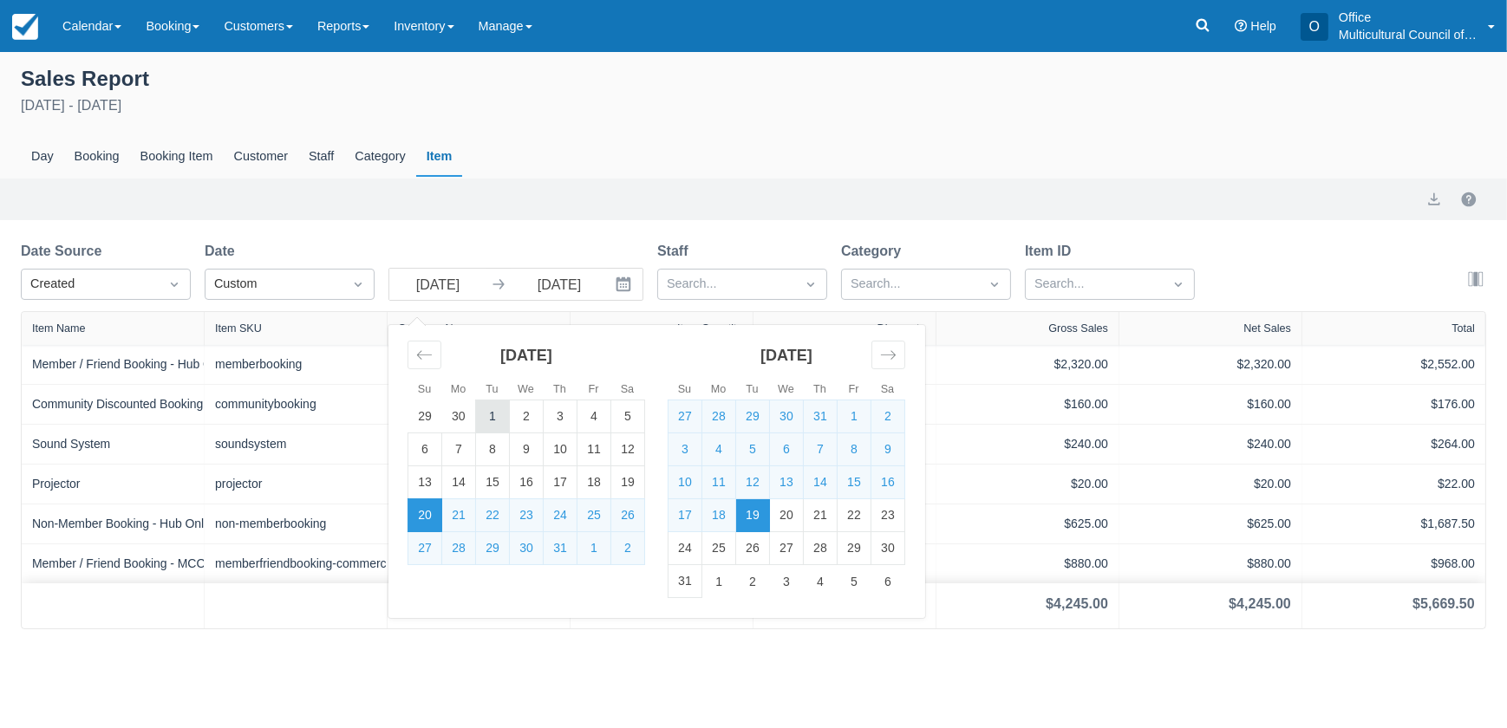
click at [500, 414] on td "1" at bounding box center [493, 417] width 34 height 33
type input "01 Jul 25"
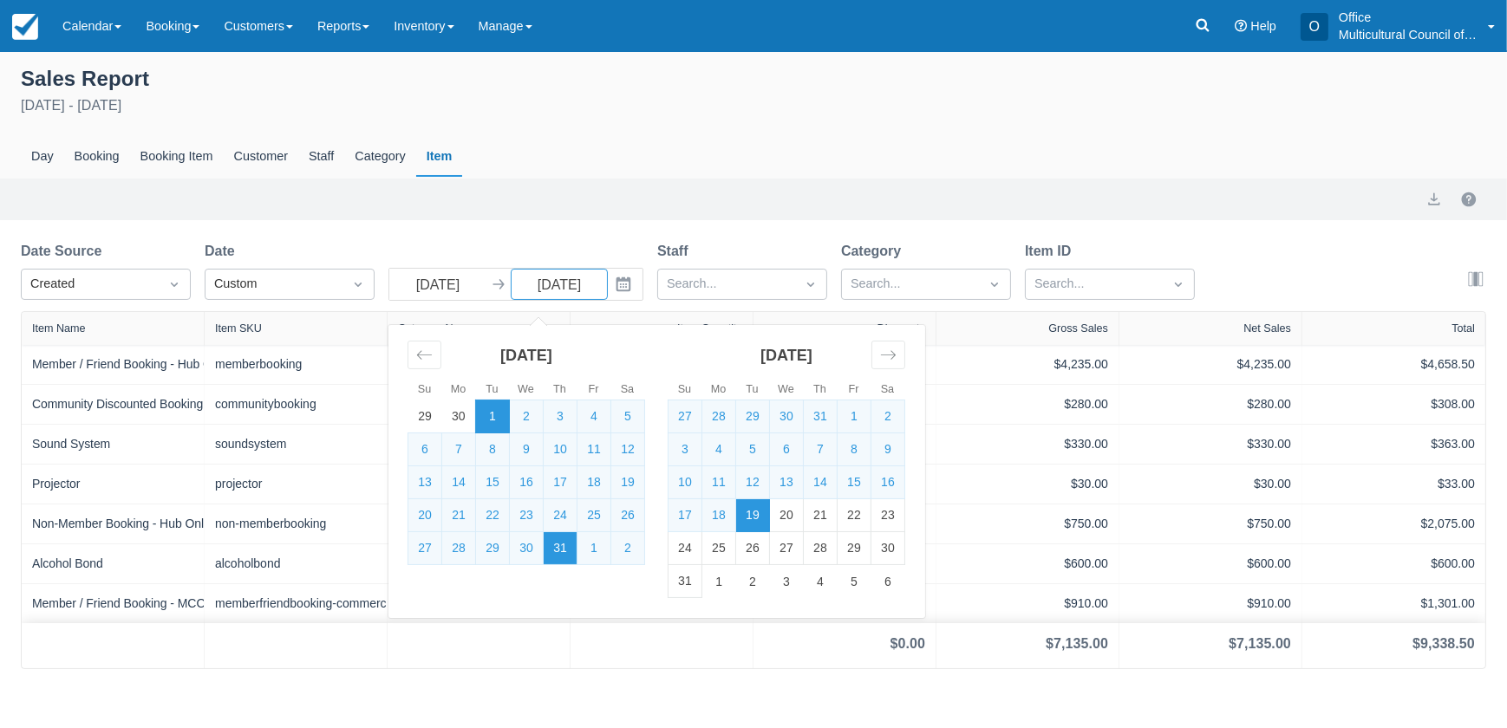
click at [553, 553] on td "31" at bounding box center [561, 548] width 34 height 33
type input "31 Jul 25"
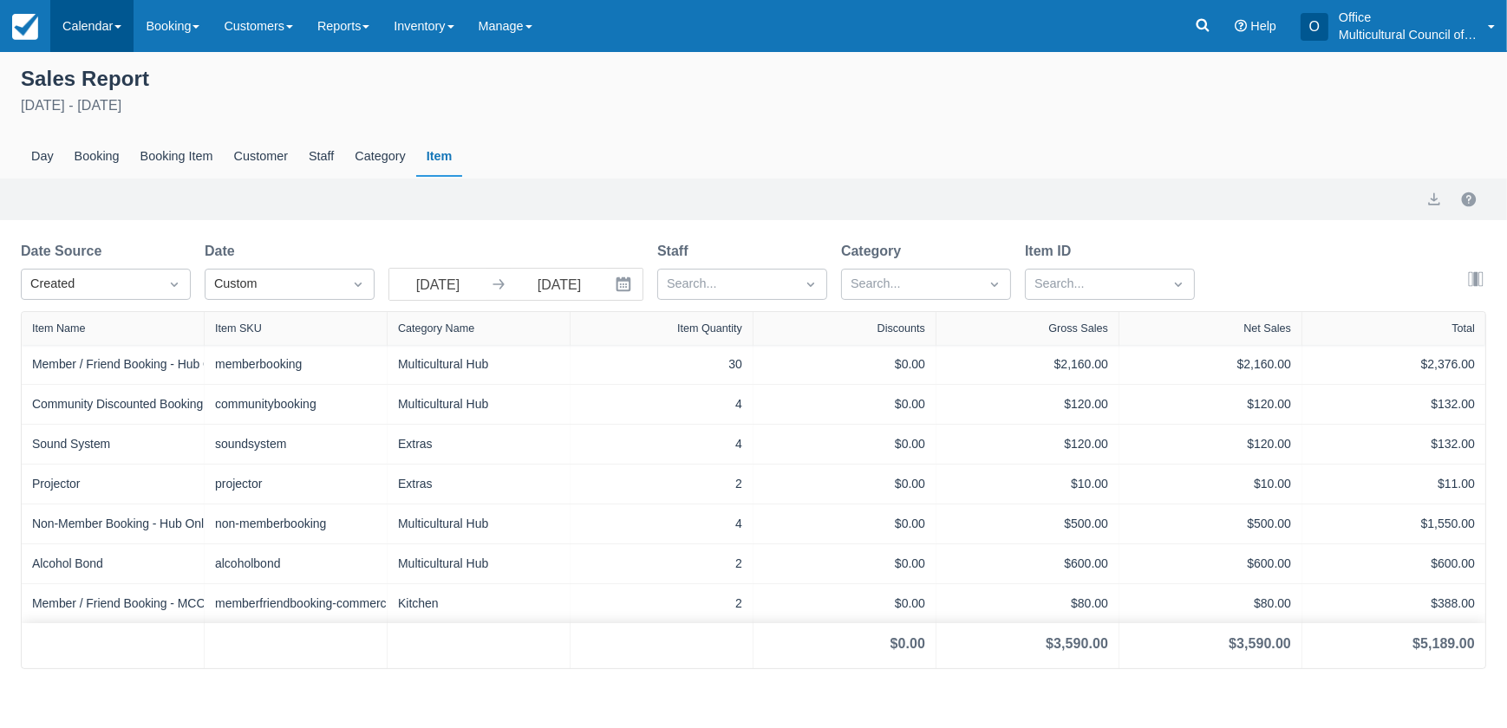
click at [85, 36] on link "Calendar" at bounding box center [91, 26] width 83 height 52
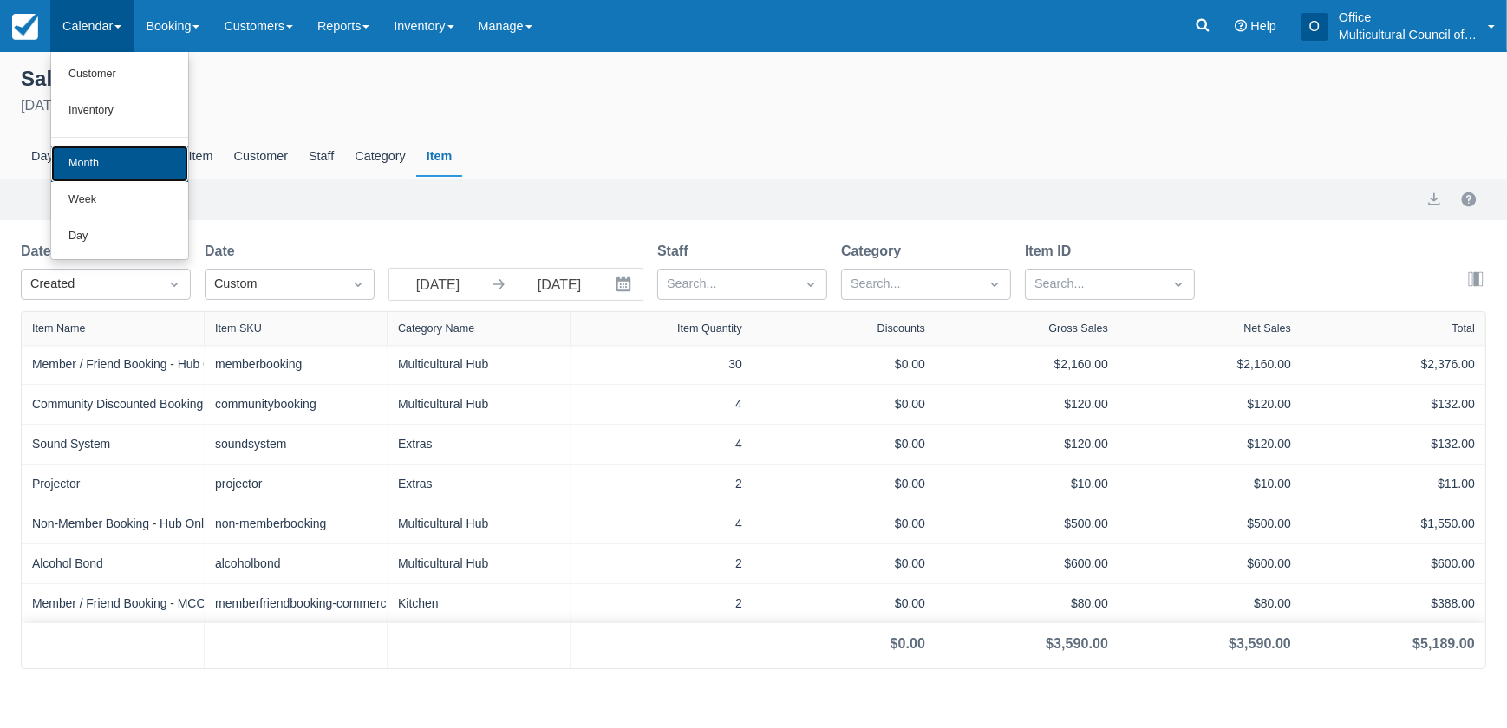
click at [93, 161] on link "Month" at bounding box center [119, 164] width 137 height 36
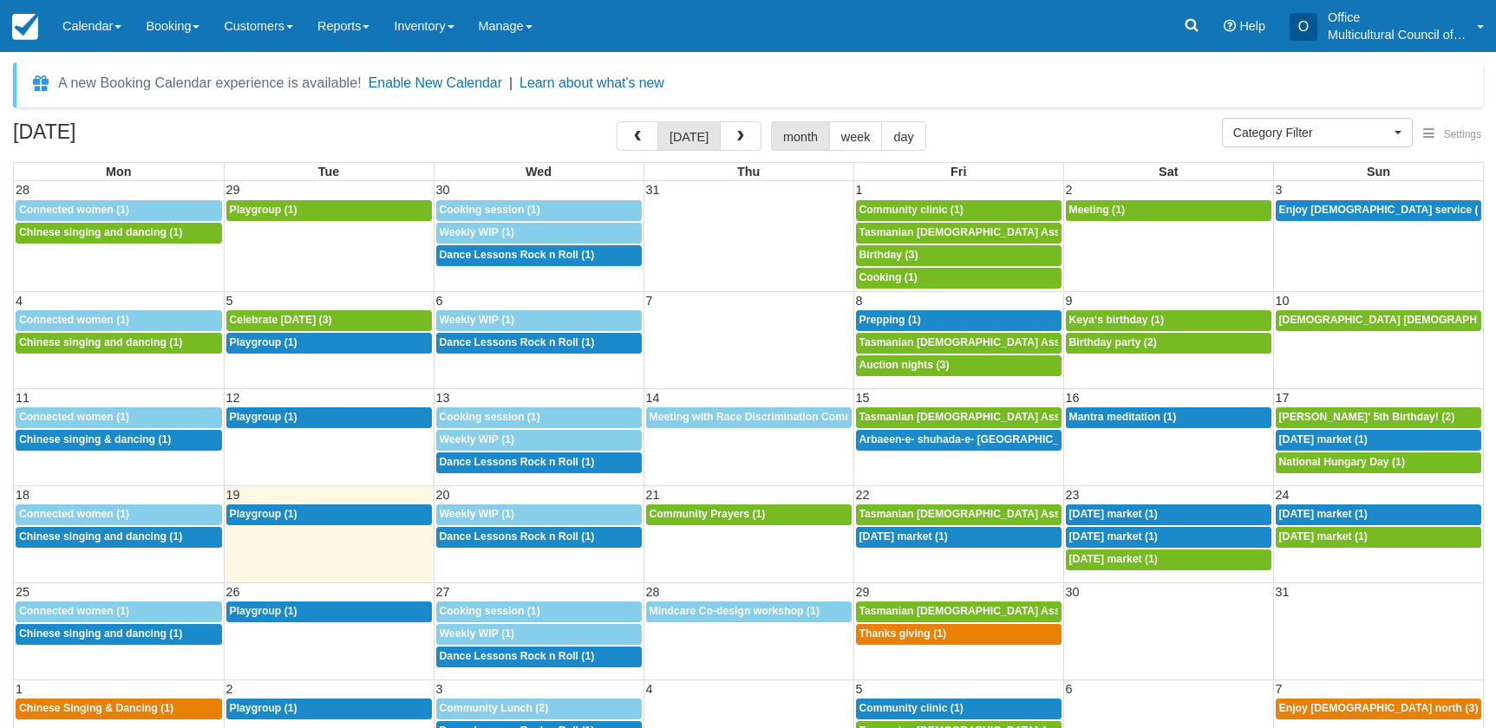
select select
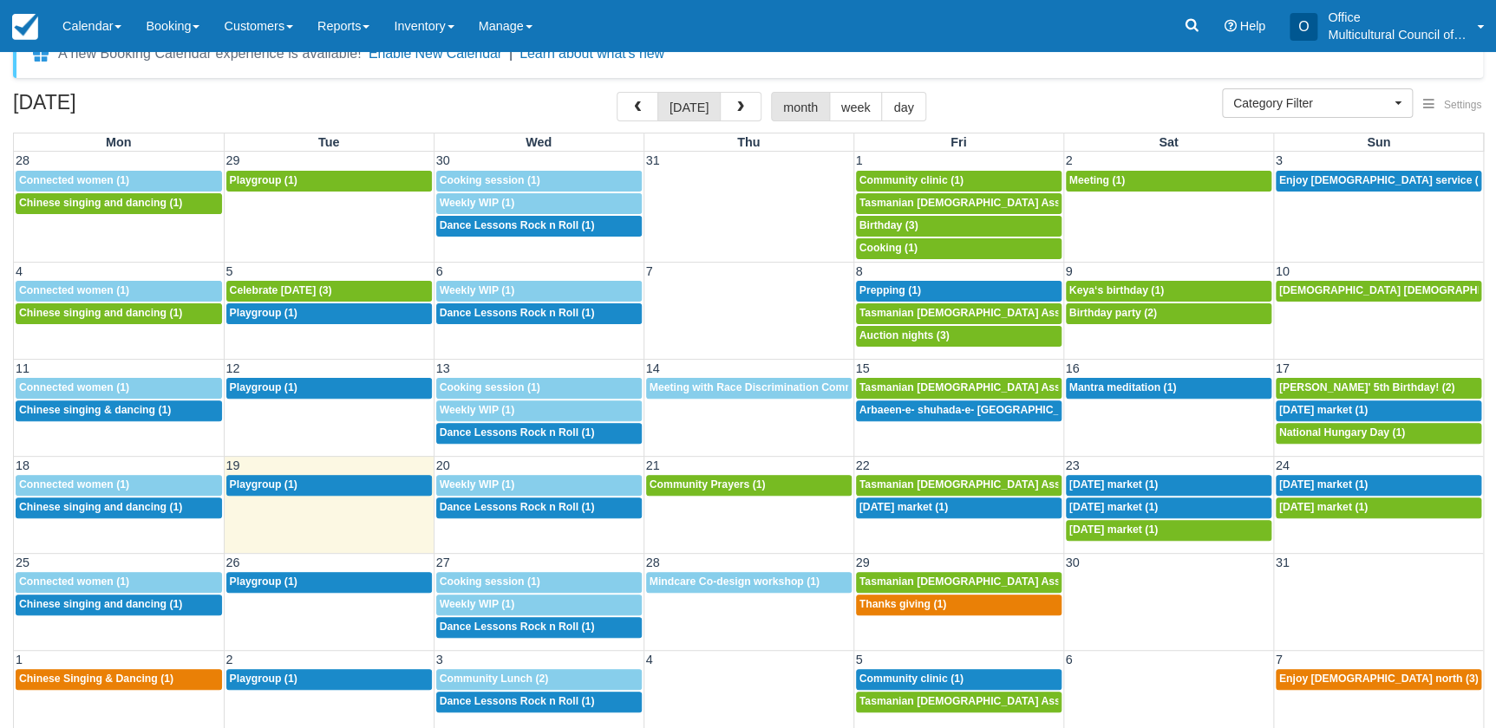
scroll to position [53, 0]
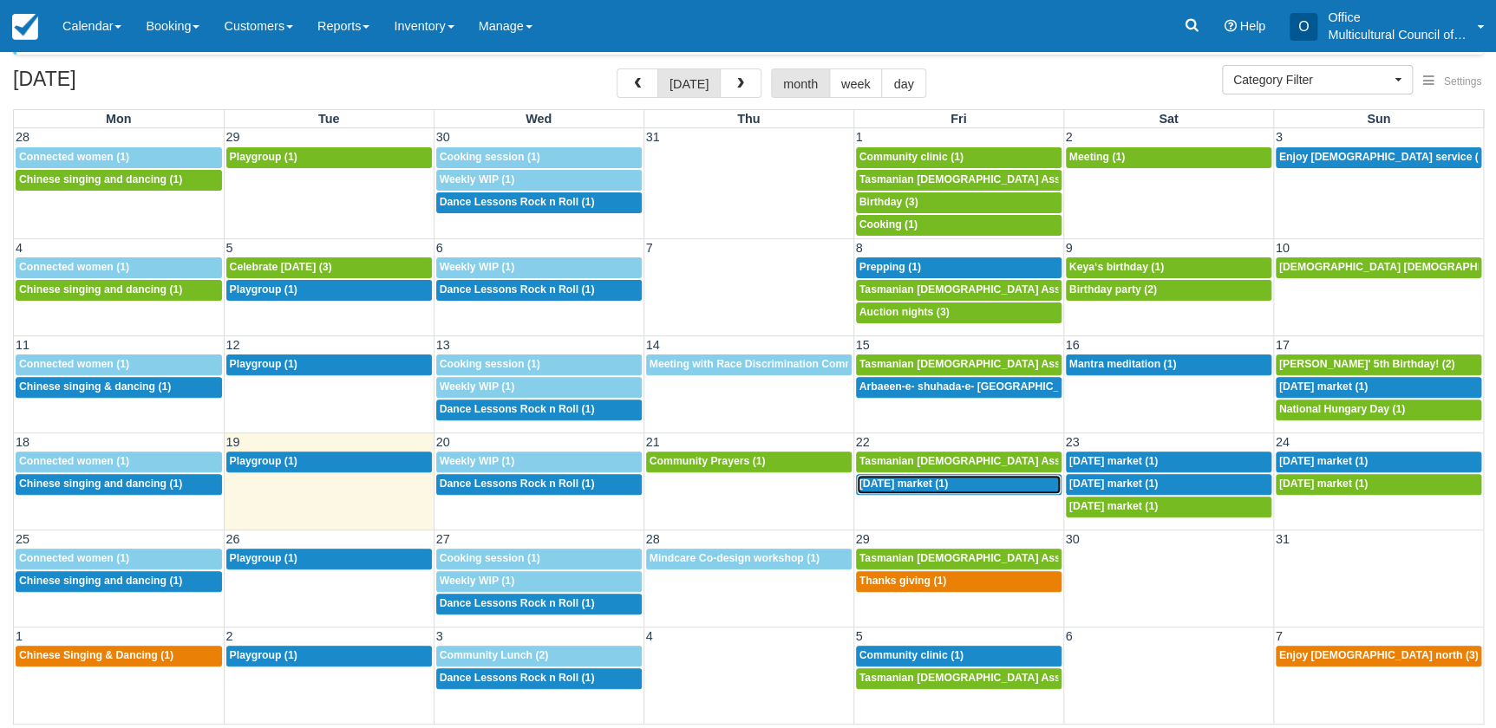
click at [893, 478] on span "[DATE] market (1)" at bounding box center [903, 484] width 88 height 12
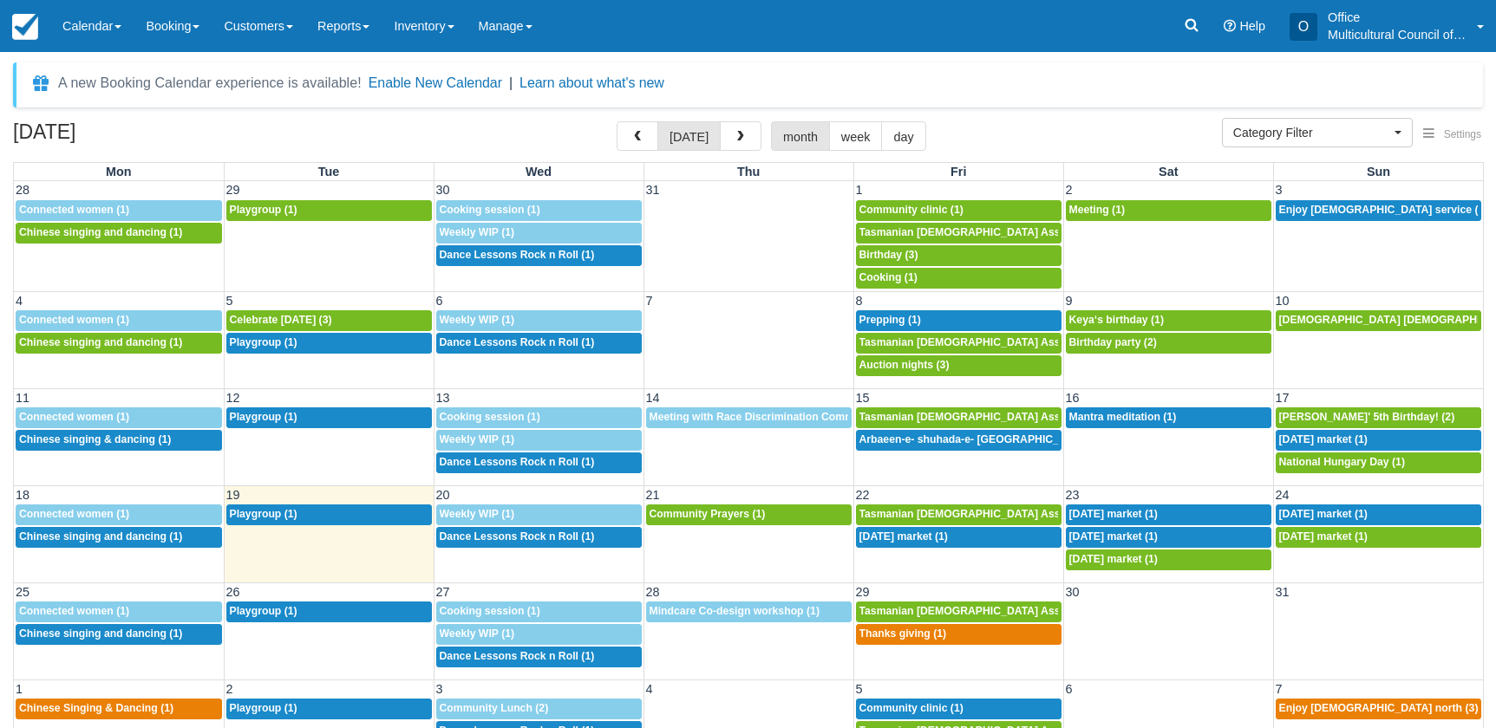
select select
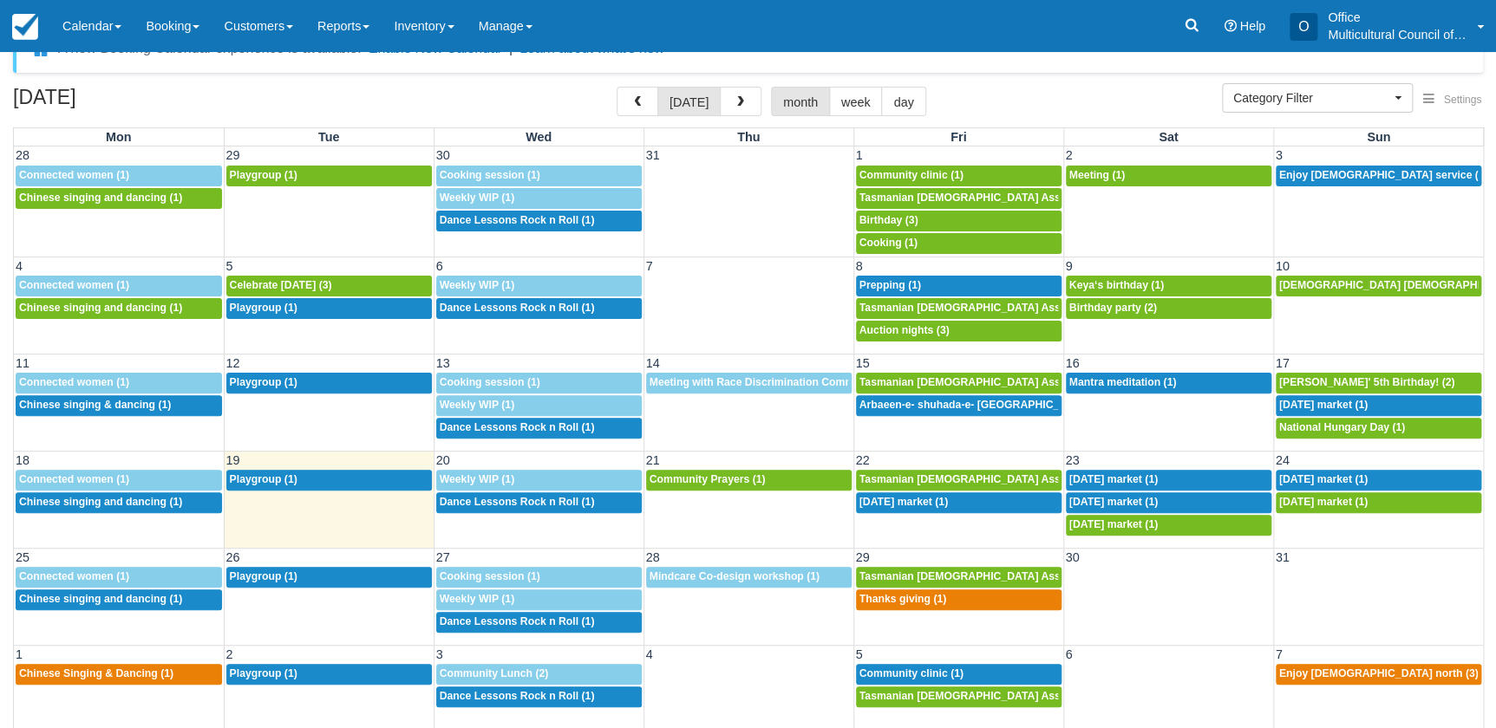
scroll to position [53, 0]
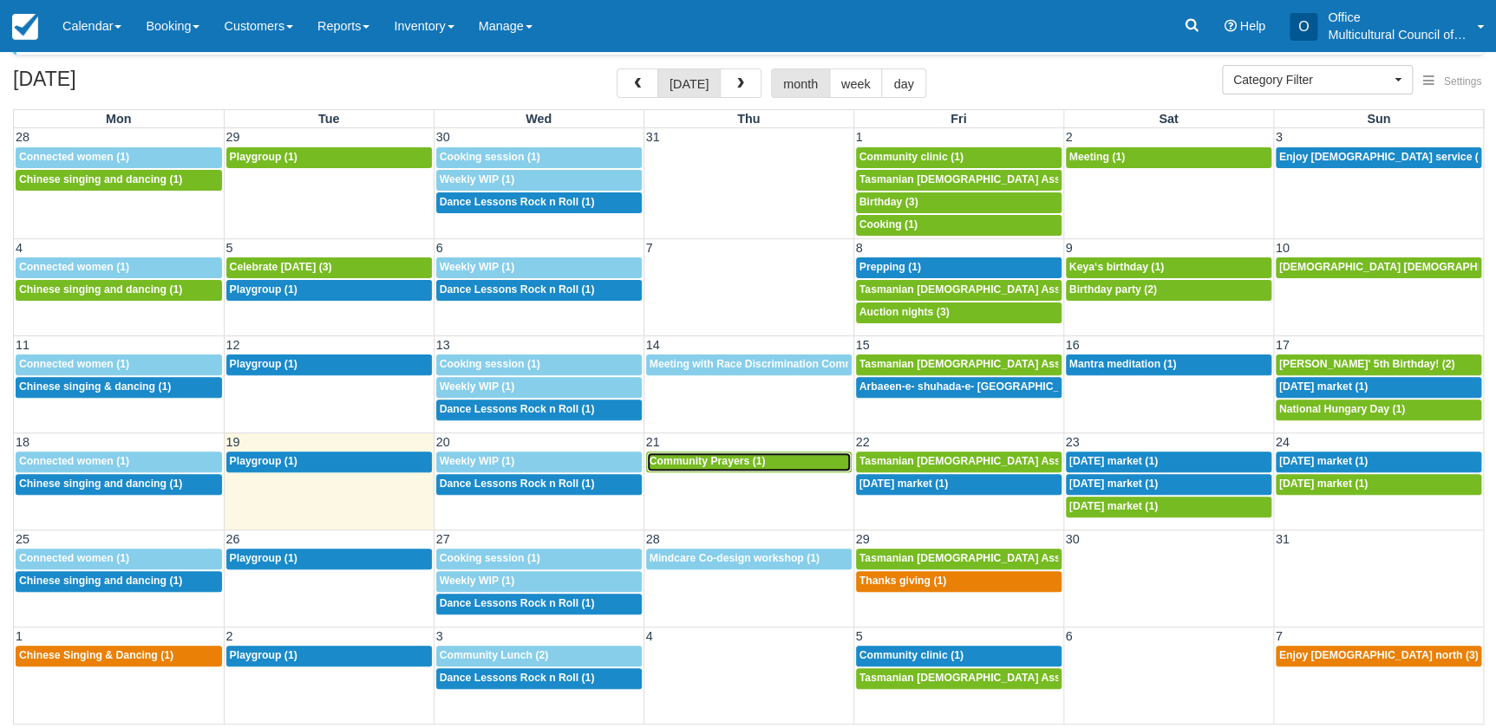
click at [743, 468] on link "6p Community Prayers (1)" at bounding box center [749, 462] width 206 height 21
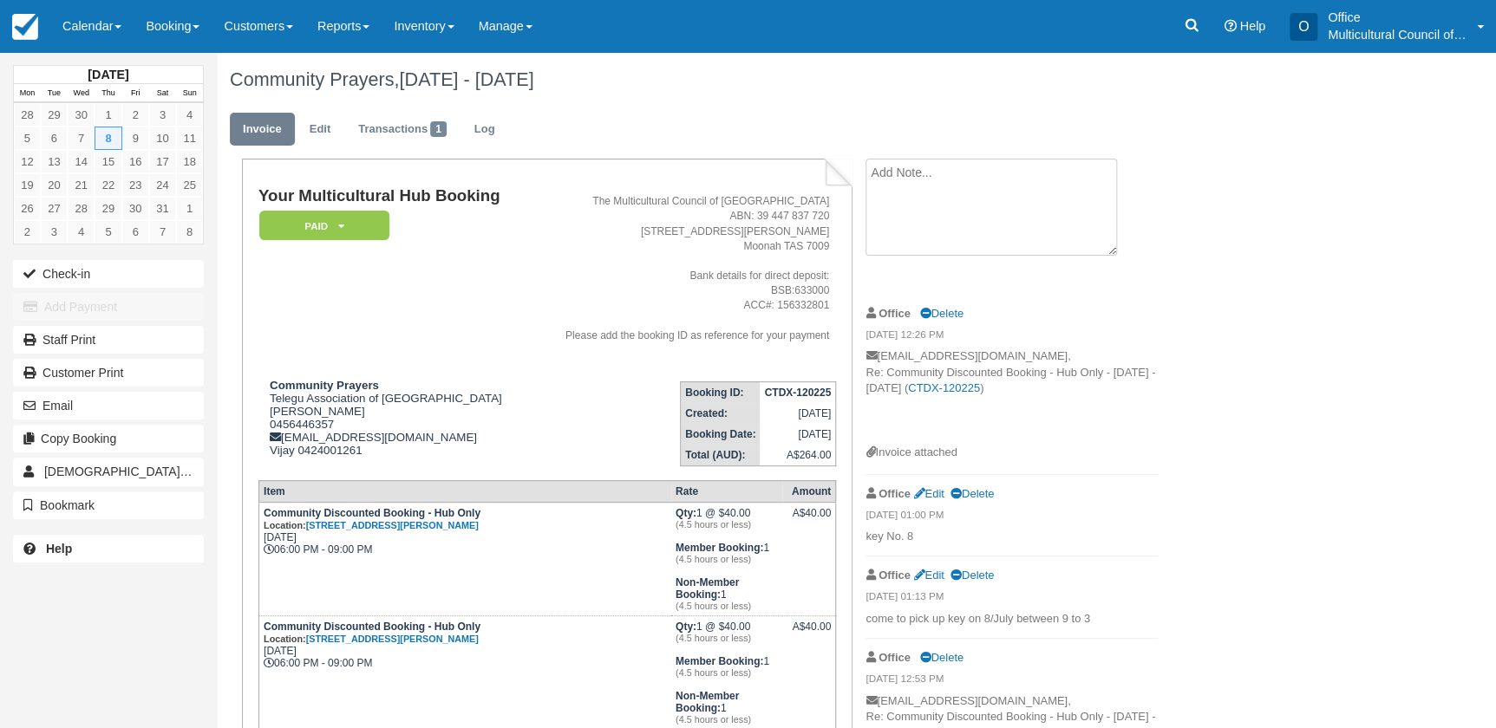
click at [903, 182] on textarea at bounding box center [990, 207] width 251 height 97
click at [1026, 182] on textarea "will pick up key on" at bounding box center [990, 207] width 251 height 97
type textarea "will pick up key on 21/[DATE]"
click at [916, 274] on button "Create" at bounding box center [904, 275] width 78 height 29
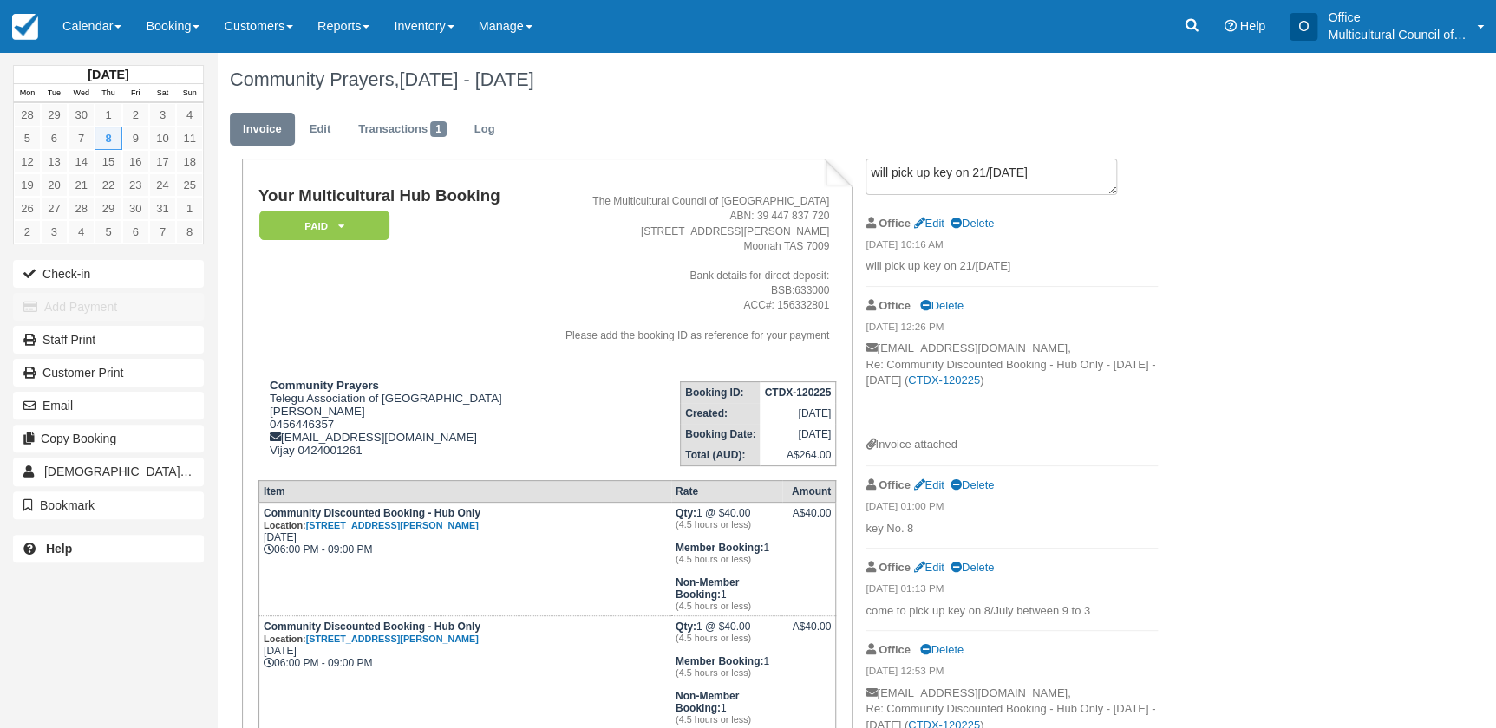
click at [760, 394] on td "CTDX-120225" at bounding box center [797, 393] width 75 height 22
drag, startPoint x: 760, startPoint y: 391, endPoint x: 831, endPoint y: 394, distance: 71.2
click at [831, 394] on td "CTDX-120225" at bounding box center [797, 393] width 75 height 22
copy strong "CTDX-120225"
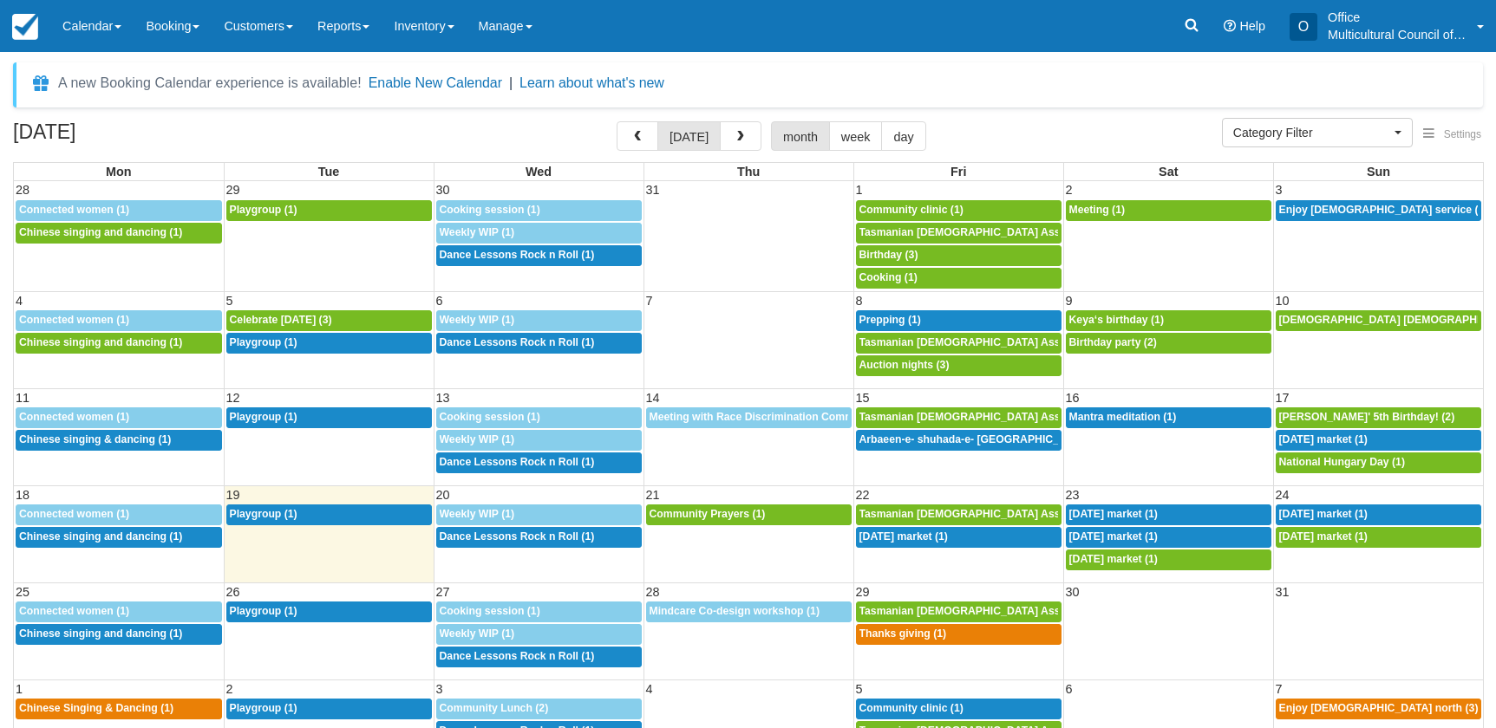
select select
click at [783, 508] on div "6p Community Prayers (1)" at bounding box center [749, 515] width 199 height 14
select select
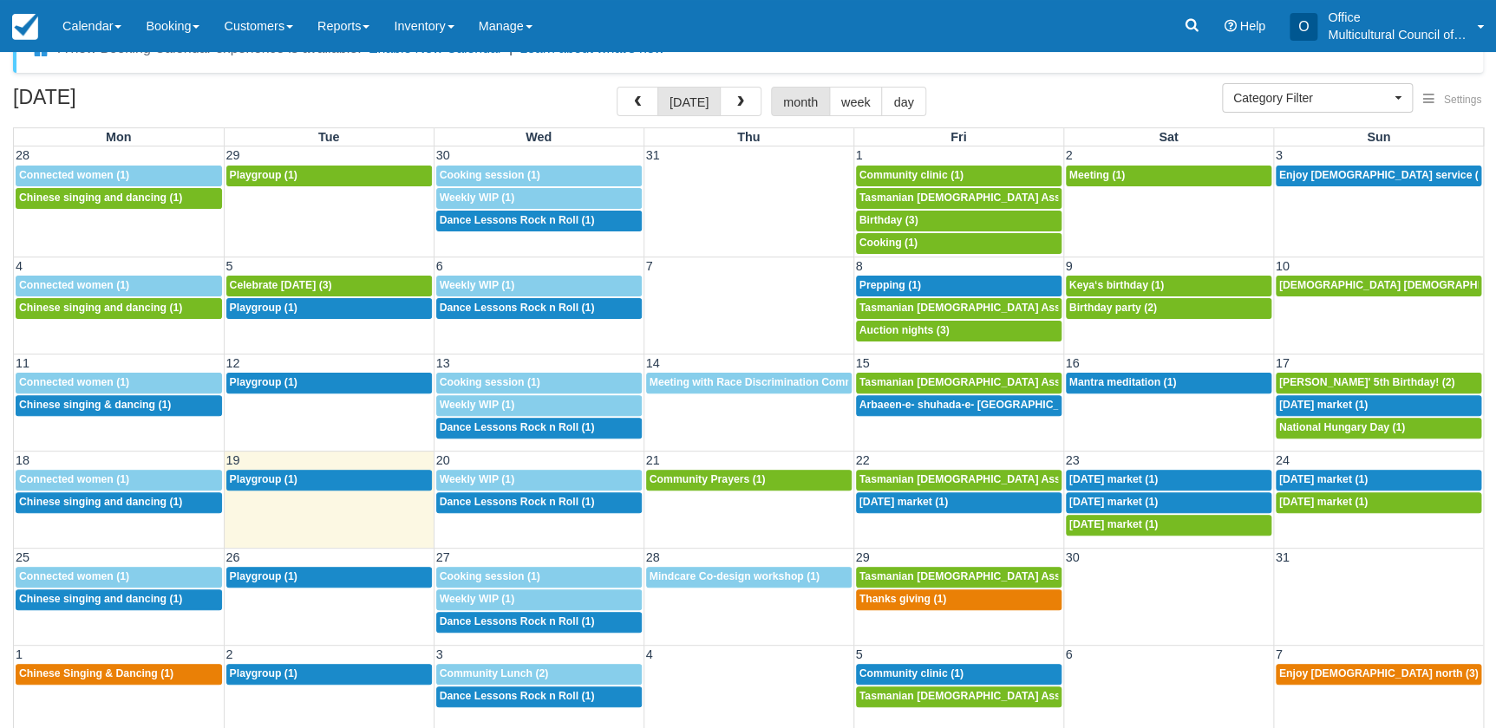
scroll to position [53, 0]
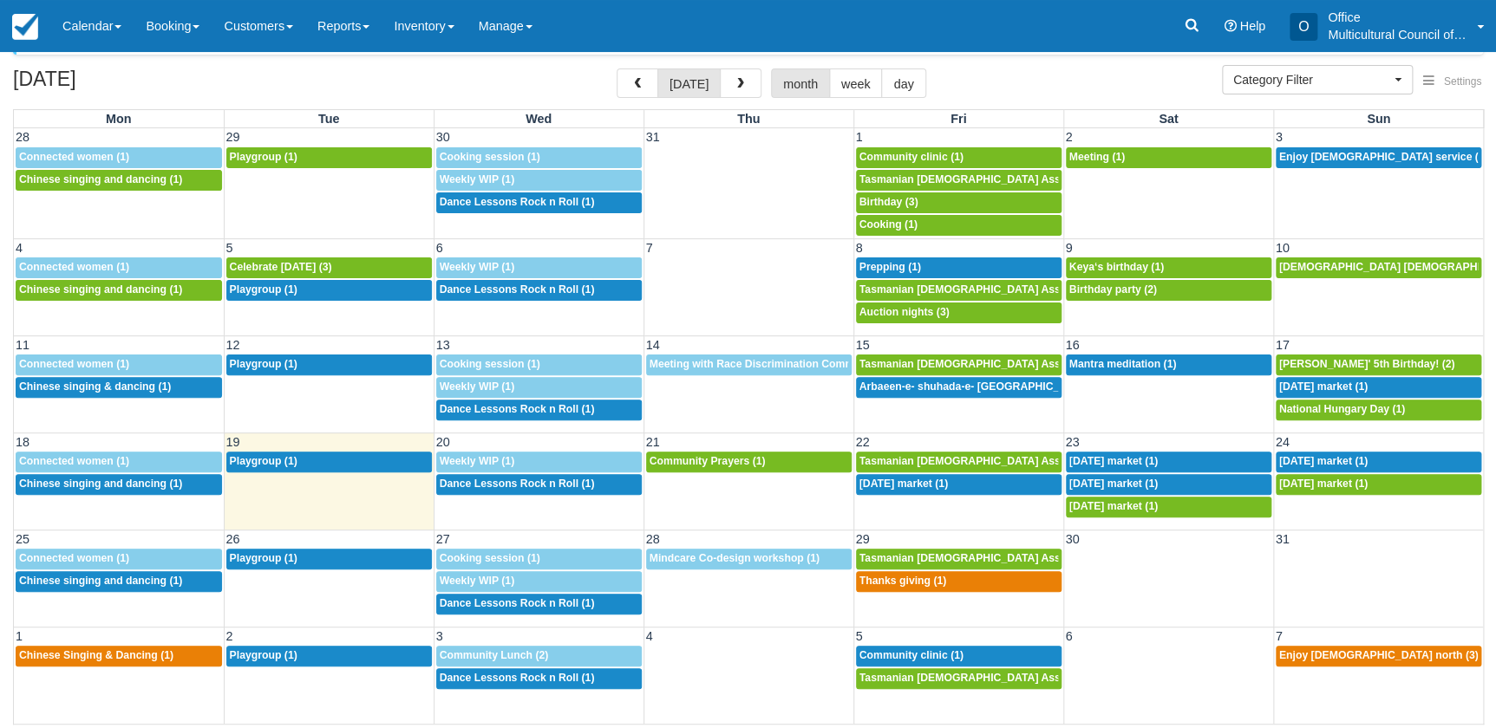
click at [1107, 56] on div "A new Booking Calendar experience is available! Enable New Calendar | Learn abo…" at bounding box center [748, 370] width 1470 height 720
